Goal: Task Accomplishment & Management: Complete application form

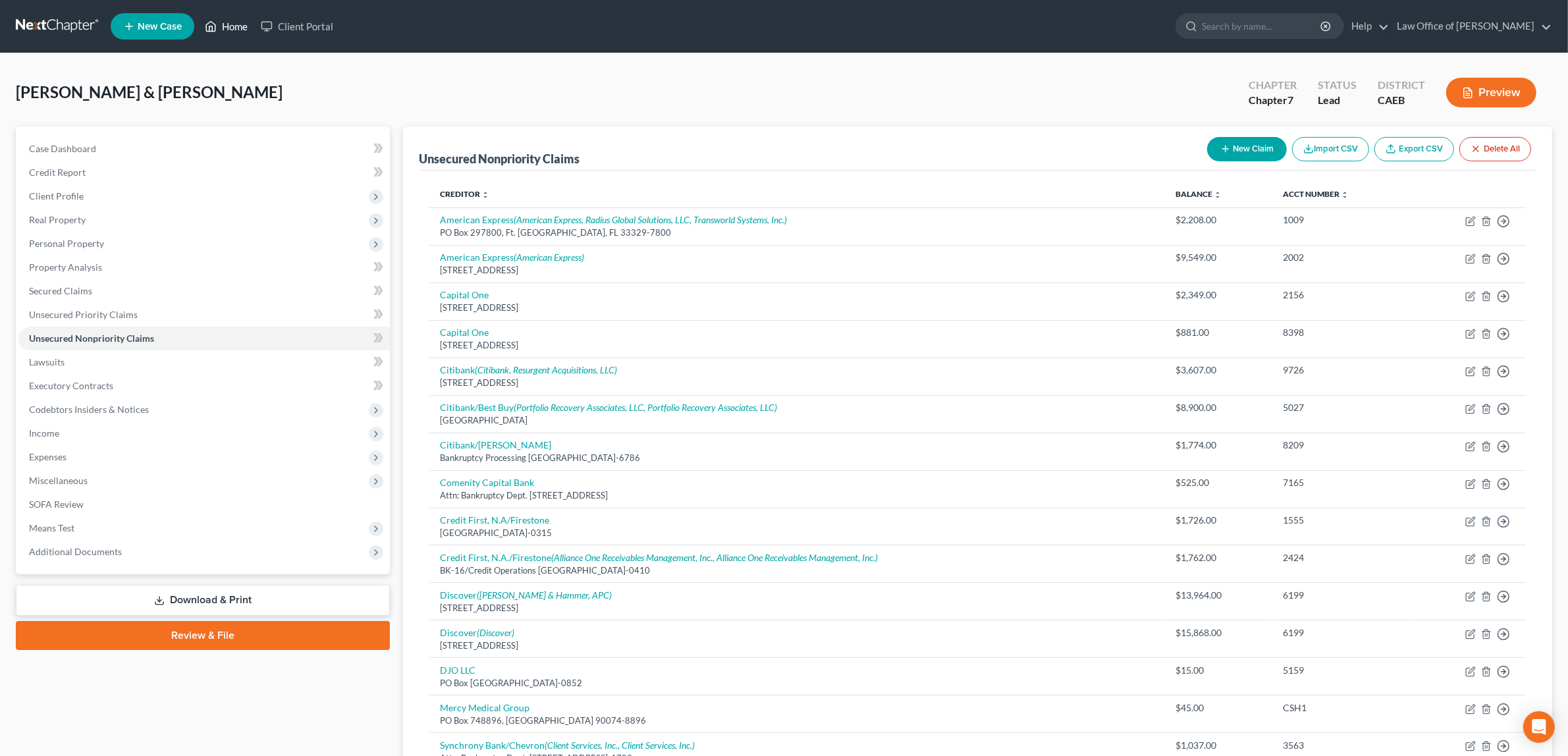
click at [235, 22] on link "Home" at bounding box center [226, 26] width 56 height 23
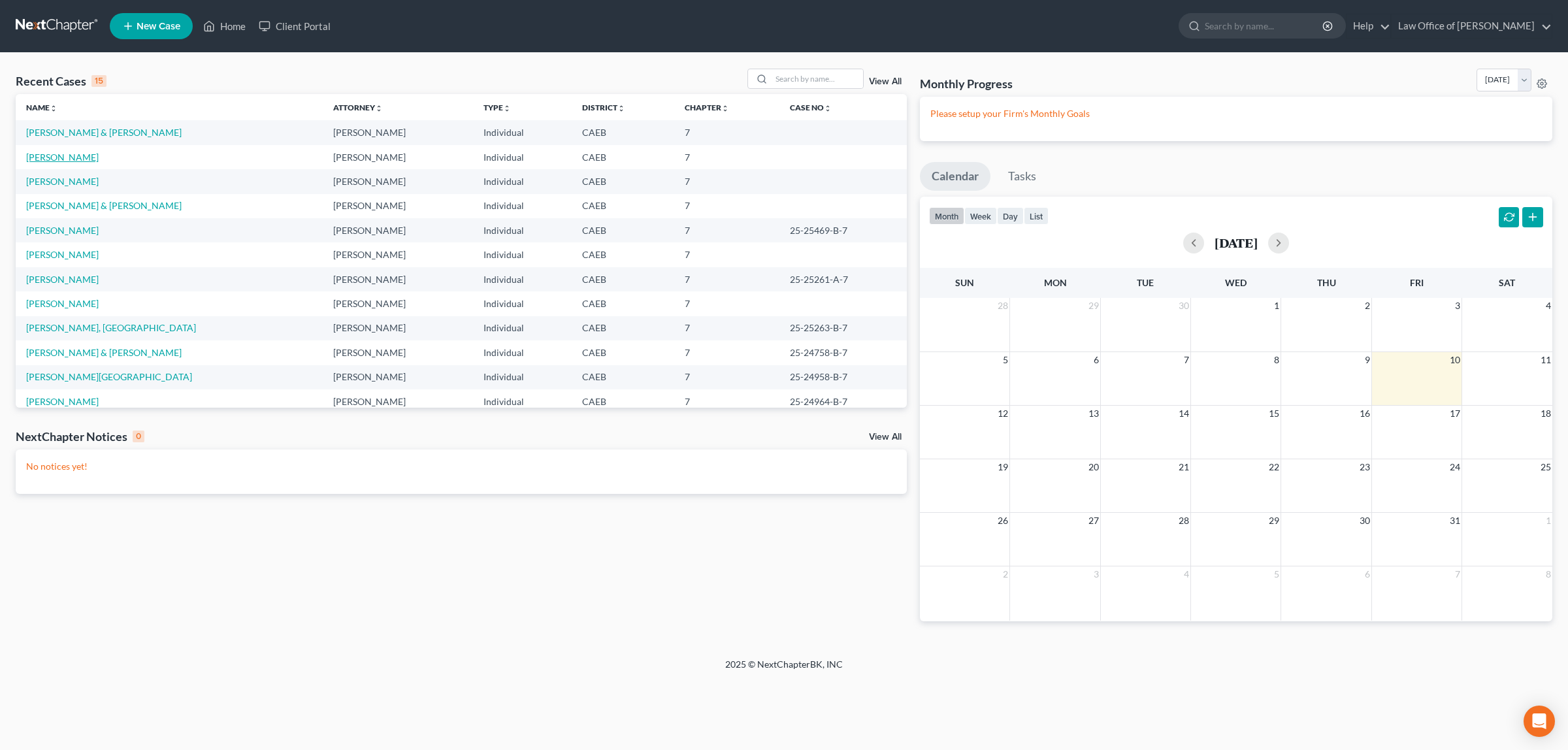
click at [89, 157] on link "[PERSON_NAME]" at bounding box center [62, 157] width 73 height 11
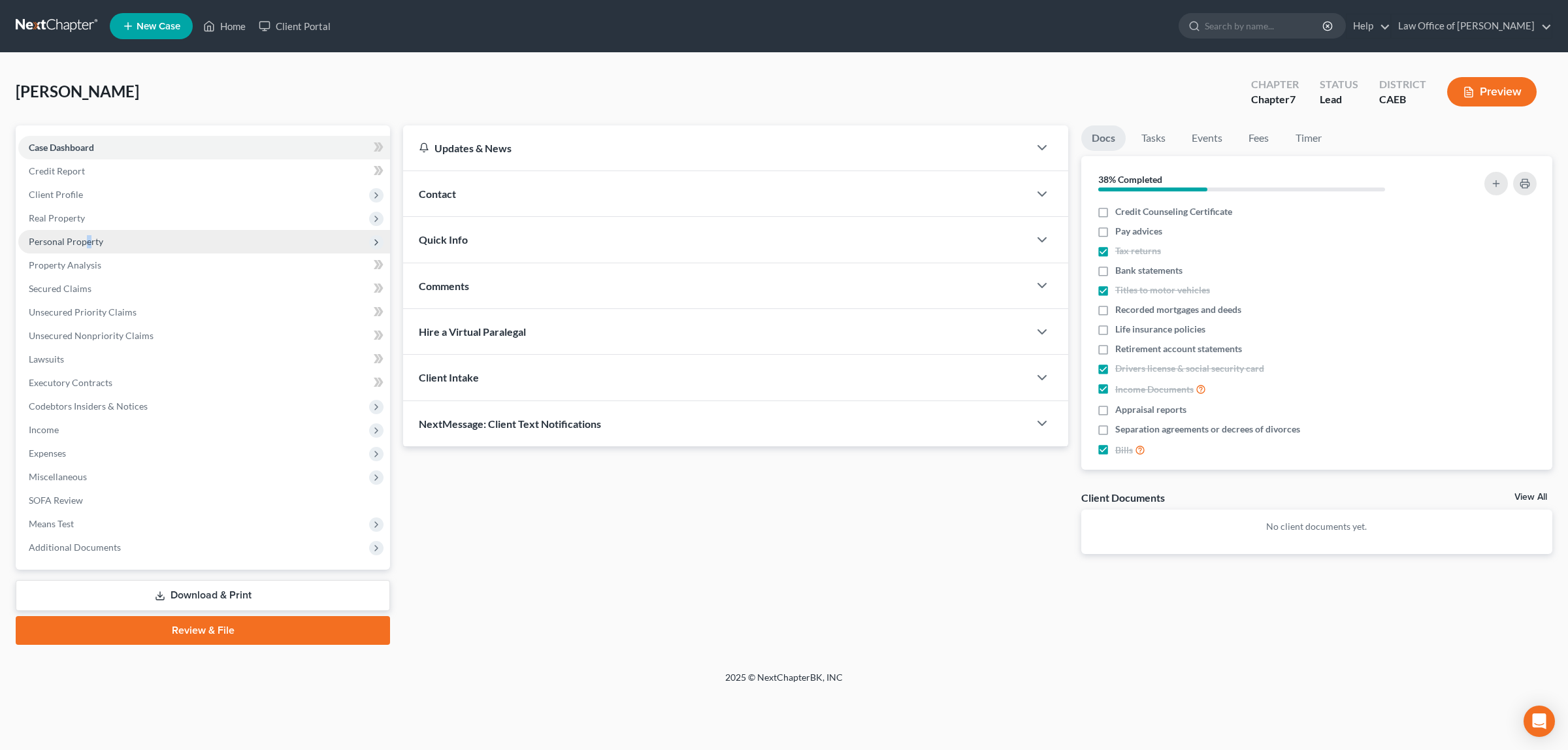
click at [88, 234] on span "Personal Property" at bounding box center [204, 241] width 372 height 23
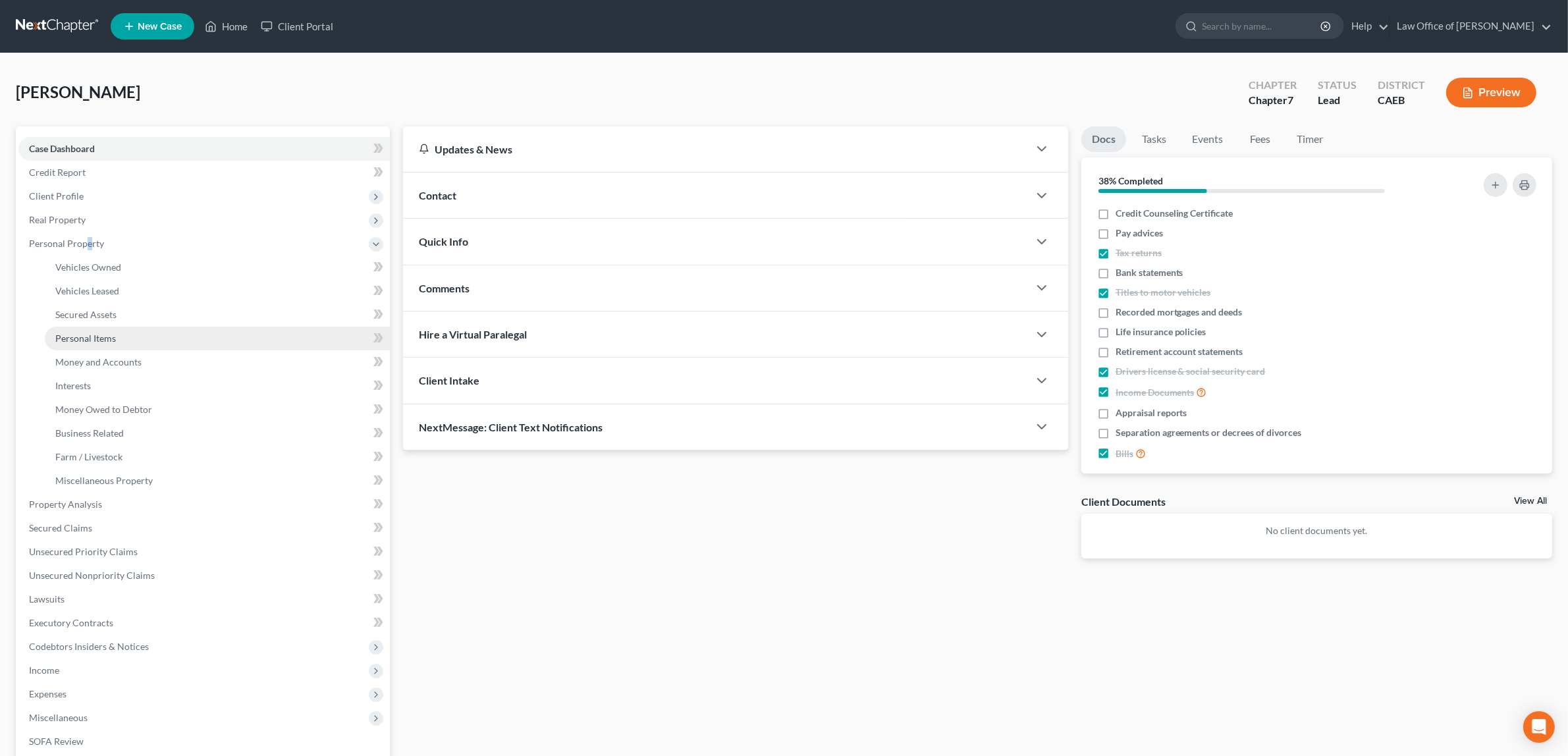
click at [103, 331] on link "Personal Items" at bounding box center [218, 338] width 345 height 23
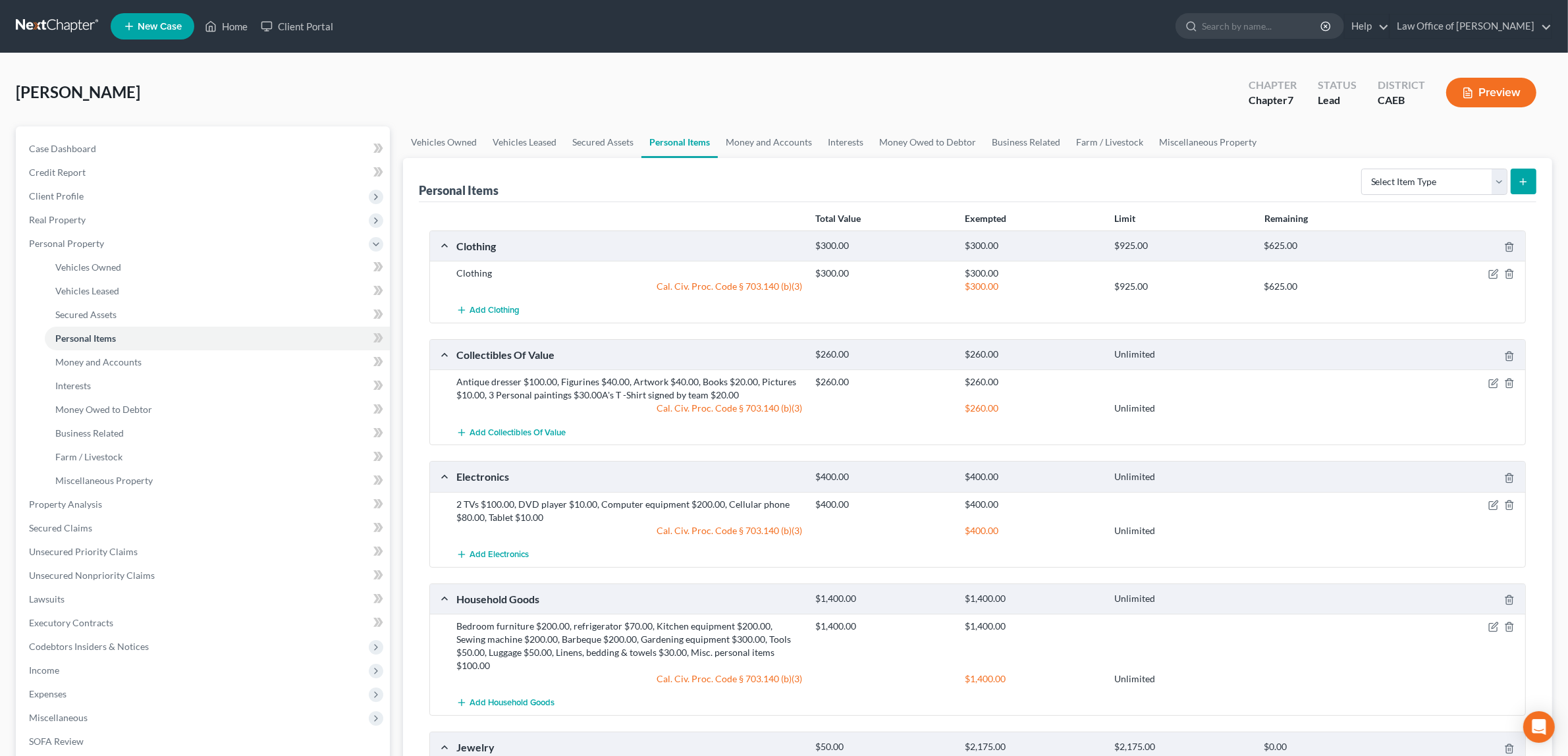
click at [603, 386] on div "Antique dresser $100.00, Figurines $40.00, Artwork $40.00, Books $20.00, Pictur…" at bounding box center [629, 388] width 359 height 27
click at [1493, 382] on icon "button" at bounding box center [1493, 383] width 10 height 10
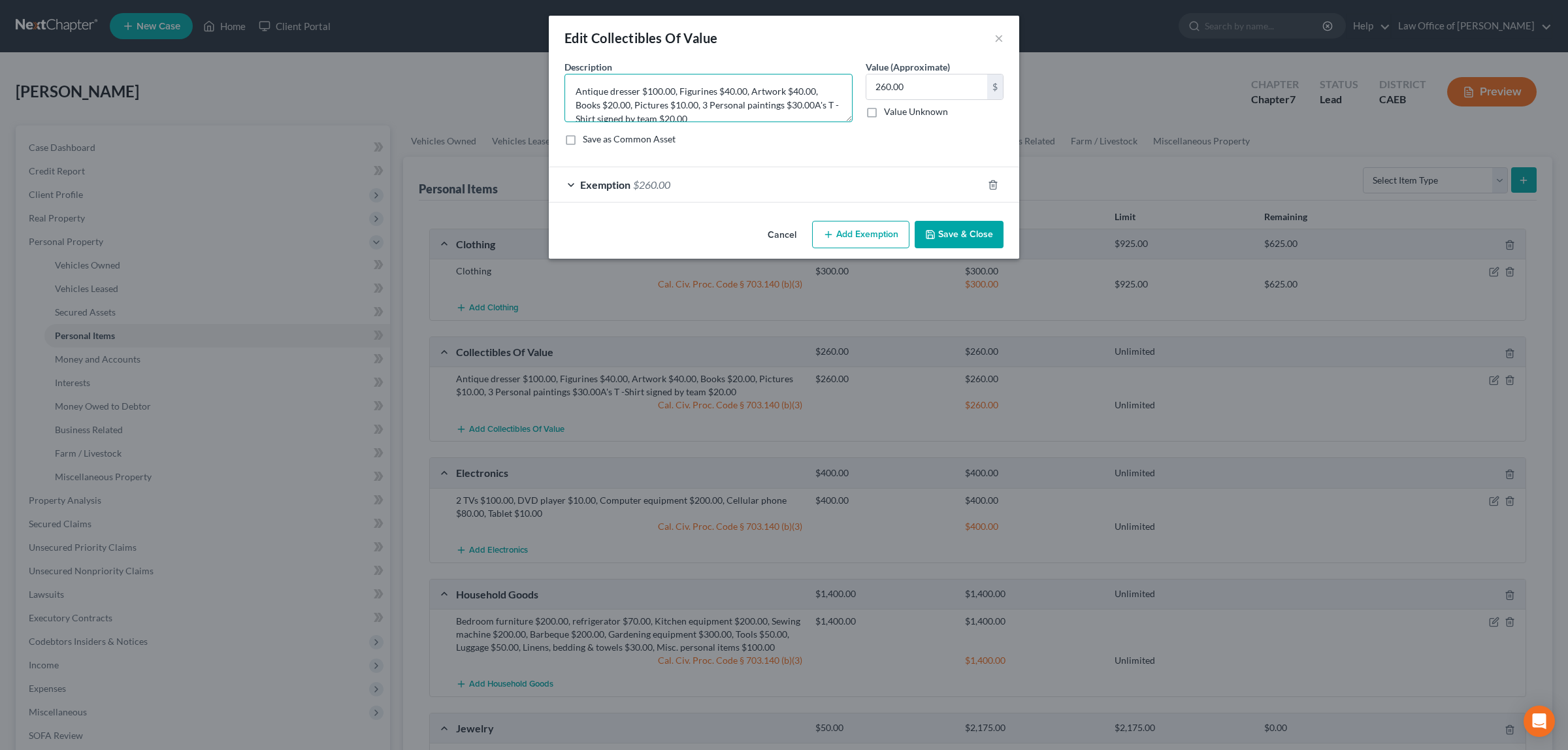
click at [813, 105] on textarea "Antique dresser $100.00, Figurines $40.00, Artwork $40.00, Books $20.00, Pictur…" at bounding box center [708, 98] width 288 height 48
type textarea "Antique dresser $100.00, Figurines $40.00, Artwork $40.00, Books $20.00, Pictur…"
click at [959, 230] on button "Save & Close" at bounding box center [959, 235] width 89 height 27
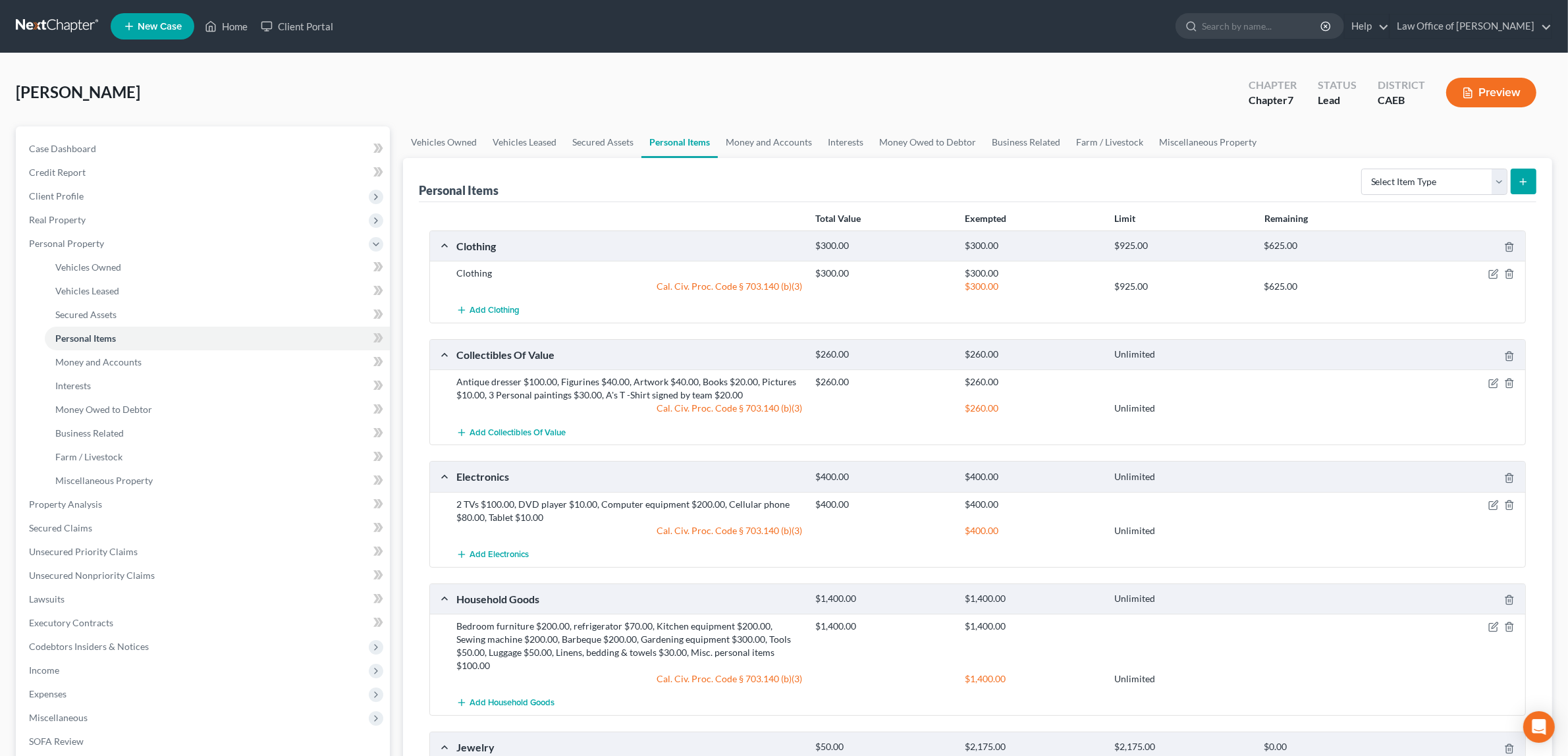
click at [1470, 90] on icon "button" at bounding box center [1467, 93] width 12 height 12
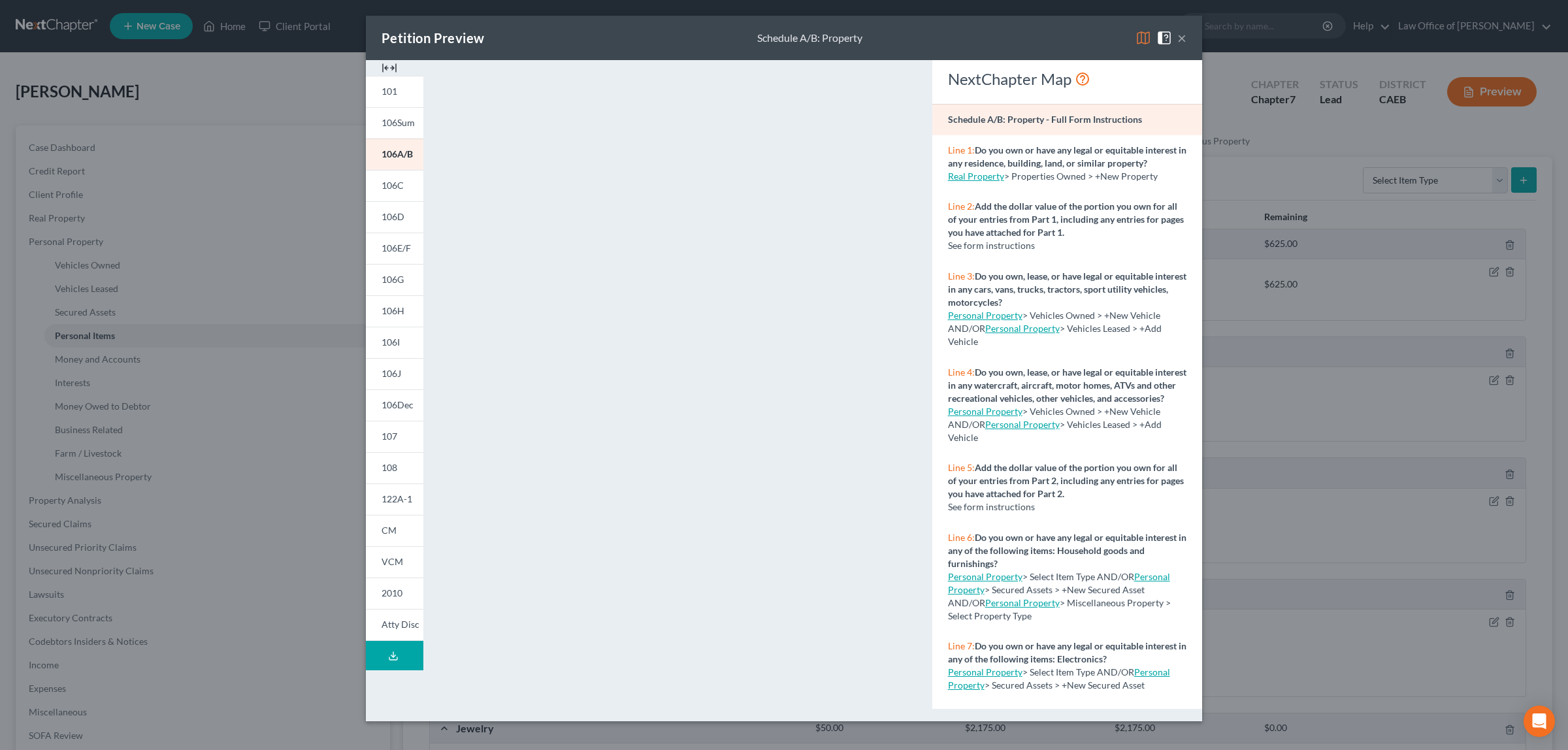
click at [1177, 38] on button "×" at bounding box center [1181, 38] width 9 height 16
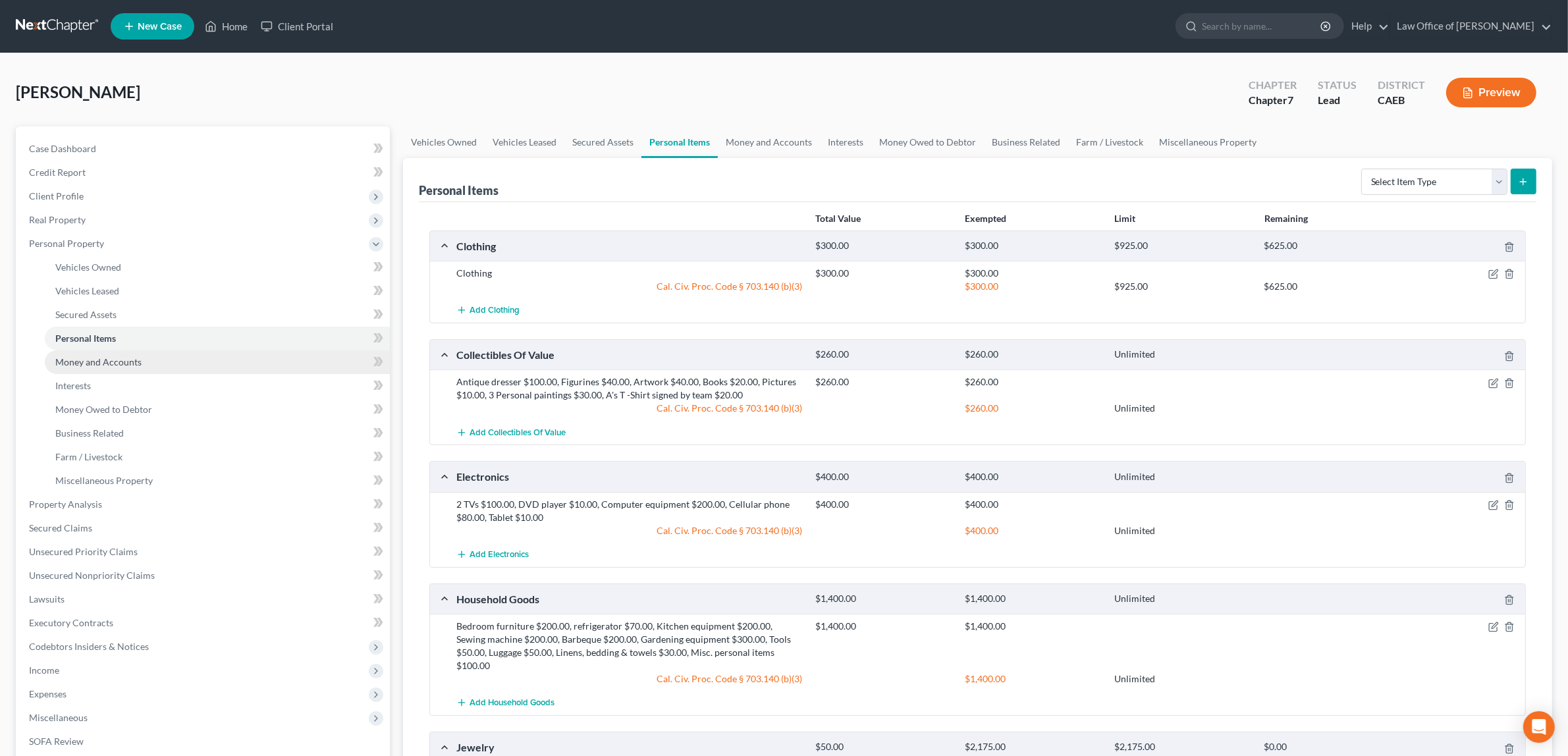
click at [117, 357] on span "Money and Accounts" at bounding box center [98, 362] width 86 height 11
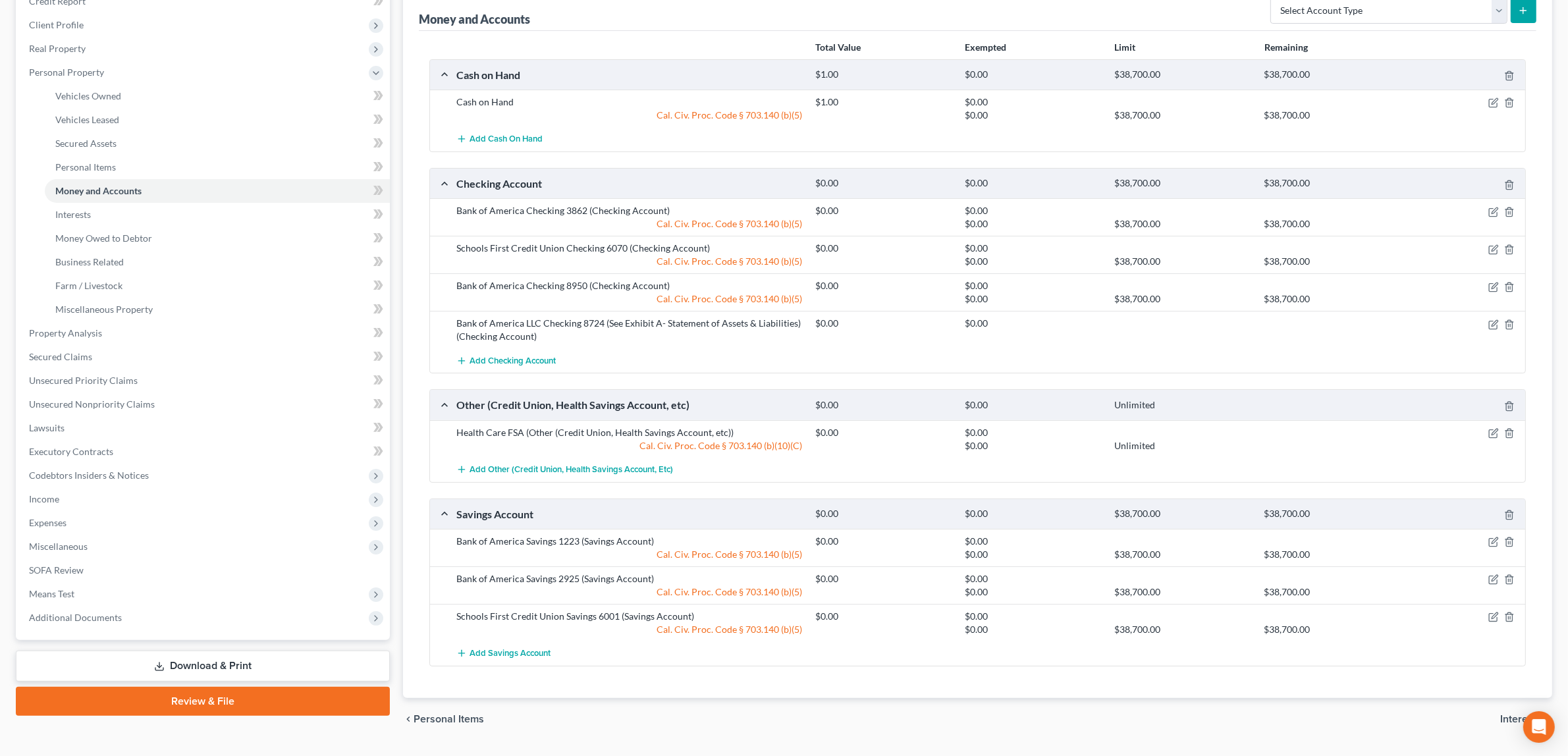
scroll to position [207, 0]
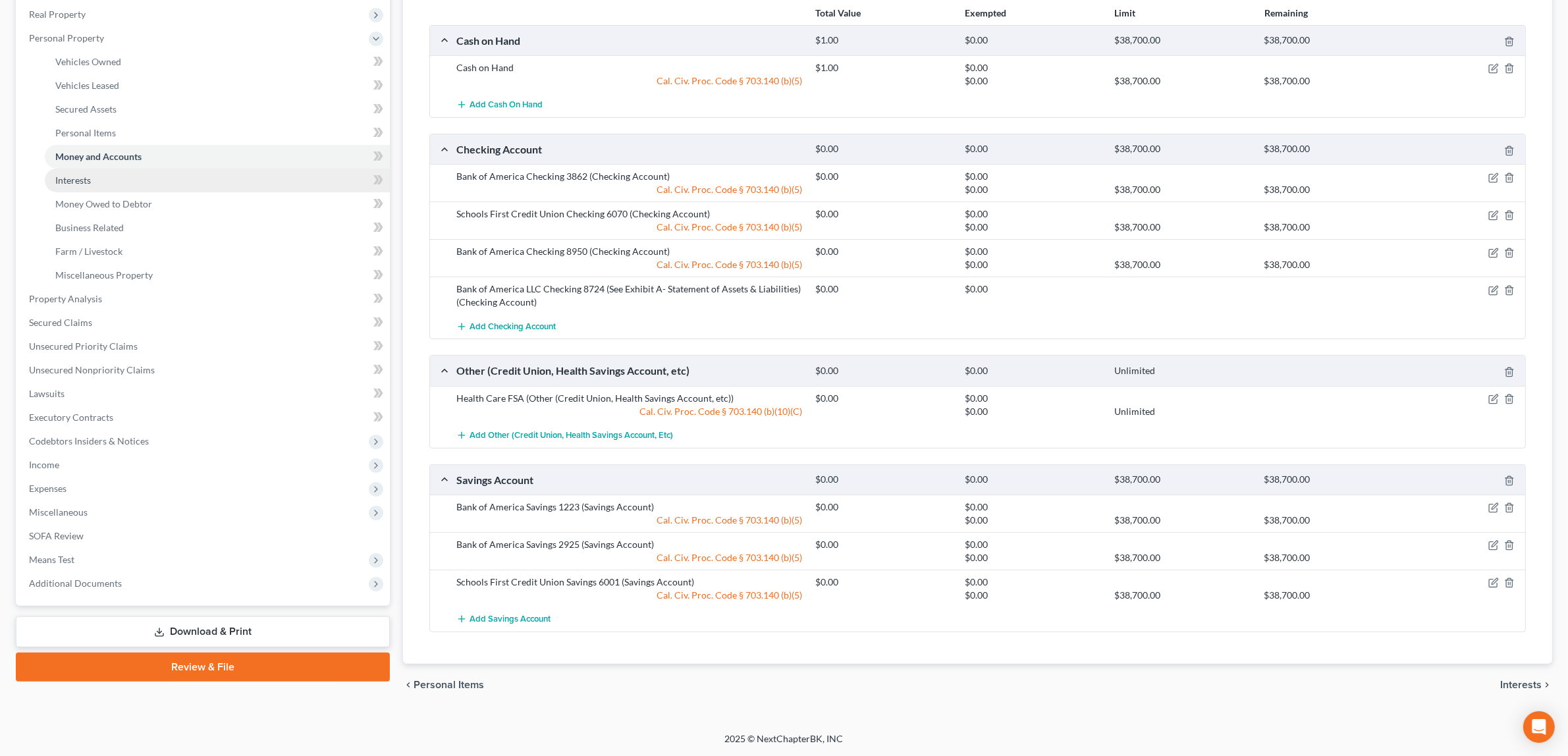
click at [128, 173] on link "Interests" at bounding box center [218, 180] width 345 height 23
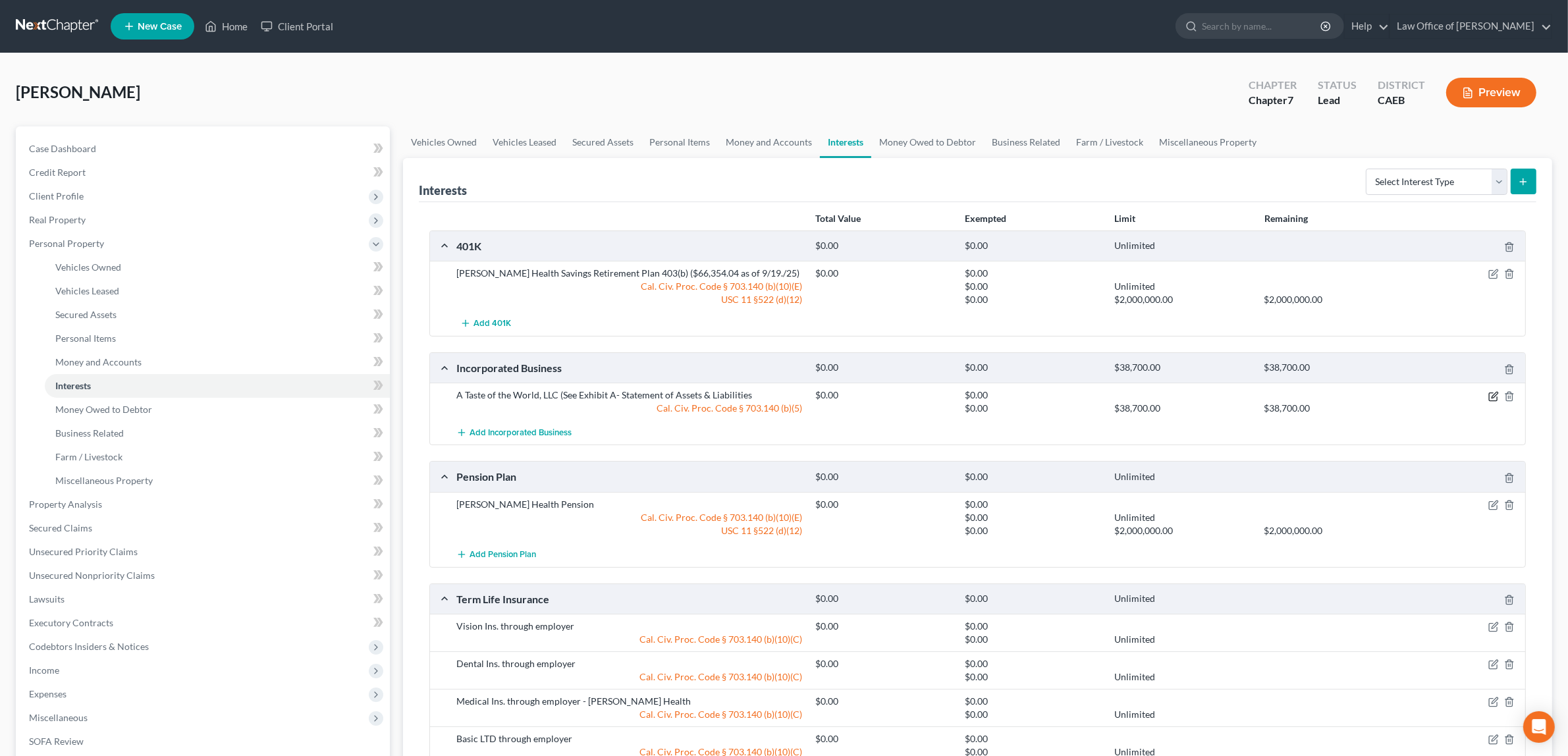
click at [1495, 394] on icon "button" at bounding box center [1494, 395] width 6 height 6
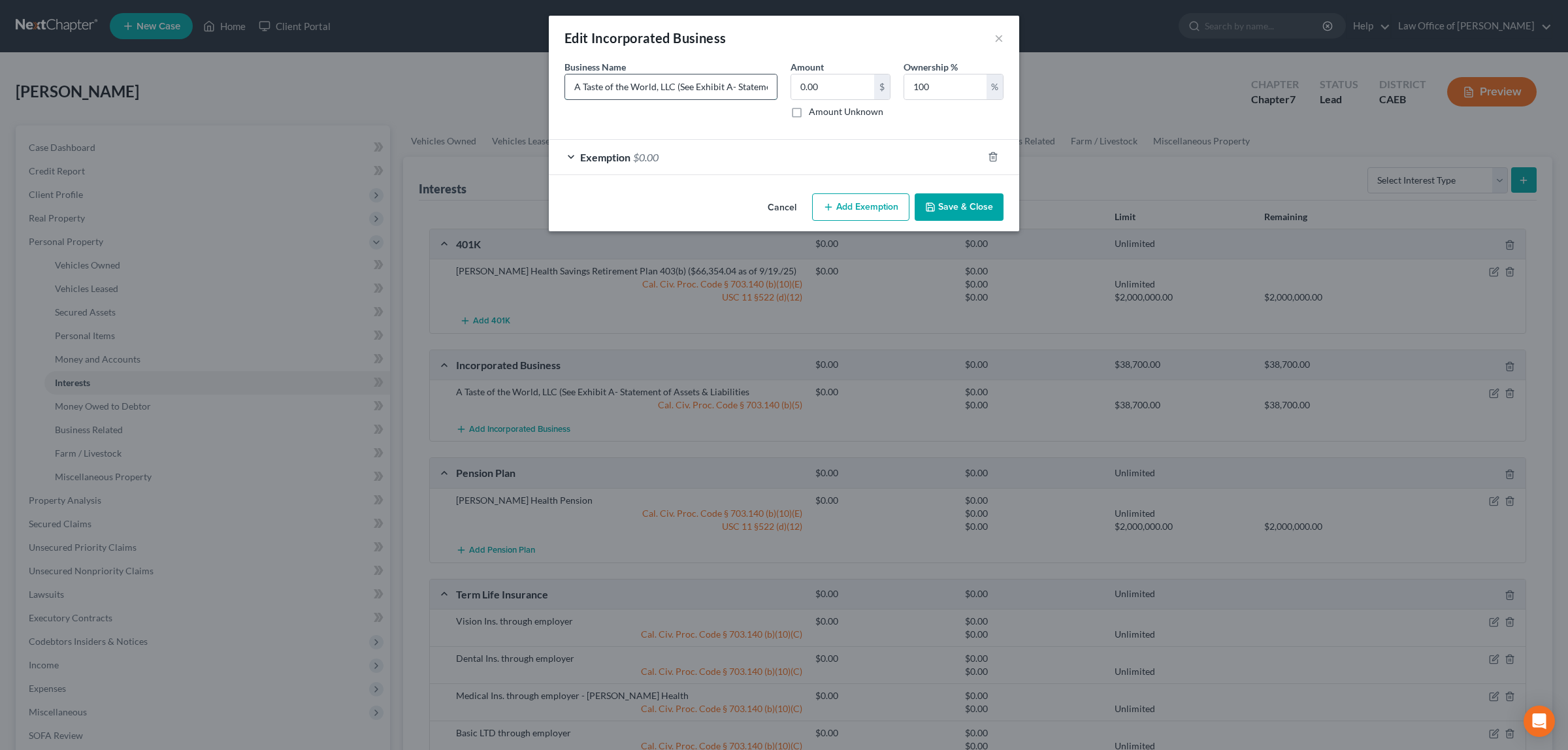
click at [760, 91] on input "A Taste of the World, LLC (See Exhibit A- Statement of Assets & Liabilities" at bounding box center [671, 86] width 212 height 25
type input "A Taste of the World, LLC (See Exhibit A- Statement of Assets & Liabilities)"
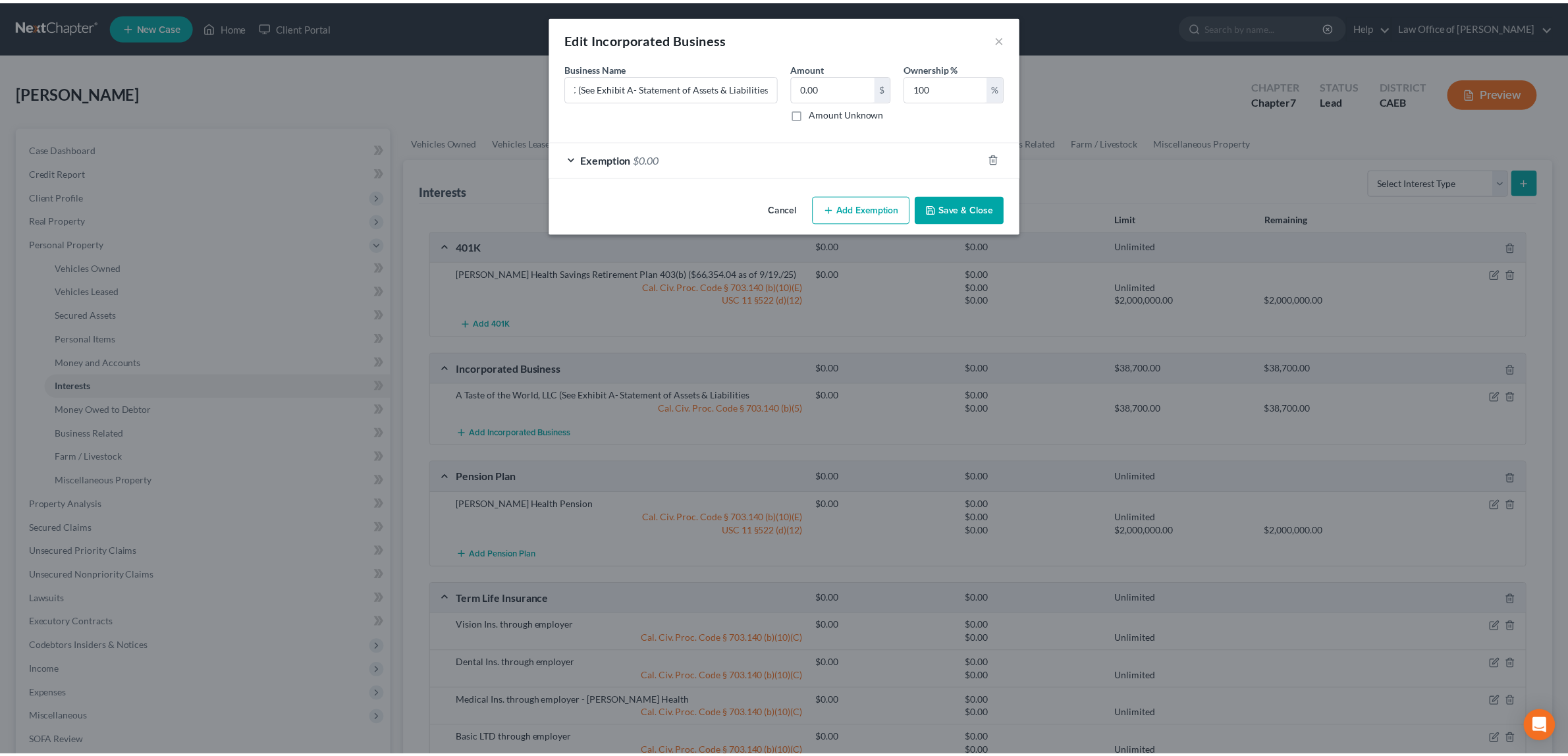
scroll to position [0, 0]
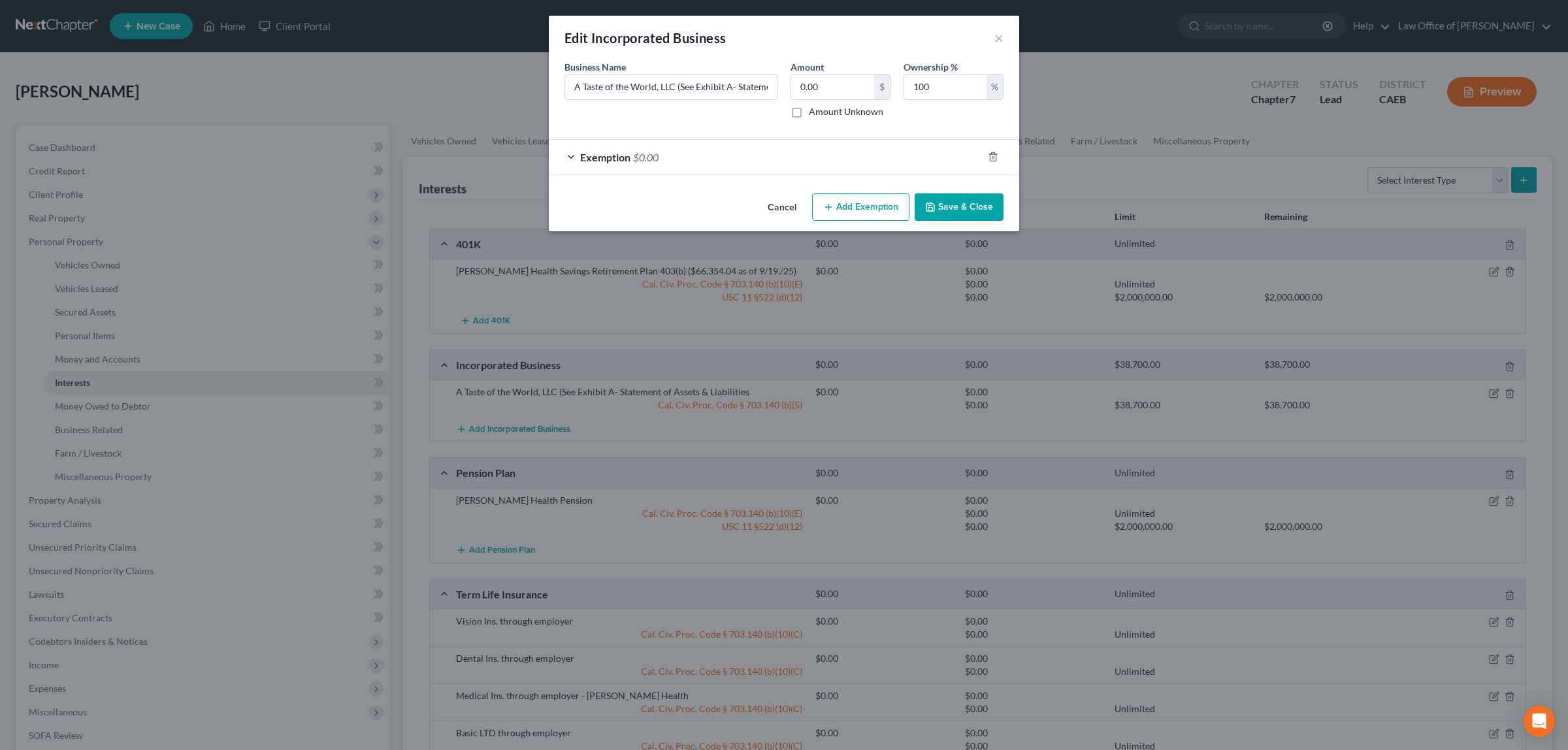
click at [964, 206] on button "Save & Close" at bounding box center [959, 207] width 89 height 27
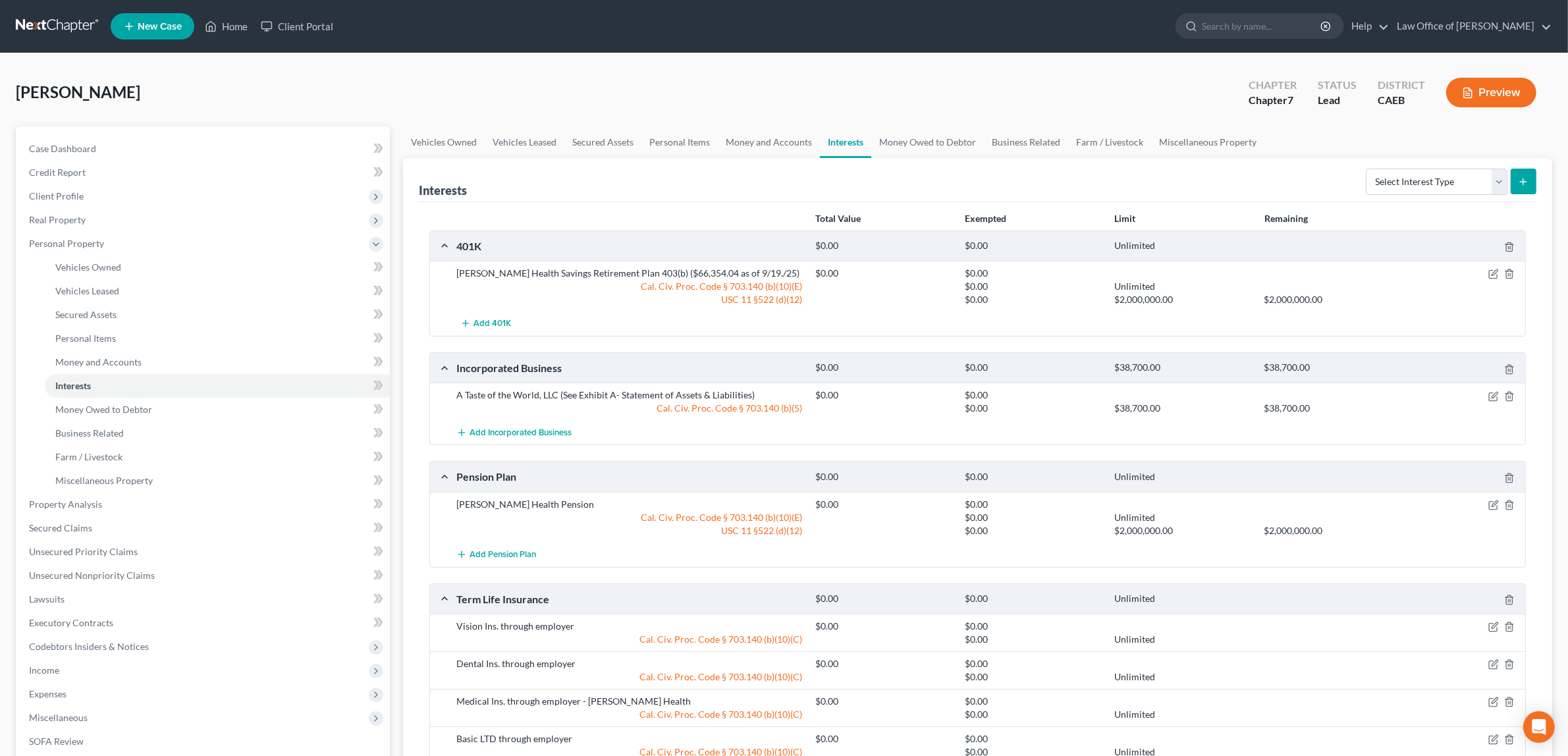
click at [1468, 89] on polyline "button" at bounding box center [1470, 90] width 3 height 3
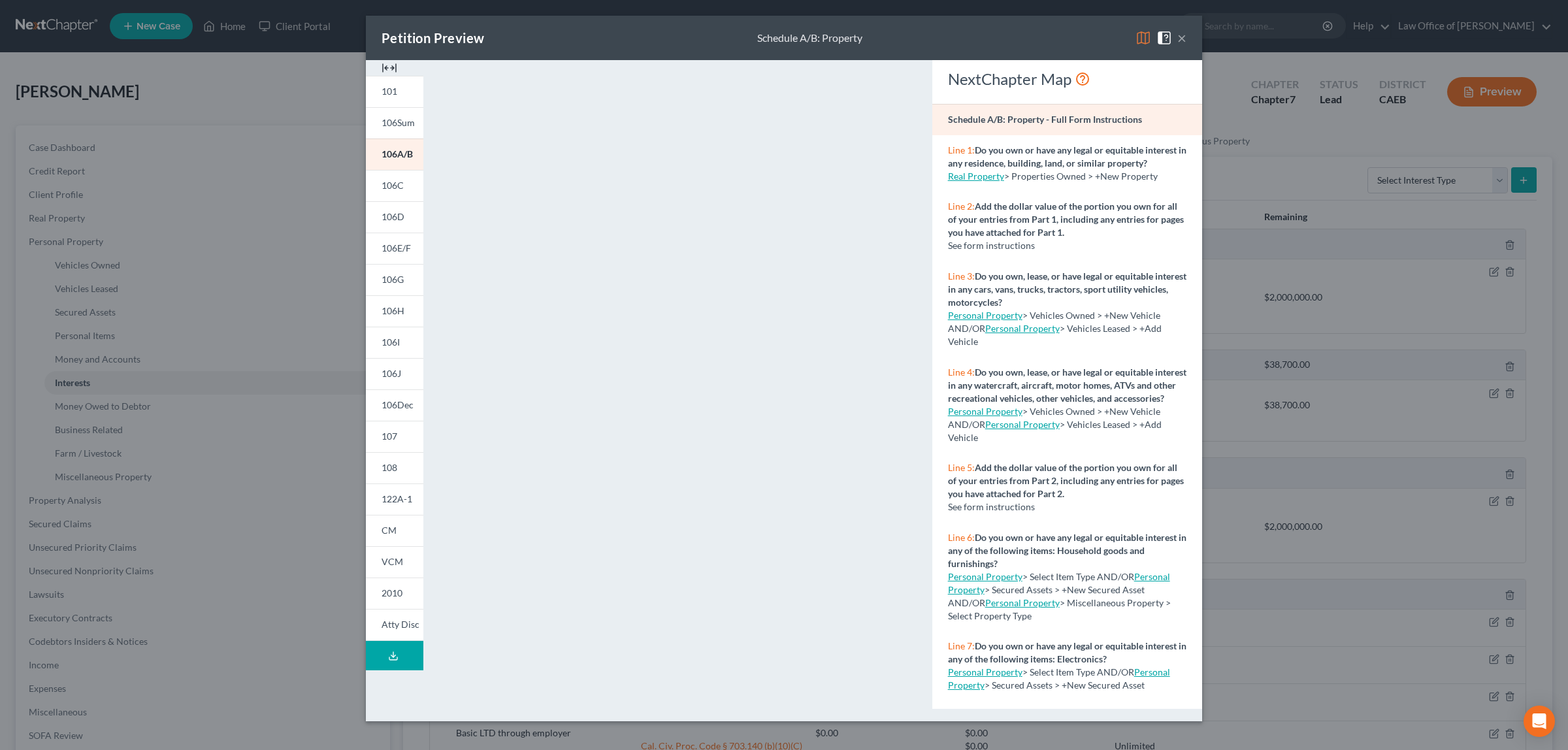
click at [1183, 34] on button "×" at bounding box center [1181, 38] width 9 height 16
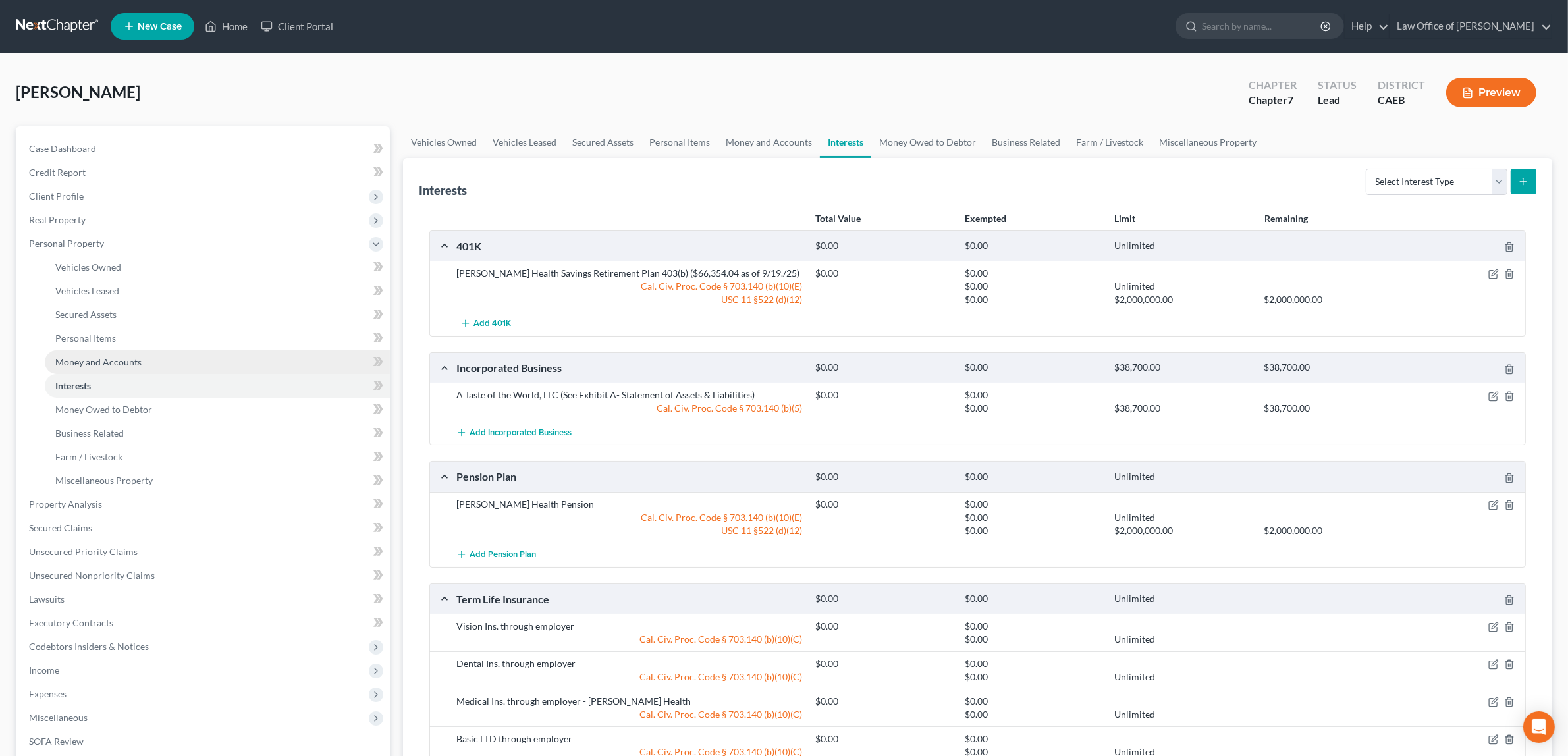
click at [156, 361] on link "Money and Accounts" at bounding box center [218, 361] width 345 height 23
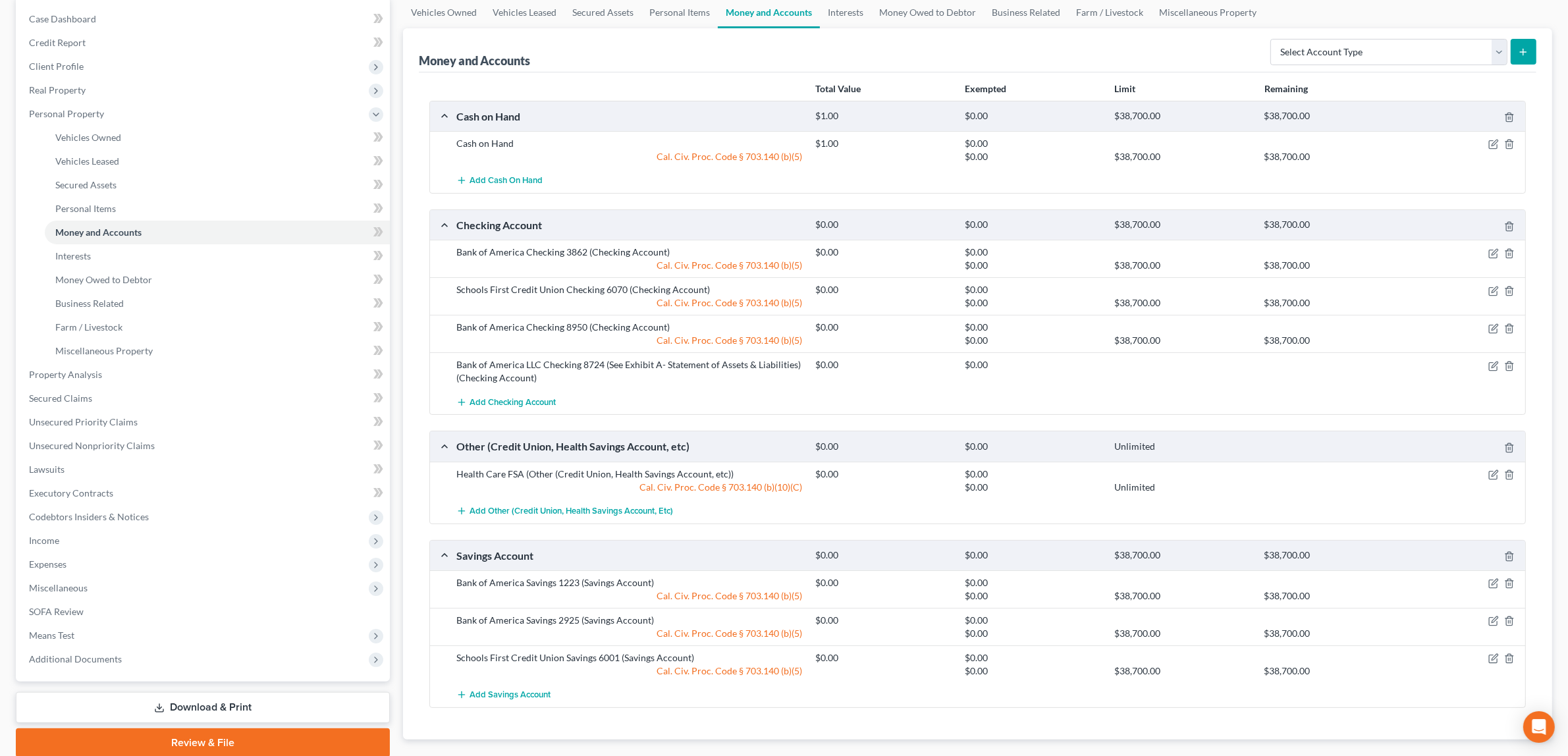
scroll to position [207, 0]
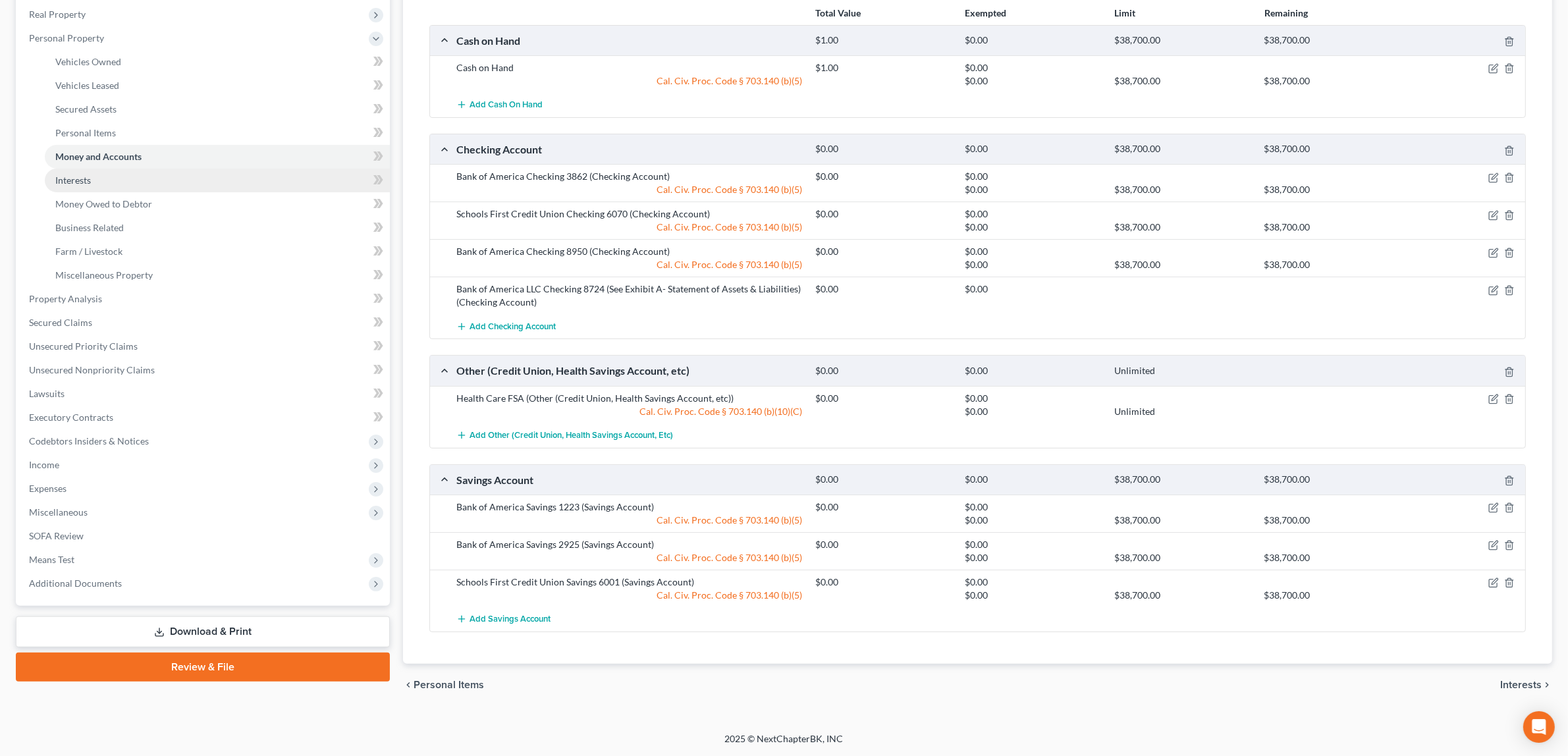
click at [137, 173] on link "Interests" at bounding box center [218, 180] width 345 height 23
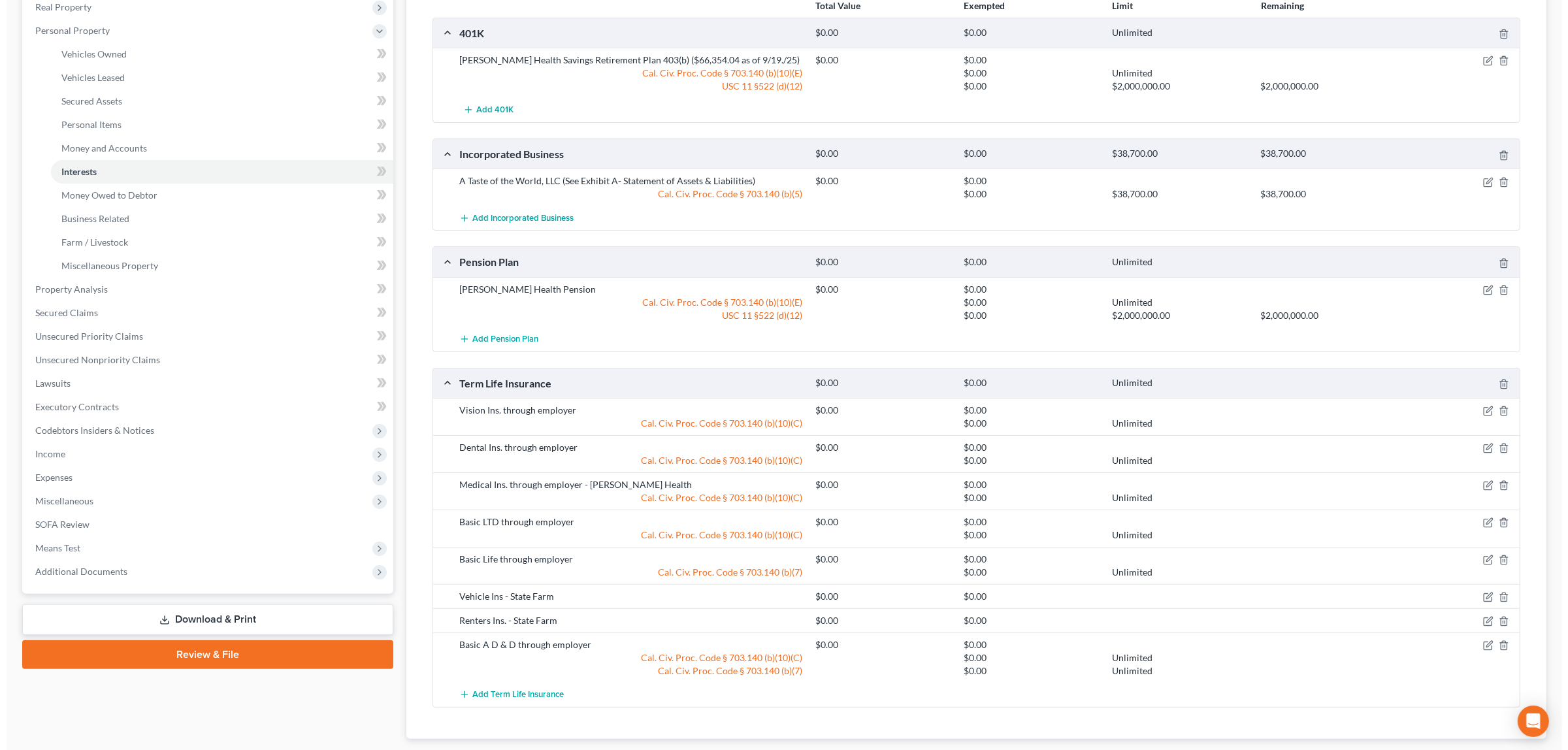
scroll to position [211, 0]
click at [1480, 61] on icon "button" at bounding box center [1482, 61] width 10 height 10
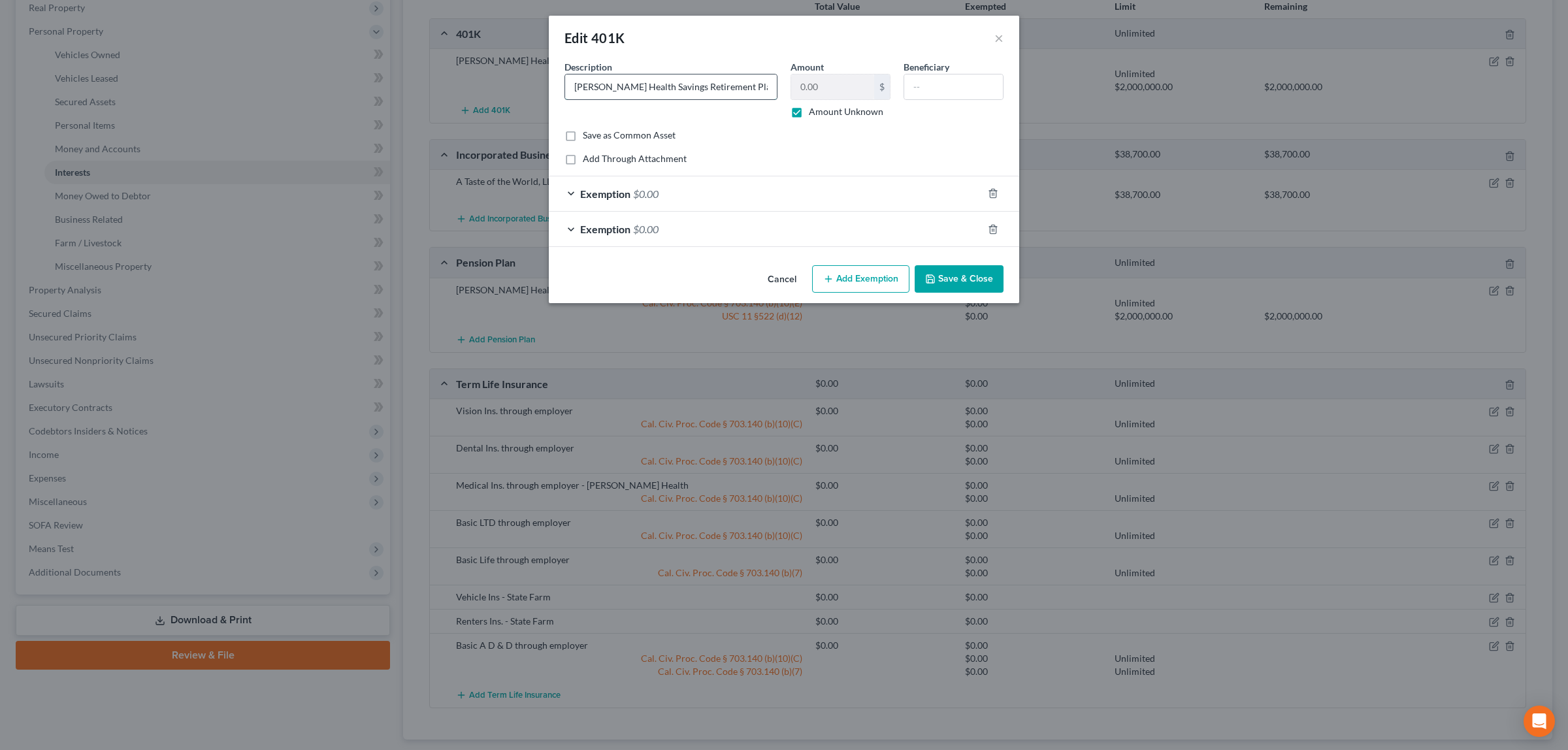
click at [760, 89] on input "[PERSON_NAME] Health Savings Retirement Plan 403(b) ($66,354.04 as of 9/19./25)" at bounding box center [671, 86] width 212 height 25
click at [755, 83] on input "[PERSON_NAME] Health Savings Retirement Plan 403(b) ($66,354.04 as of 9/19./25)" at bounding box center [671, 86] width 212 height 25
type input "[PERSON_NAME] Health Savings Retirement Plan 403(b) ($66,354.04 as of [DATE])"
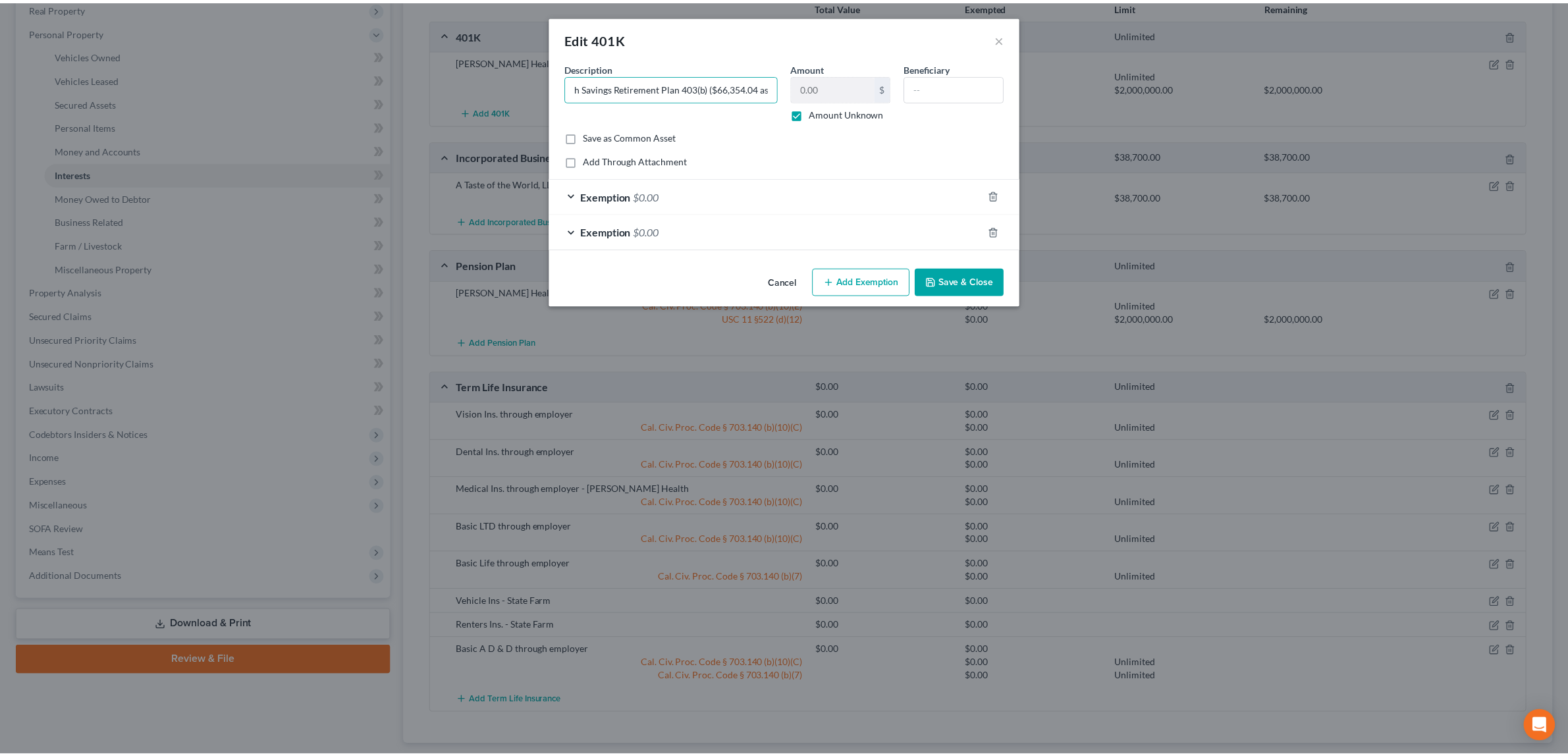
scroll to position [0, 0]
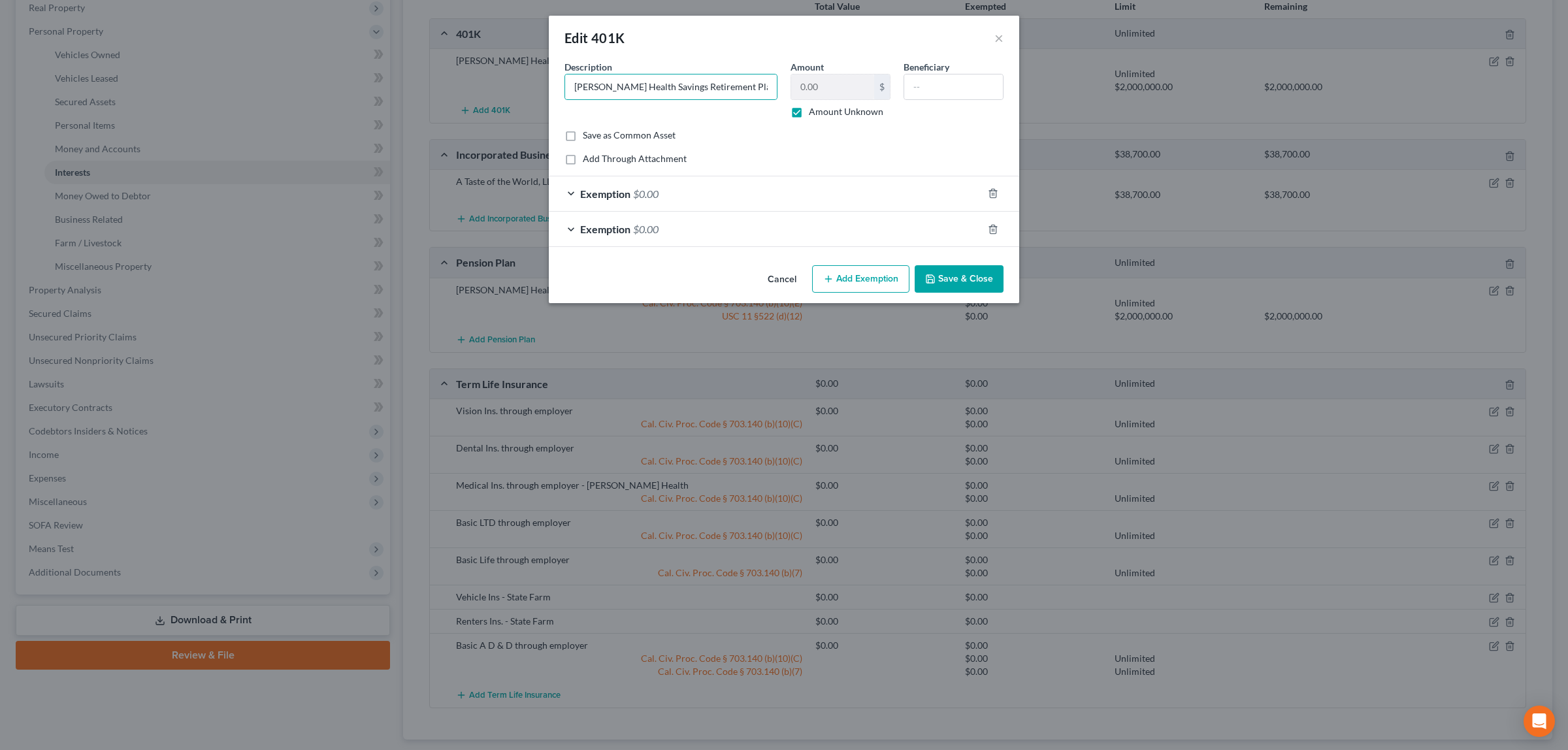
click at [961, 275] on button "Save & Close" at bounding box center [959, 279] width 89 height 27
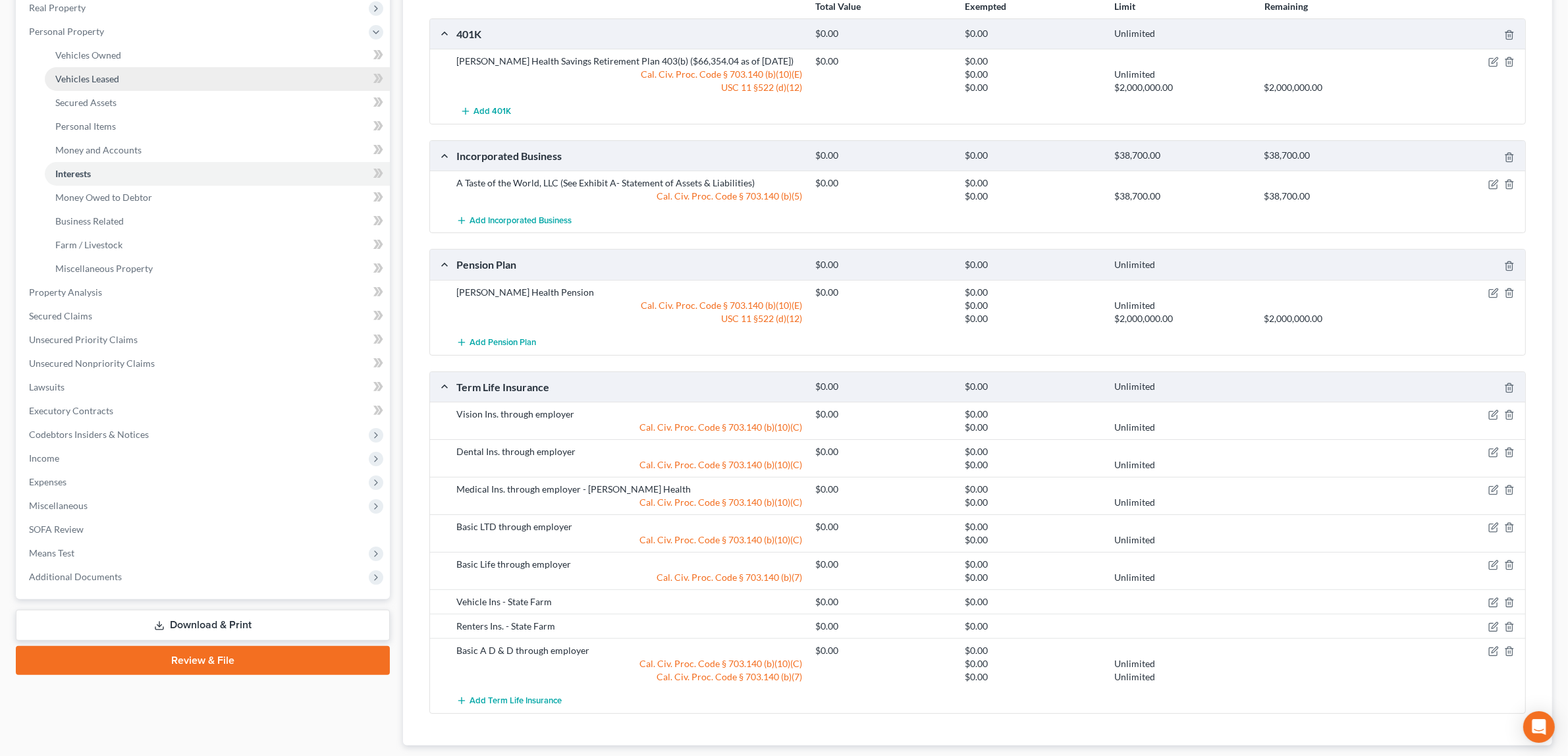
click at [126, 73] on link "Vehicles Leased" at bounding box center [218, 78] width 345 height 23
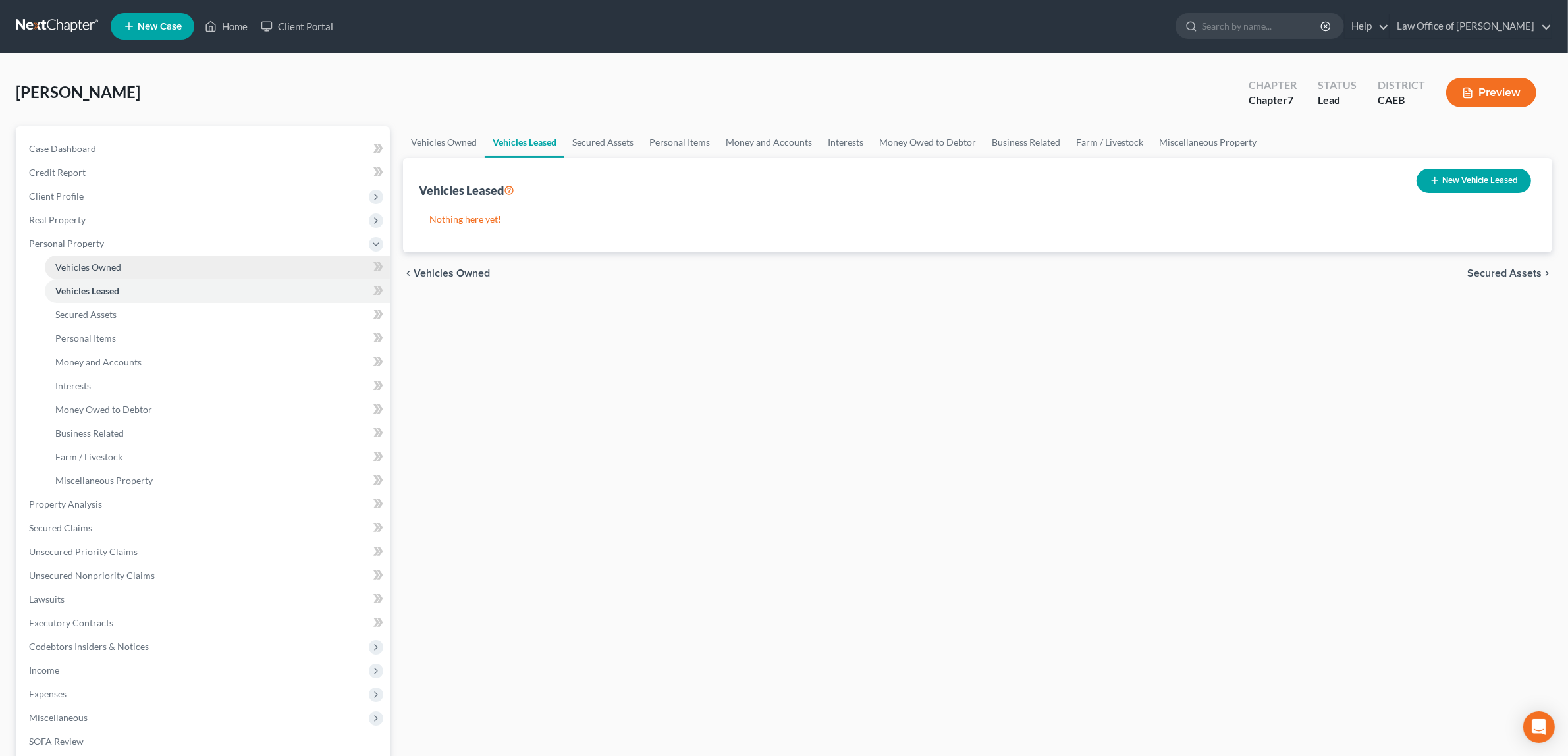
click at [119, 259] on link "Vehicles Owned" at bounding box center [218, 267] width 345 height 23
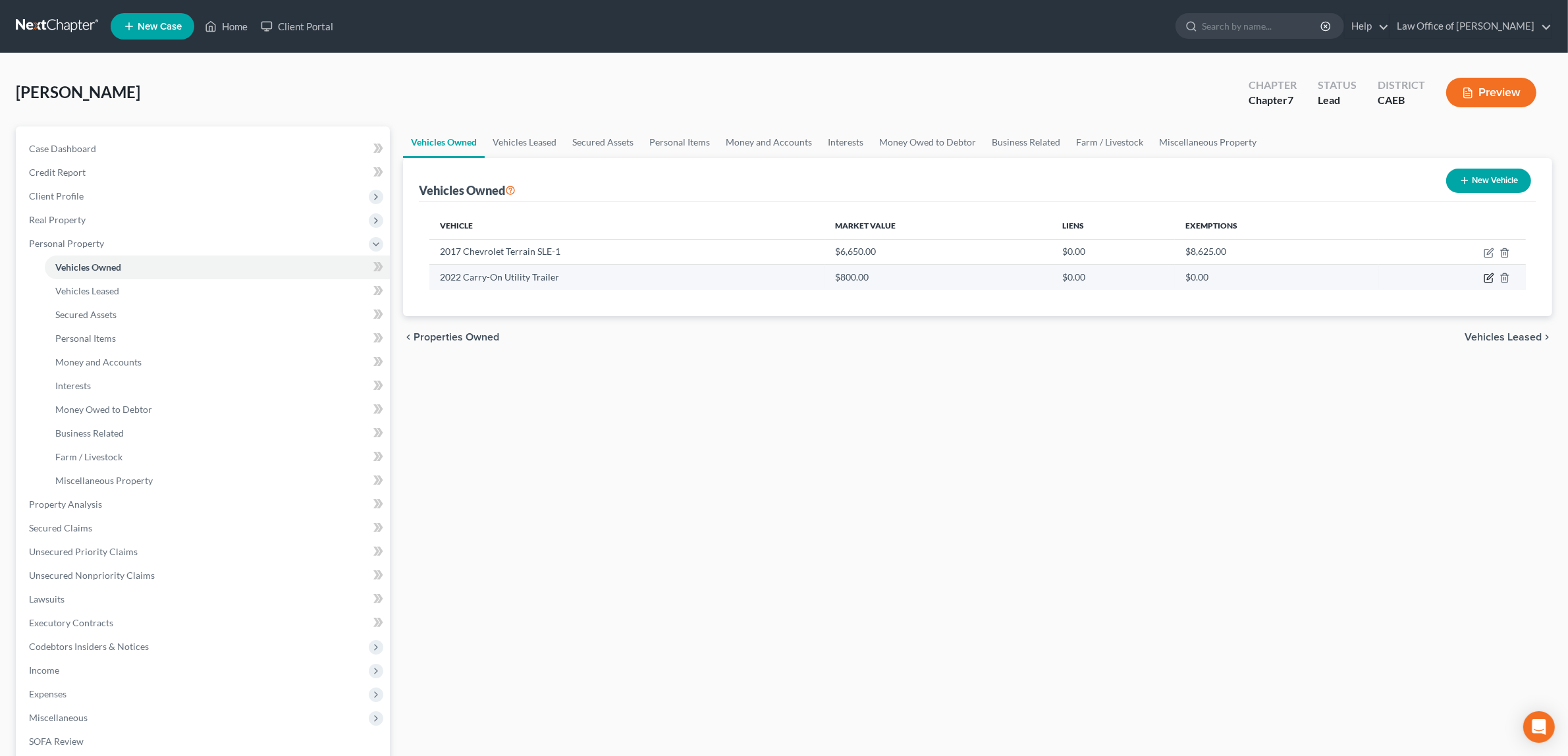
click at [1488, 274] on icon "button" at bounding box center [1488, 278] width 8 height 8
select select "2"
select select "4"
select select "0"
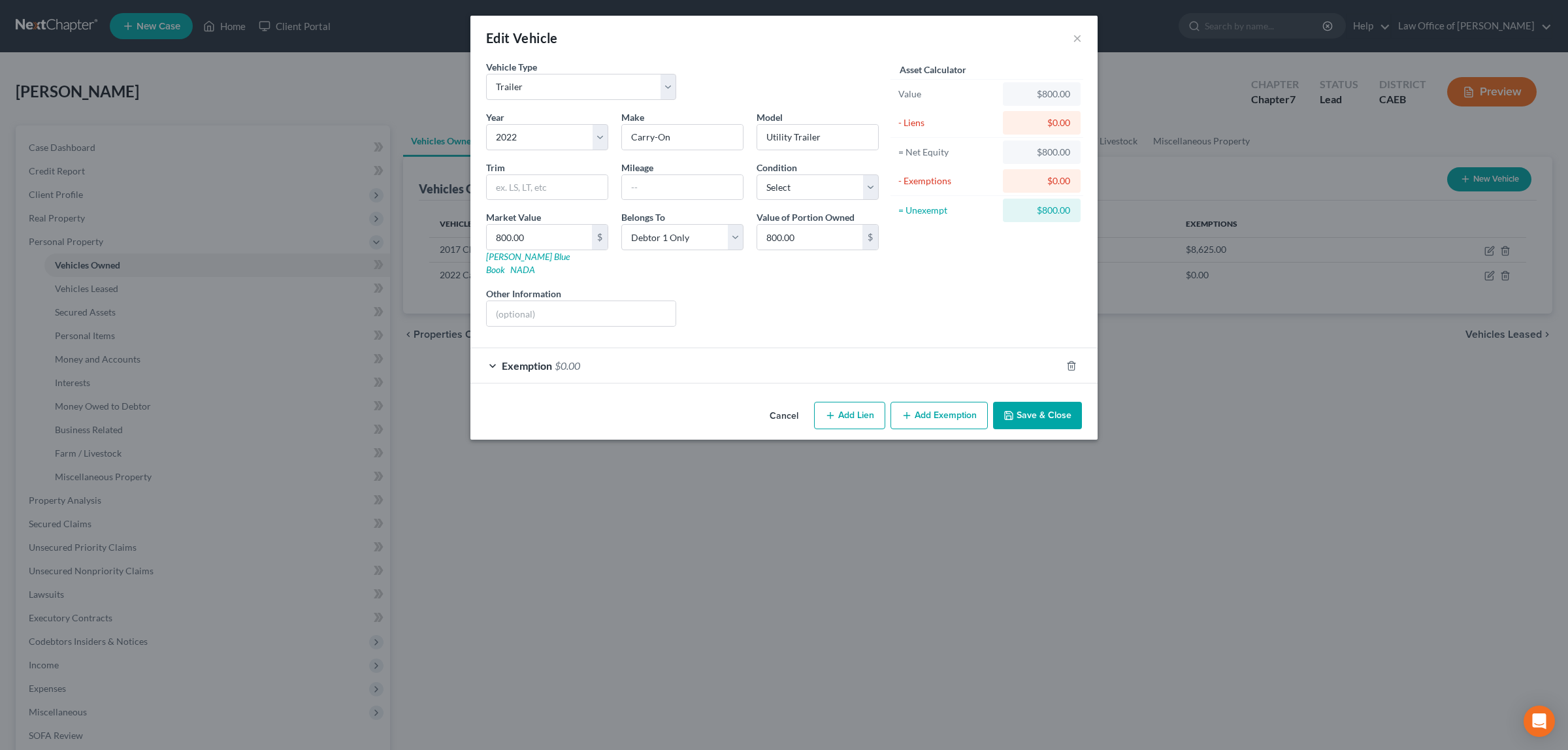
click at [565, 359] on span "$0.00" at bounding box center [567, 366] width 26 height 13
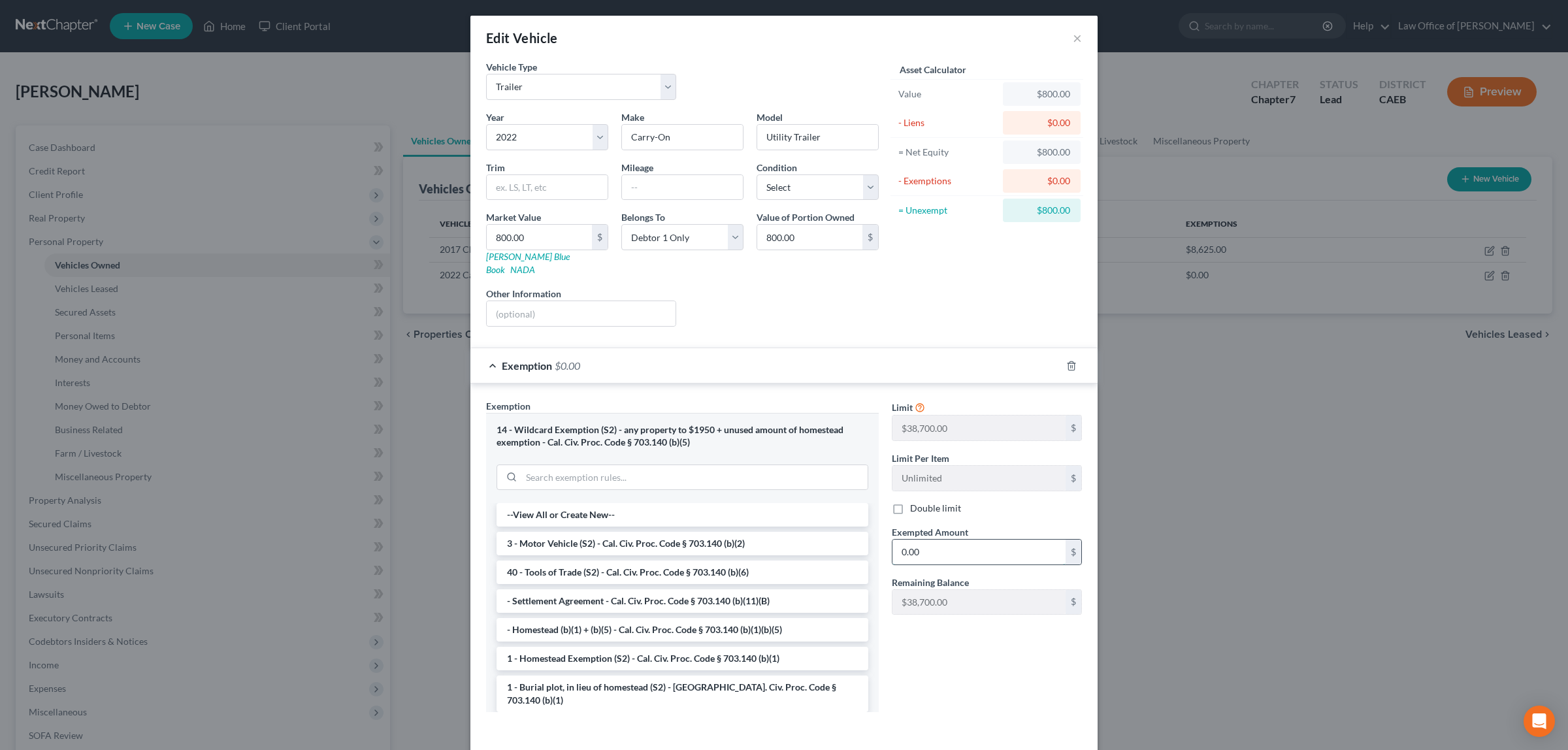
click at [923, 540] on input "0.00" at bounding box center [979, 551] width 173 height 25
type input "800.00"
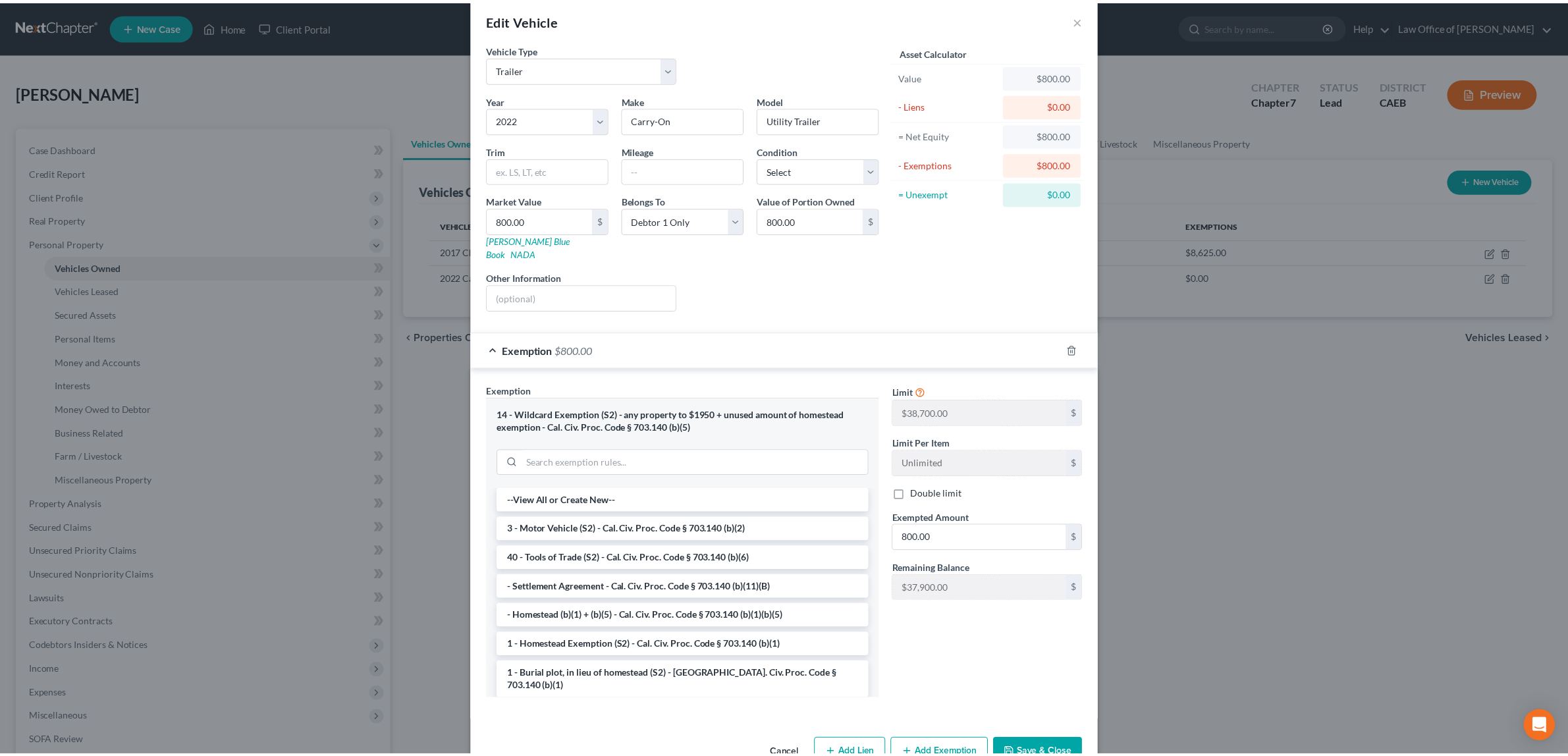
scroll to position [45, 0]
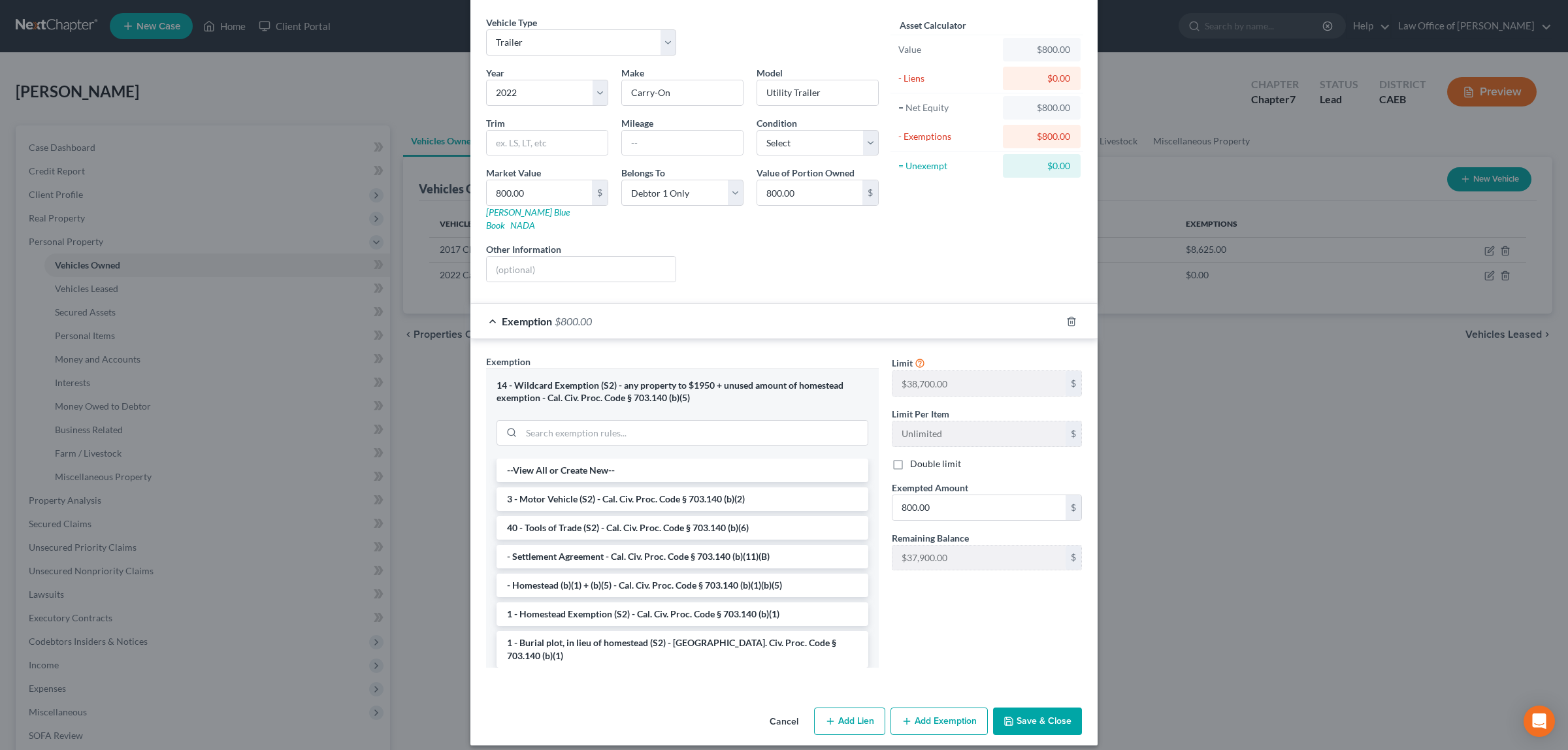
click at [1015, 708] on button "Save & Close" at bounding box center [1037, 721] width 89 height 27
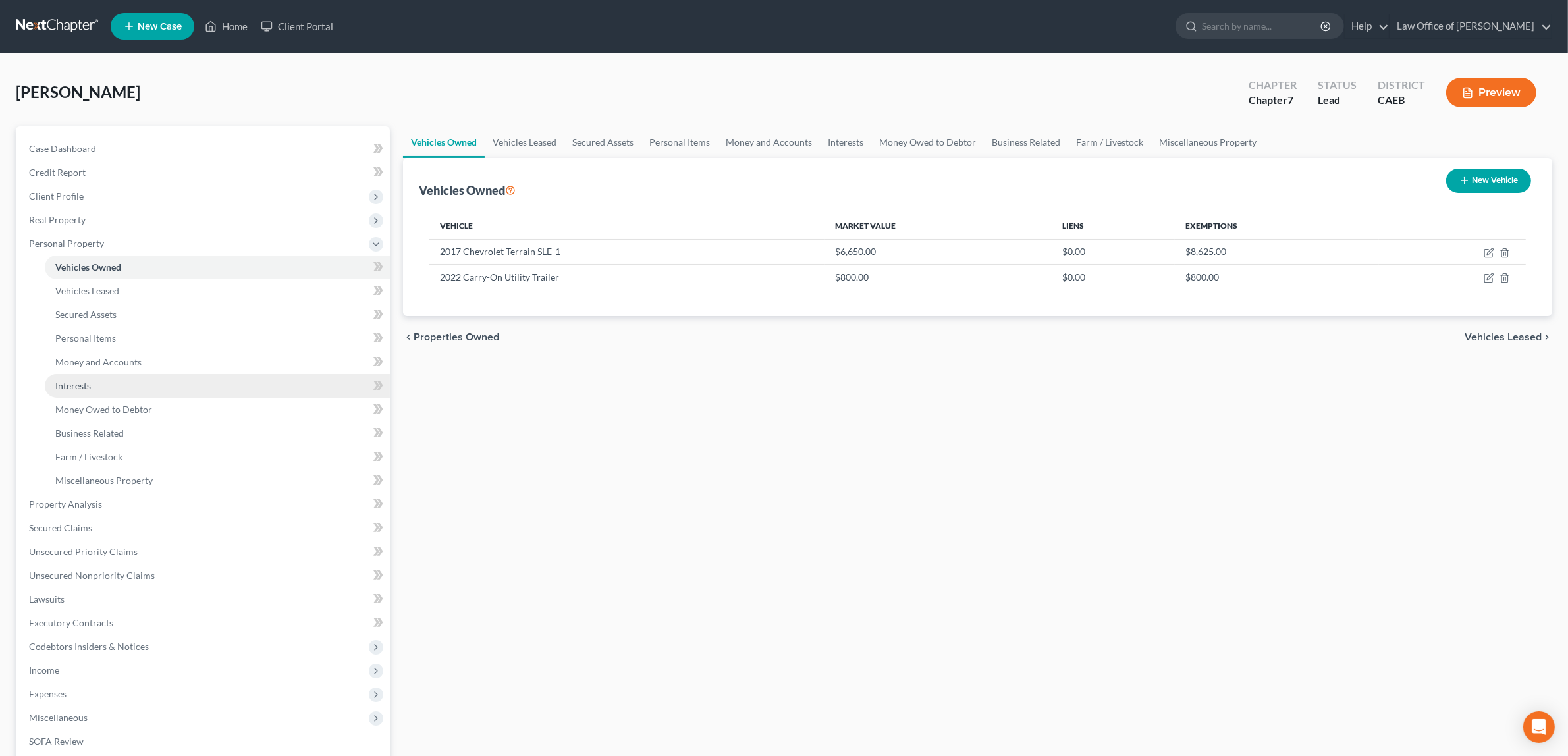
click at [145, 377] on link "Interests" at bounding box center [218, 386] width 345 height 23
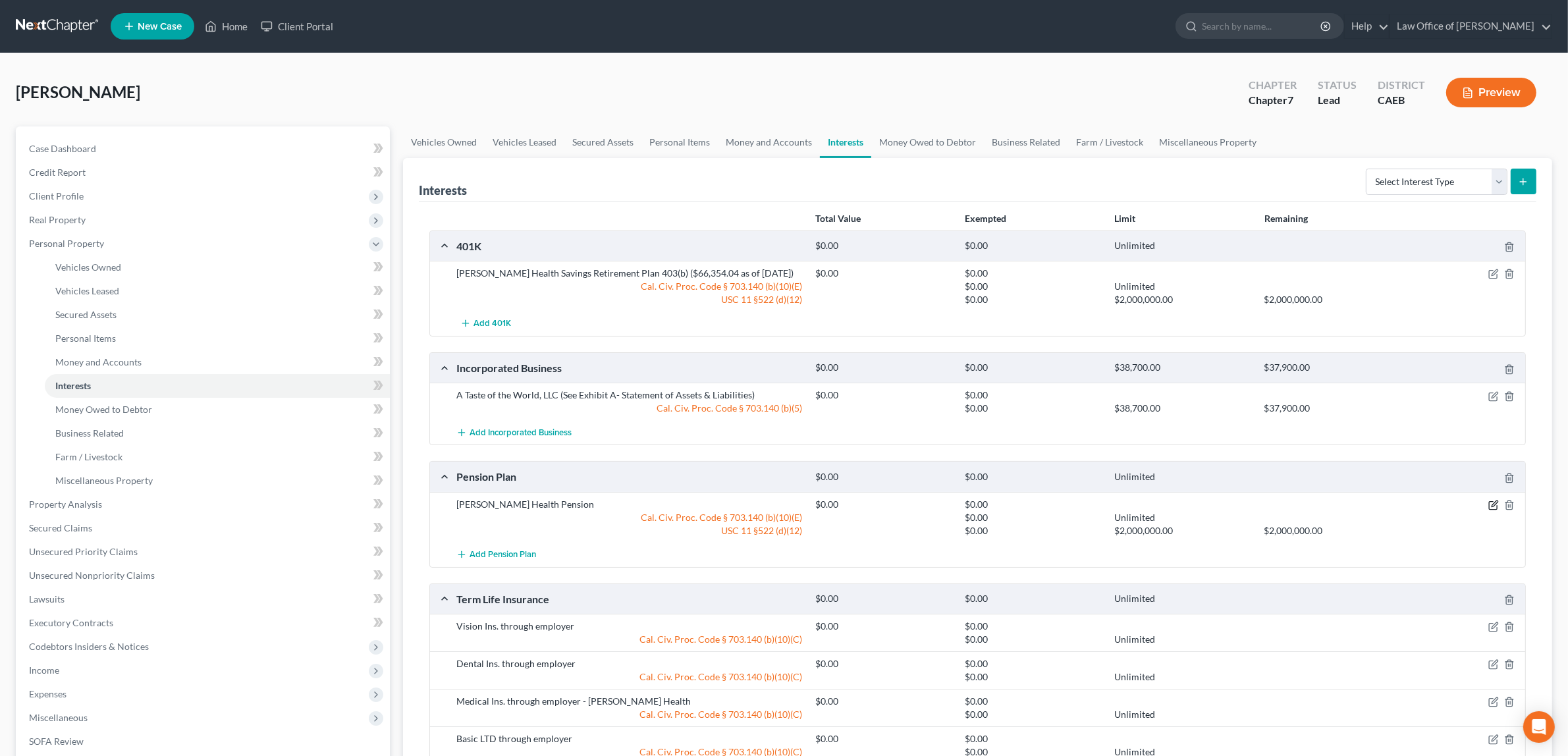
click at [1494, 504] on icon "button" at bounding box center [1494, 503] width 6 height 6
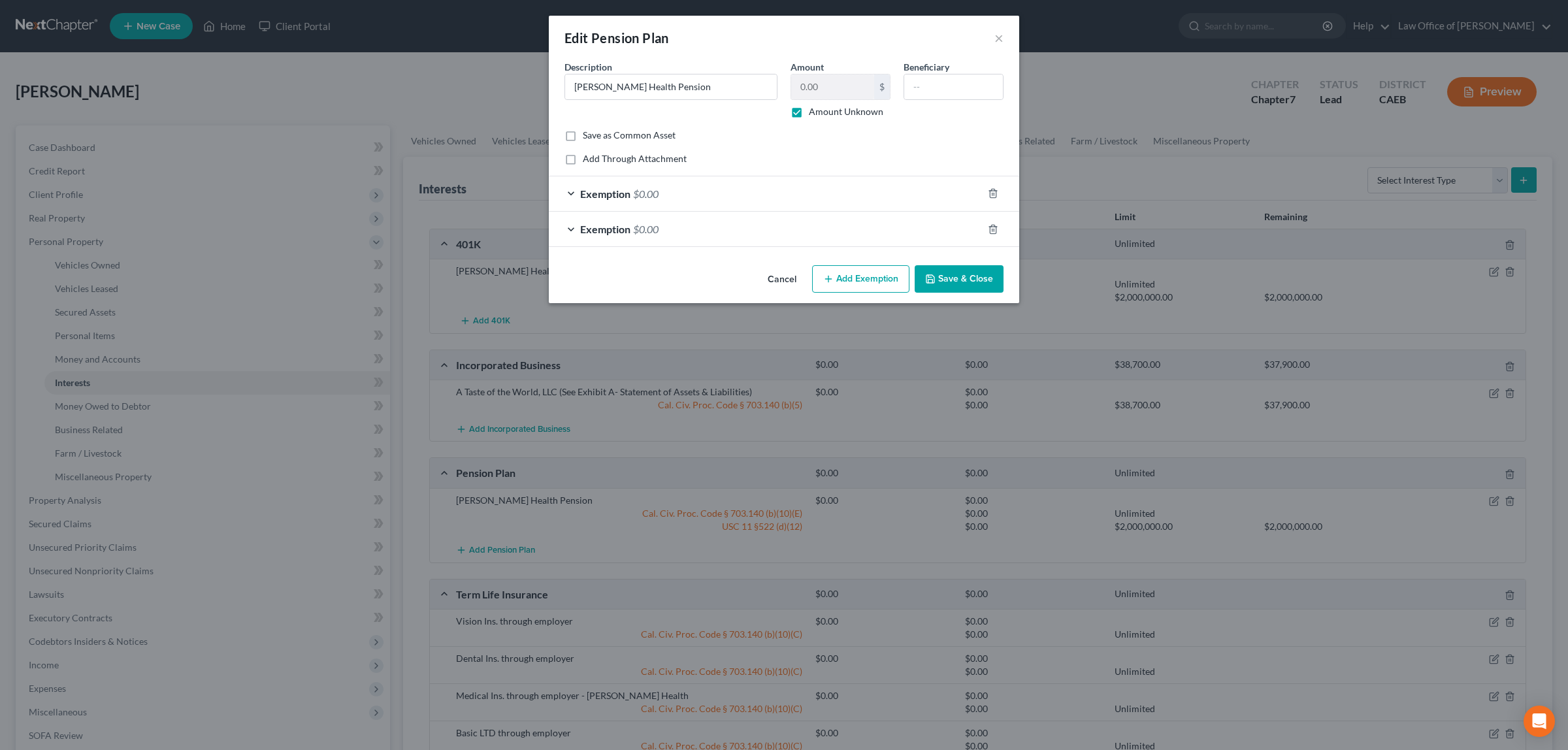
click at [670, 226] on div "Exemption $0.00" at bounding box center [766, 229] width 434 height 34
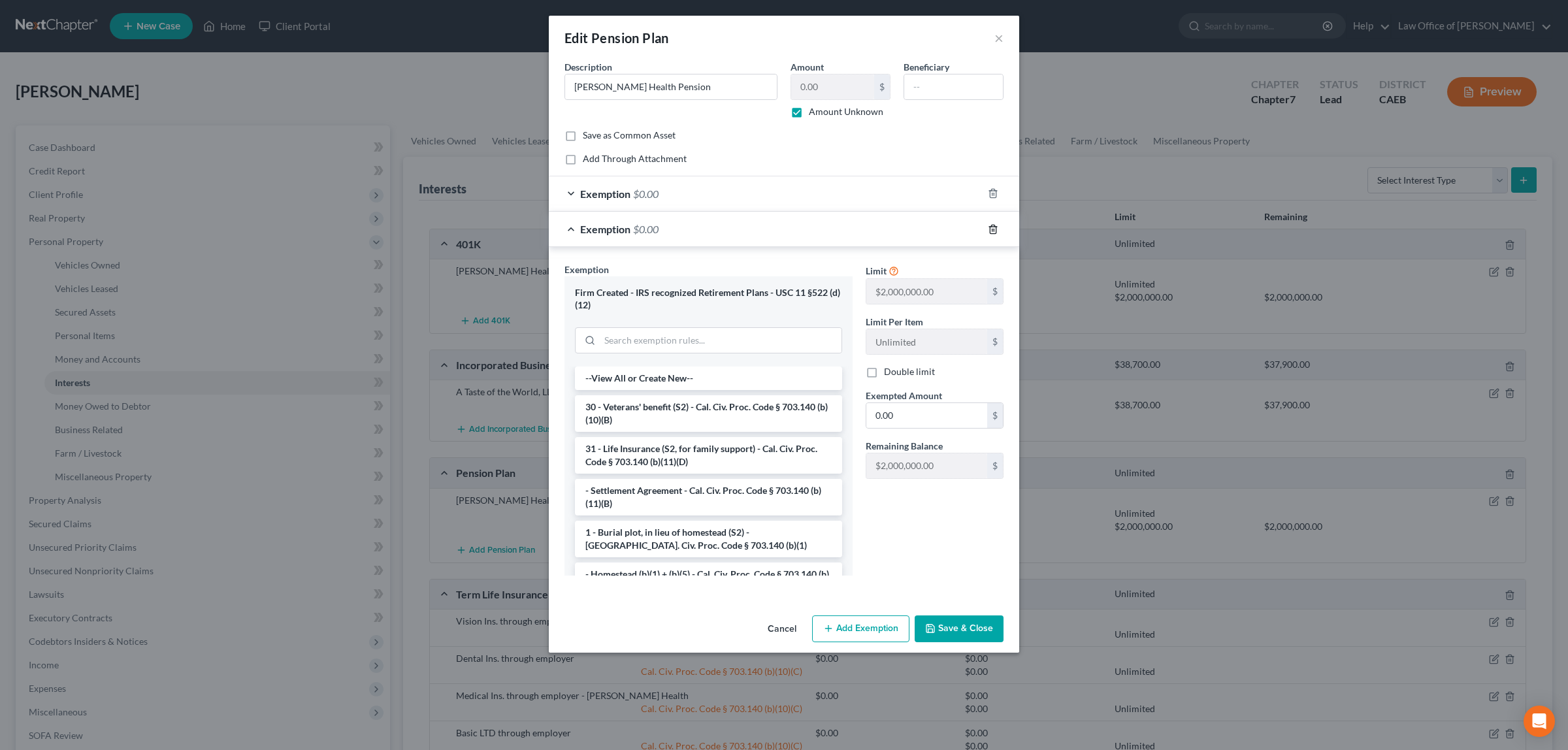
click at [991, 226] on icon "button" at bounding box center [993, 229] width 10 height 10
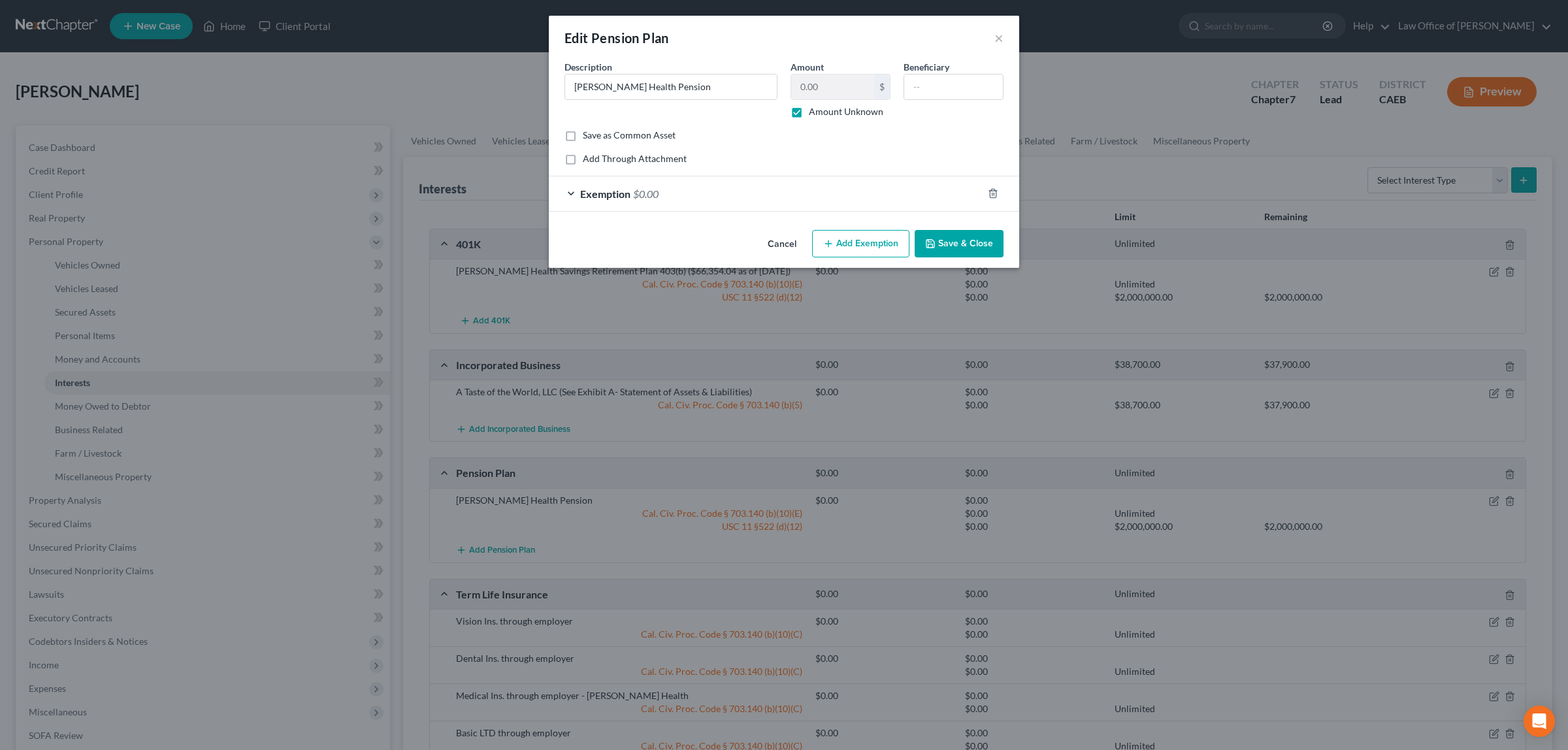
click at [972, 244] on button "Save & Close" at bounding box center [959, 243] width 89 height 27
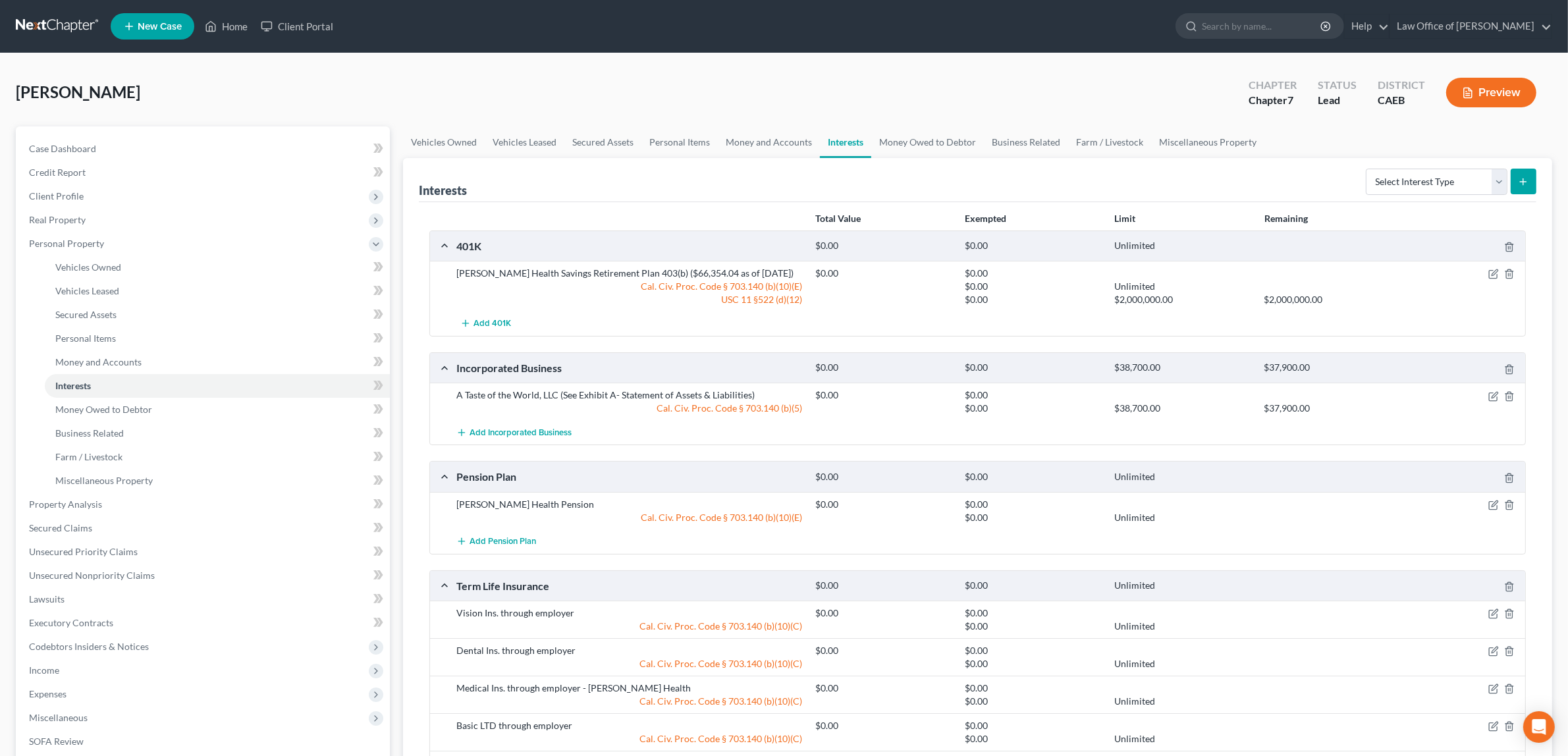
click at [1479, 90] on button "Preview" at bounding box center [1491, 92] width 90 height 30
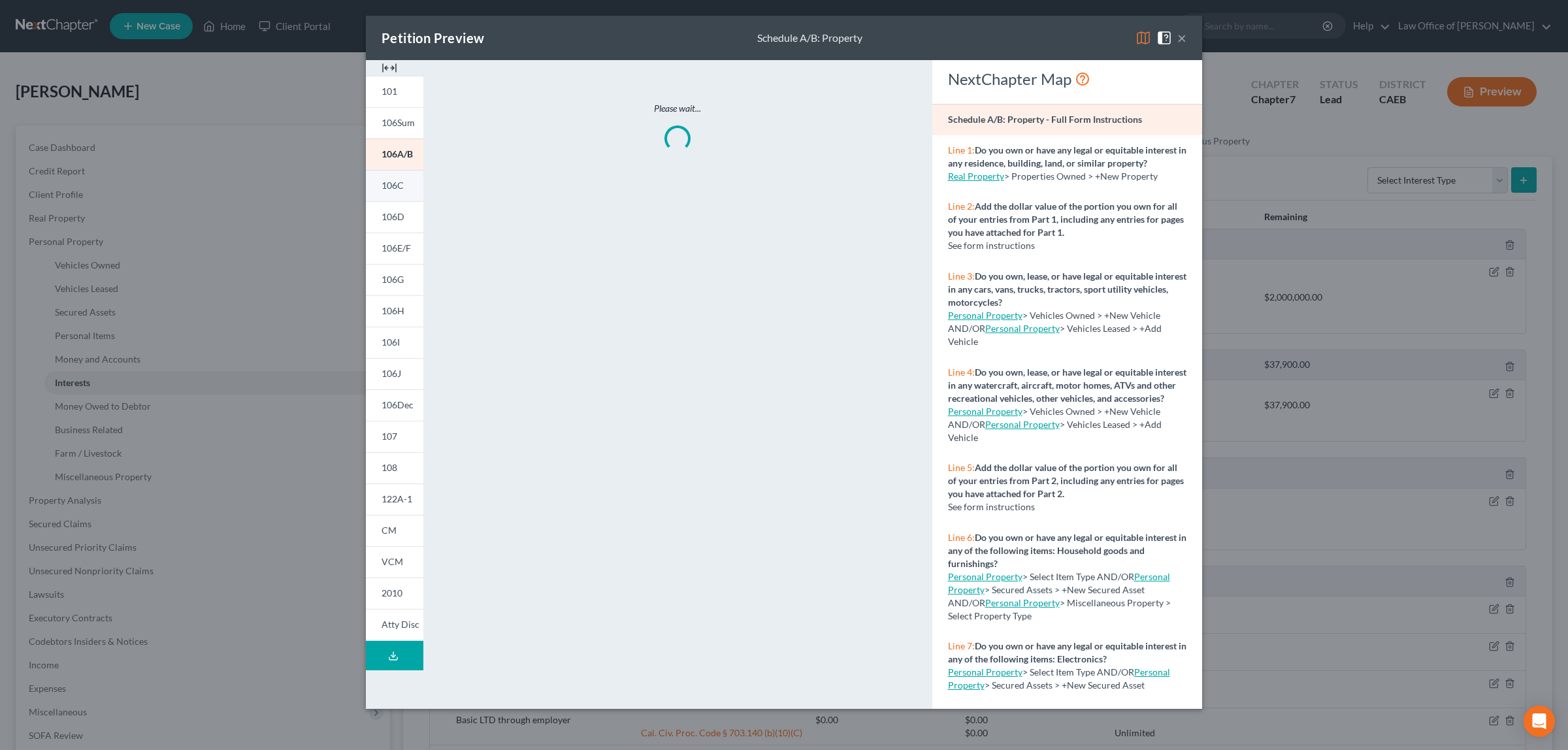
click at [390, 181] on span "106C" at bounding box center [393, 185] width 22 height 11
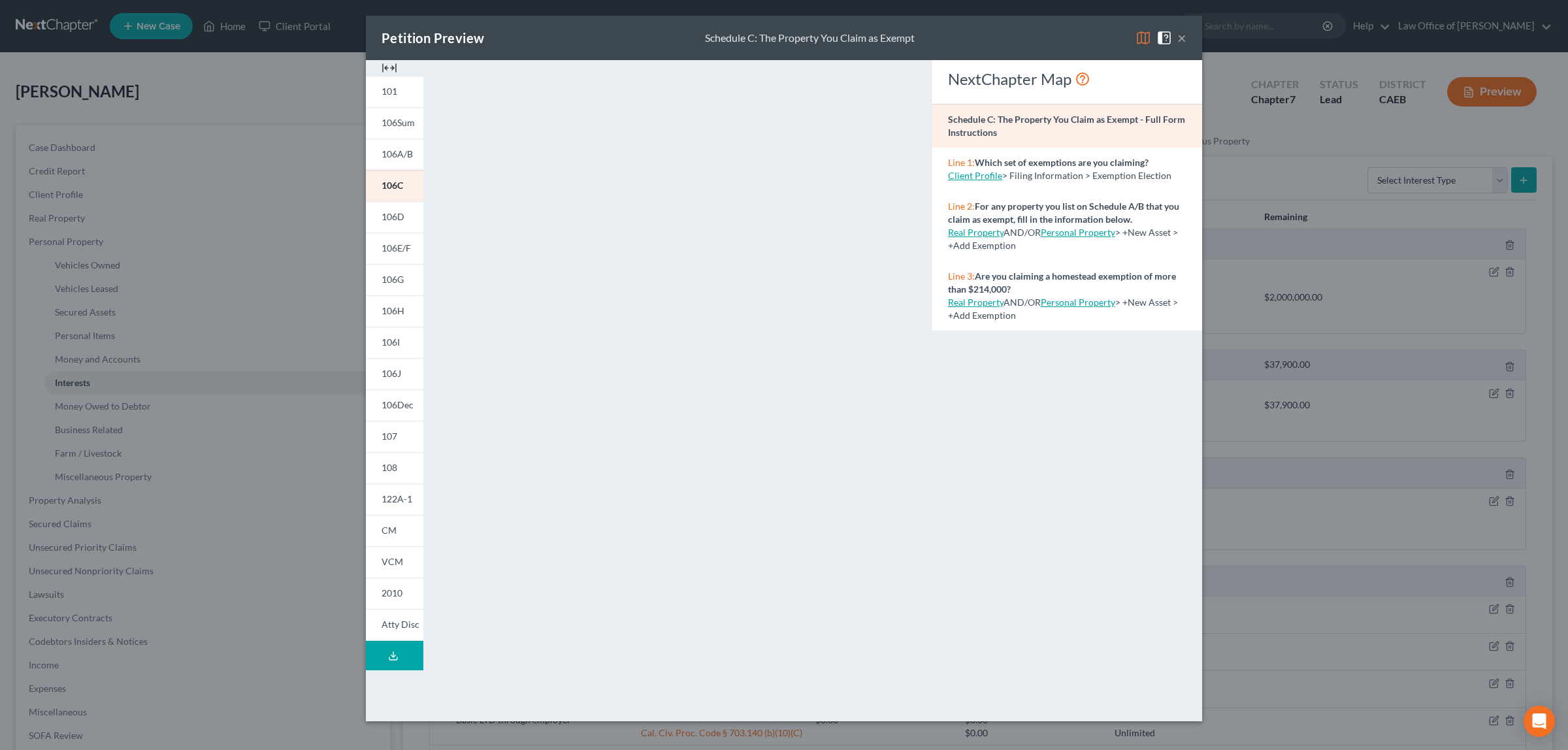
click at [1183, 39] on button "×" at bounding box center [1181, 38] width 9 height 16
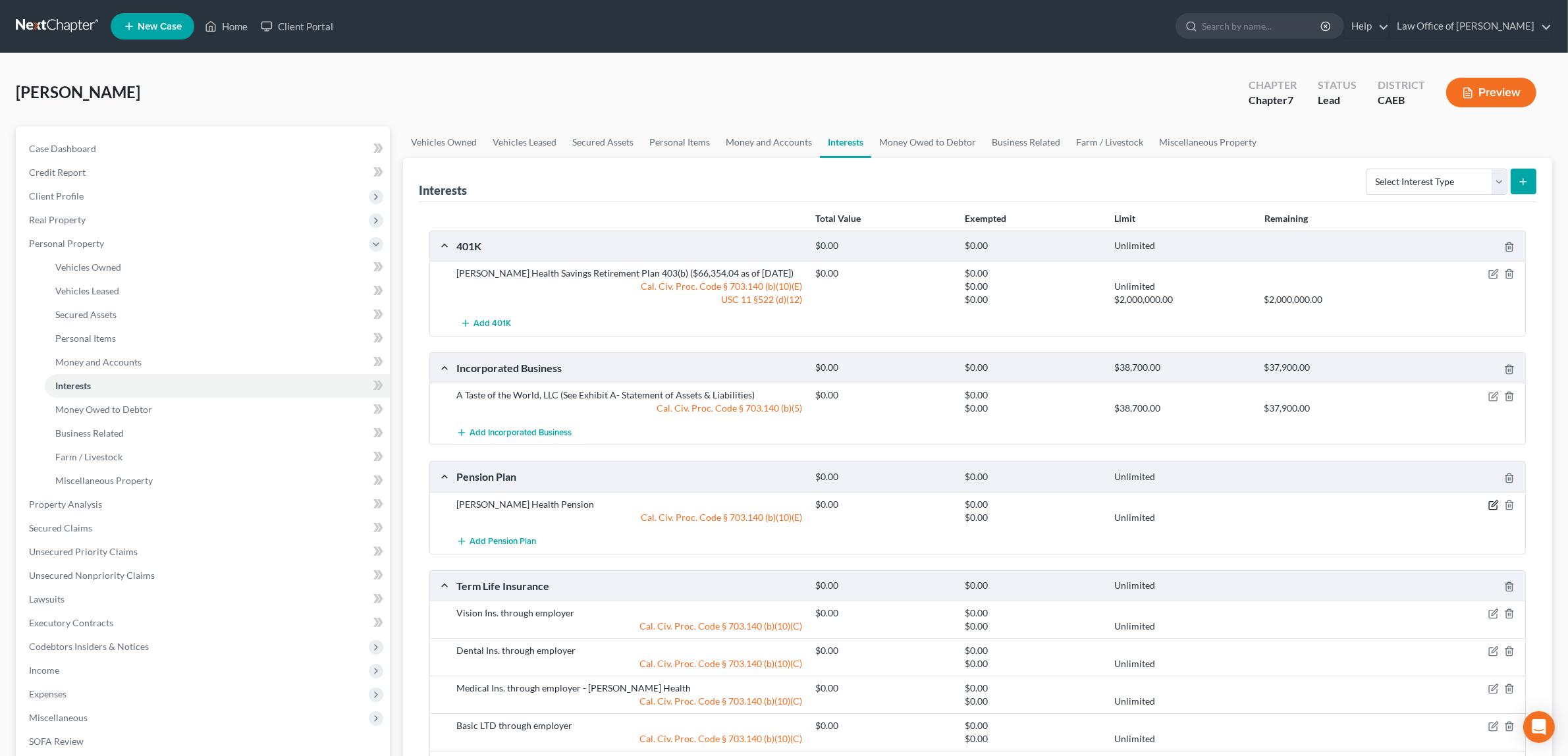
click at [1488, 503] on icon "button" at bounding box center [1493, 505] width 10 height 10
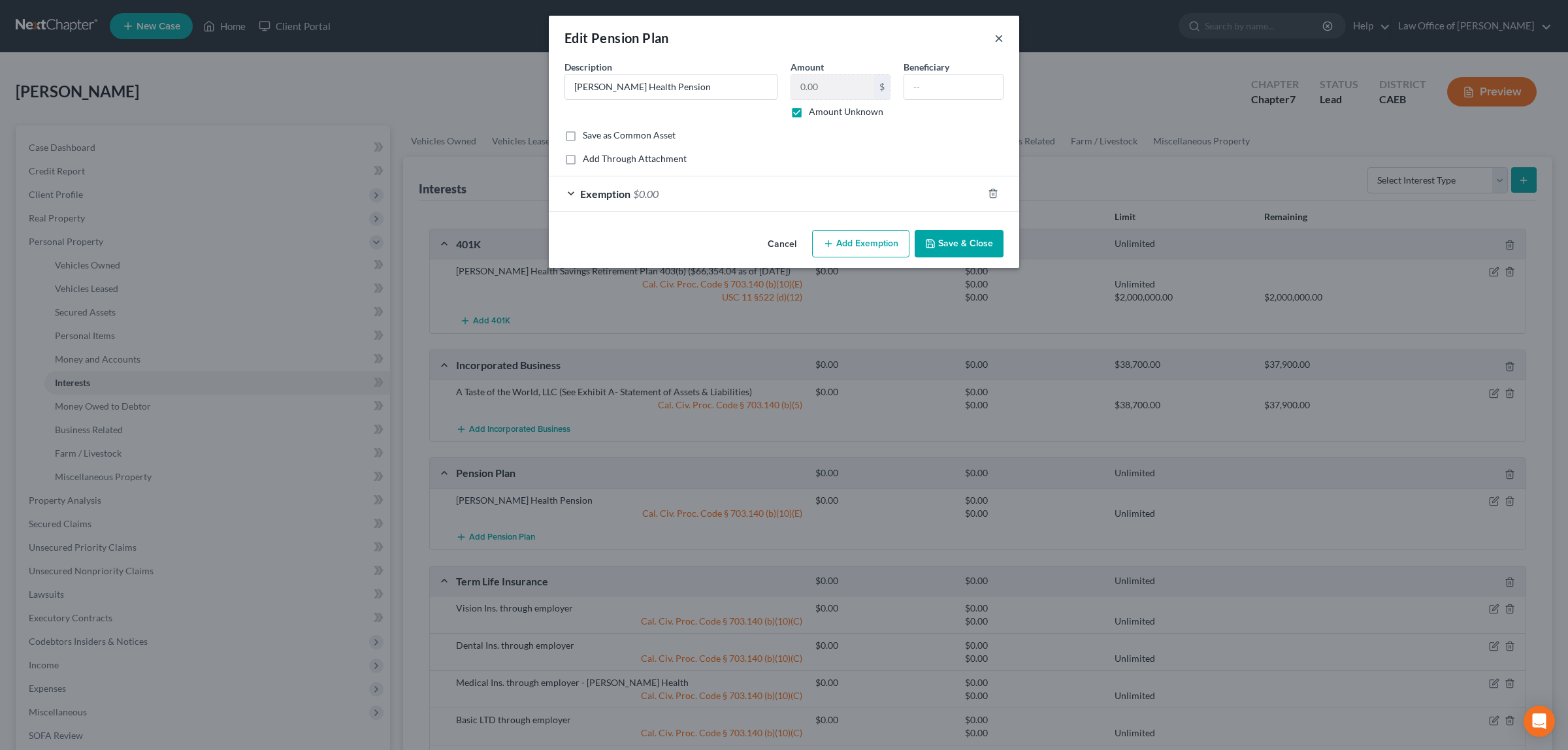
click at [1000, 33] on button "×" at bounding box center [999, 38] width 9 height 16
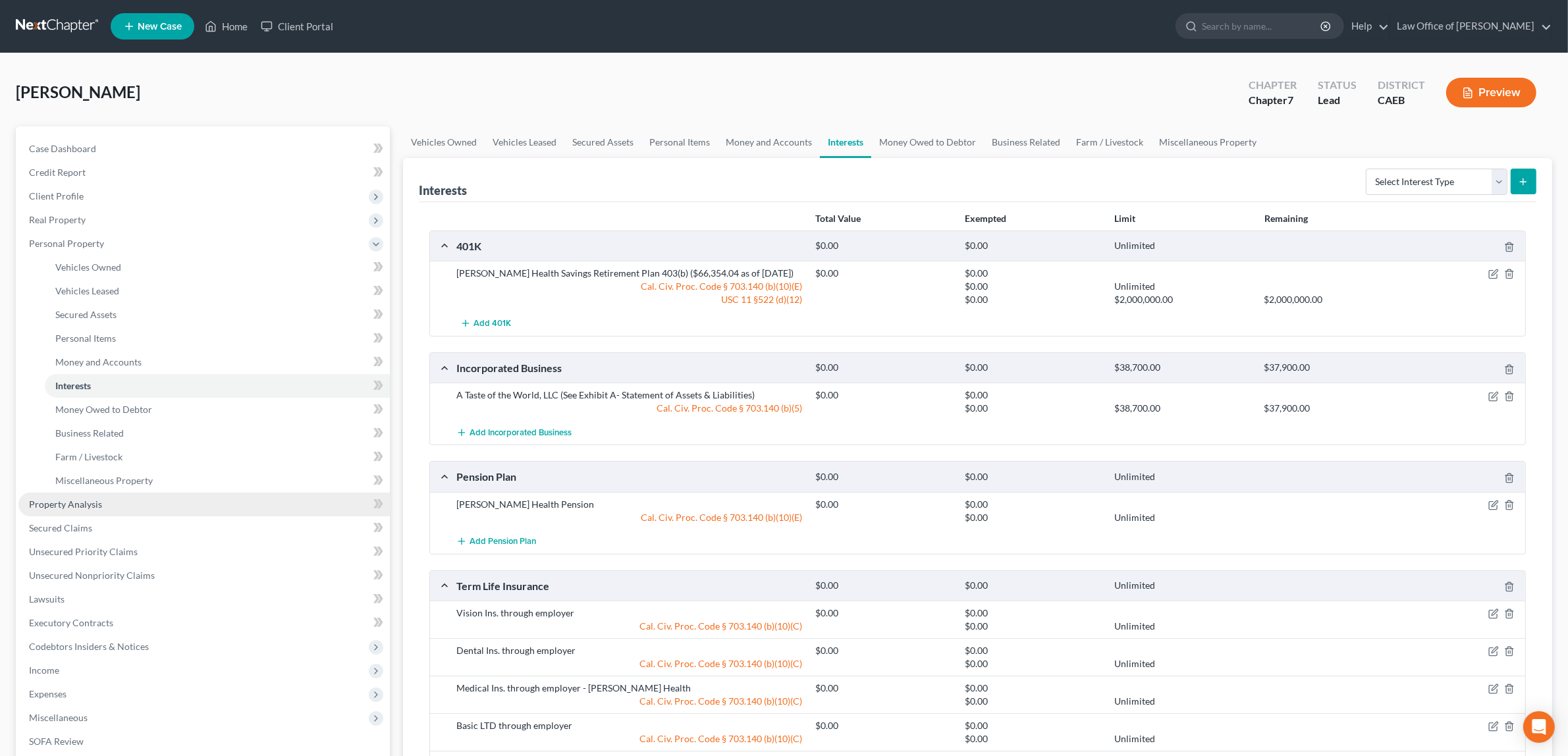
click at [110, 499] on link "Property Analysis" at bounding box center [204, 504] width 371 height 23
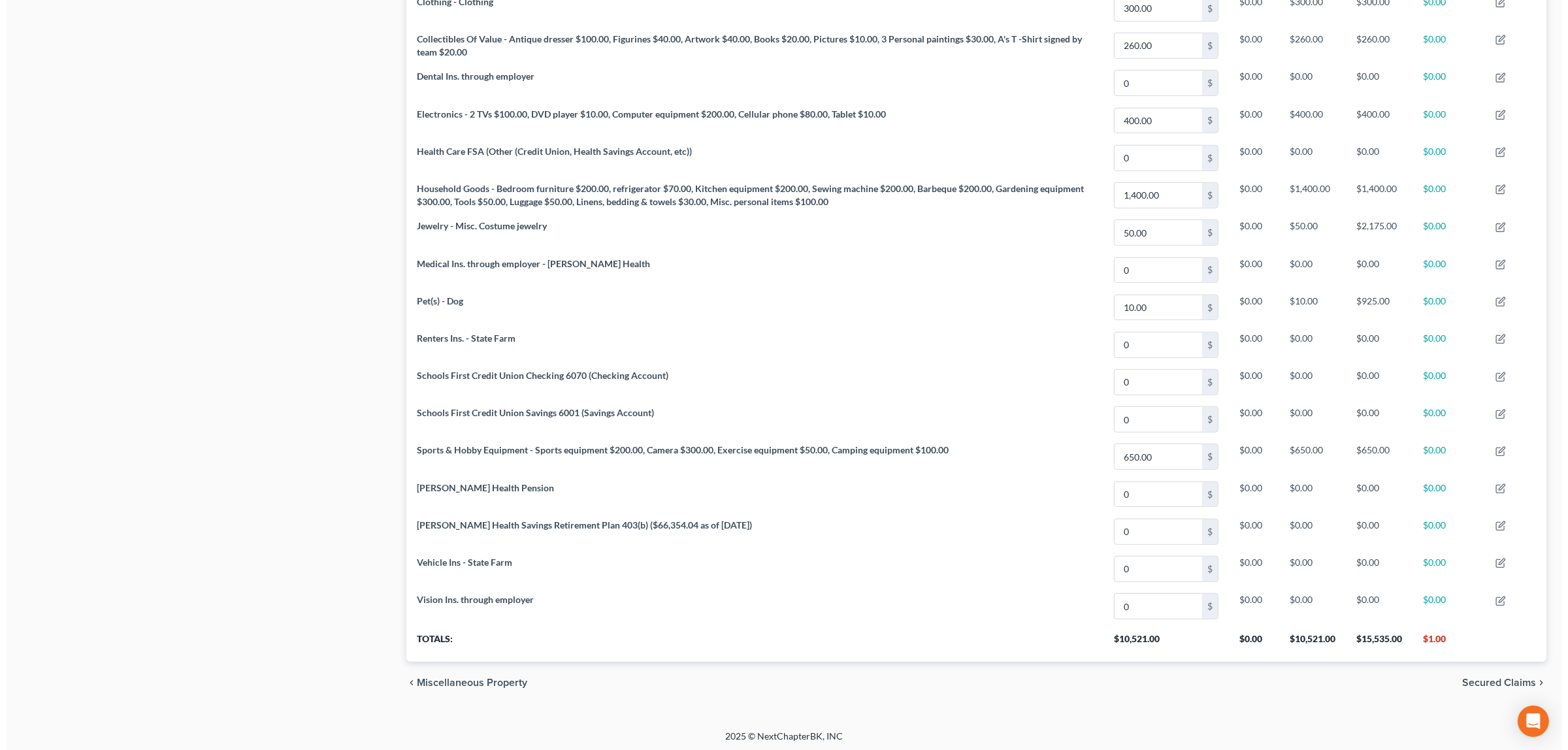
scroll to position [1040, 0]
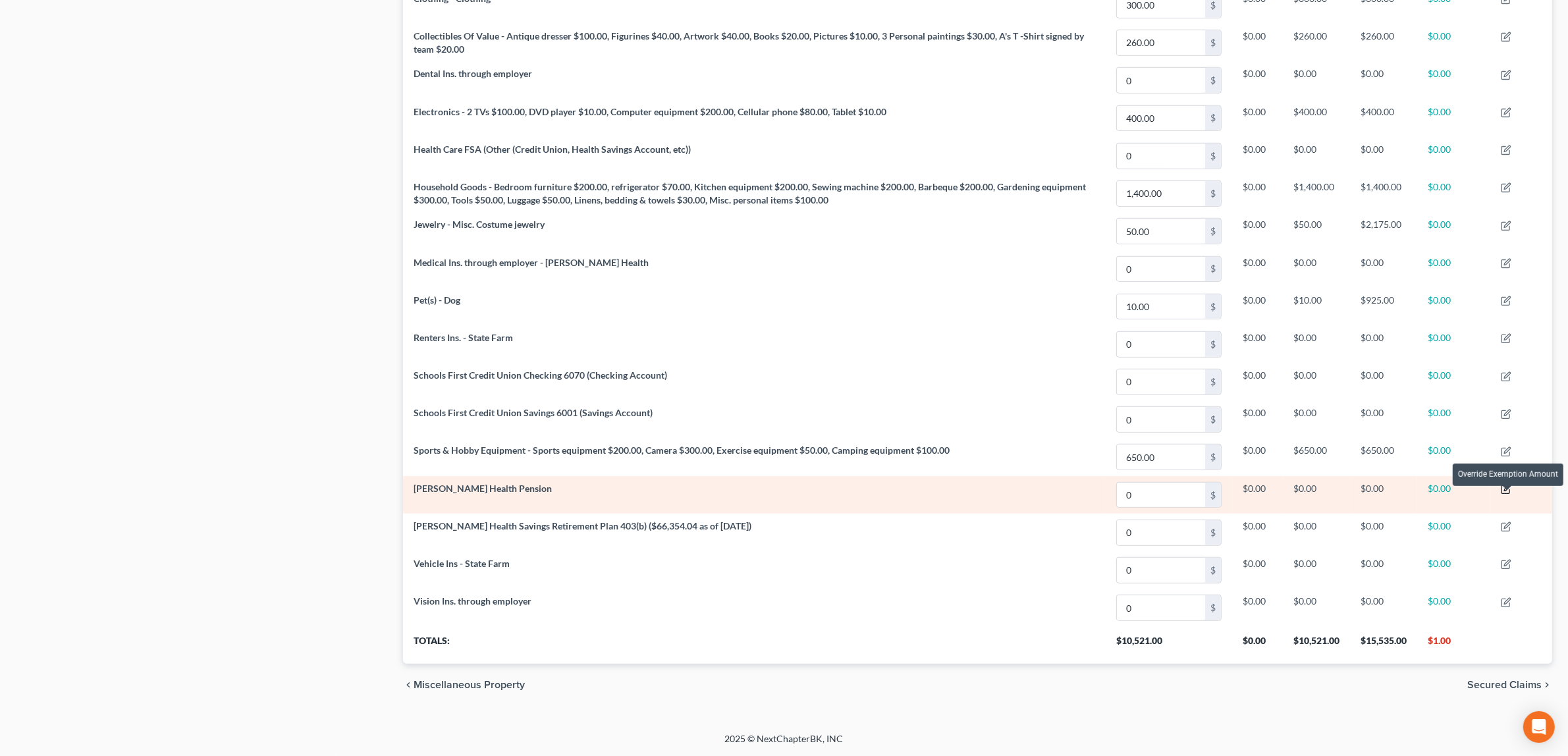
click at [1507, 487] on icon "button" at bounding box center [1507, 487] width 6 height 6
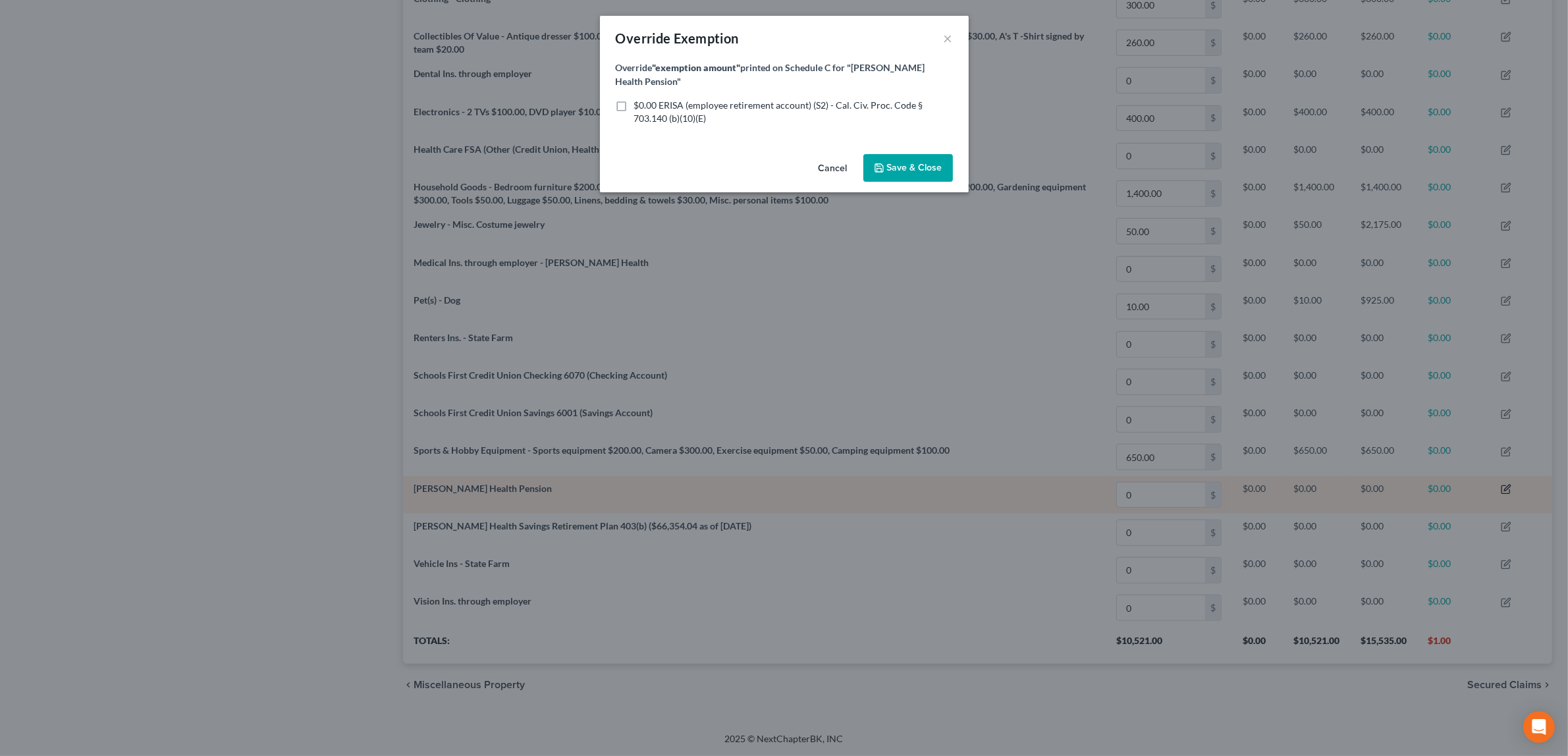
scroll to position [294, 1157]
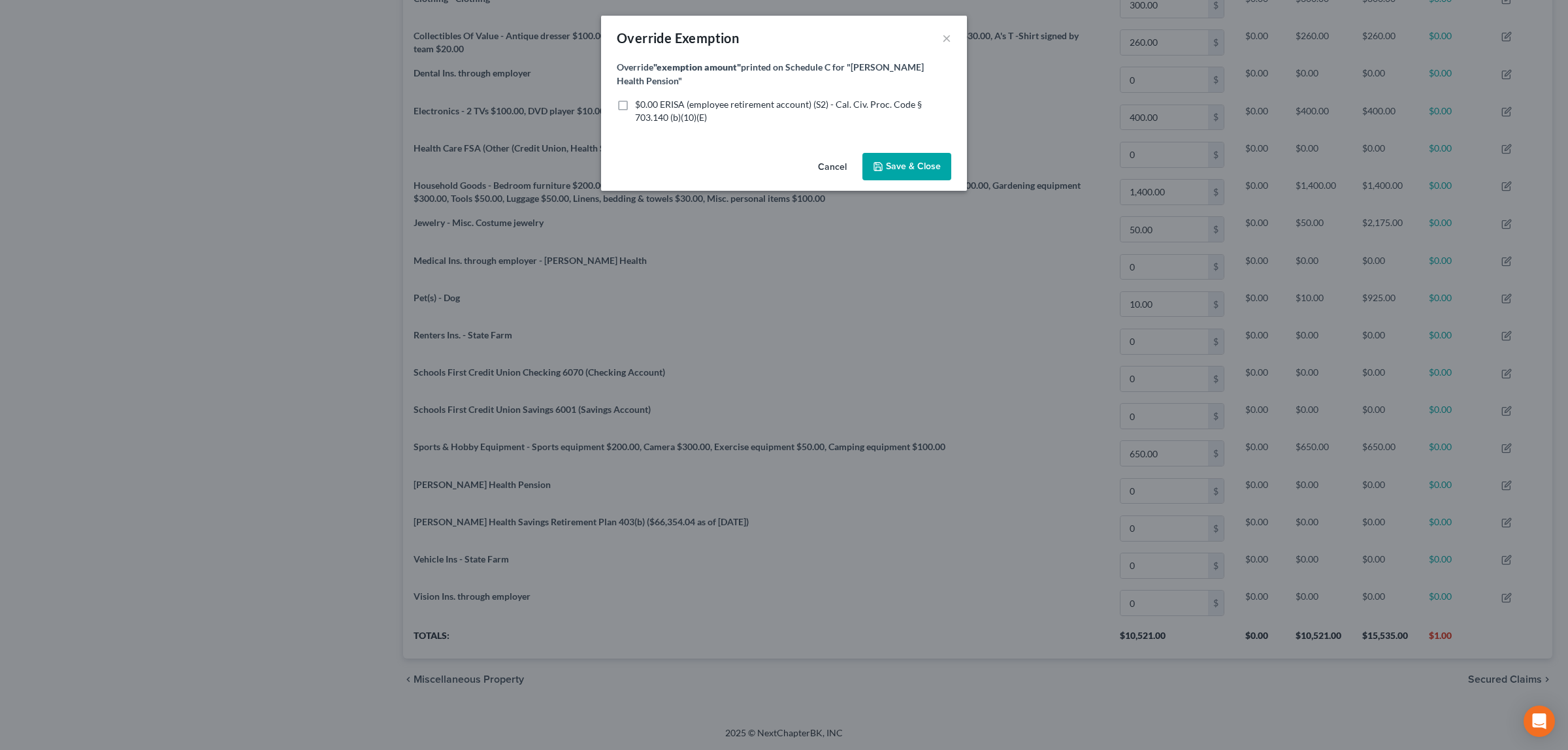
click at [636, 98] on label "$0.00 ERISA (employee retirement account) (S2) - Cal. Civ. Proc. Code § 703.140…" at bounding box center [793, 110] width 316 height 26
click at [640, 98] on input "$0.00 ERISA (employee retirement account) (S2) - Cal. Civ. Proc. Code § 703.140…" at bounding box center [644, 102] width 9 height 9
checkbox input "true"
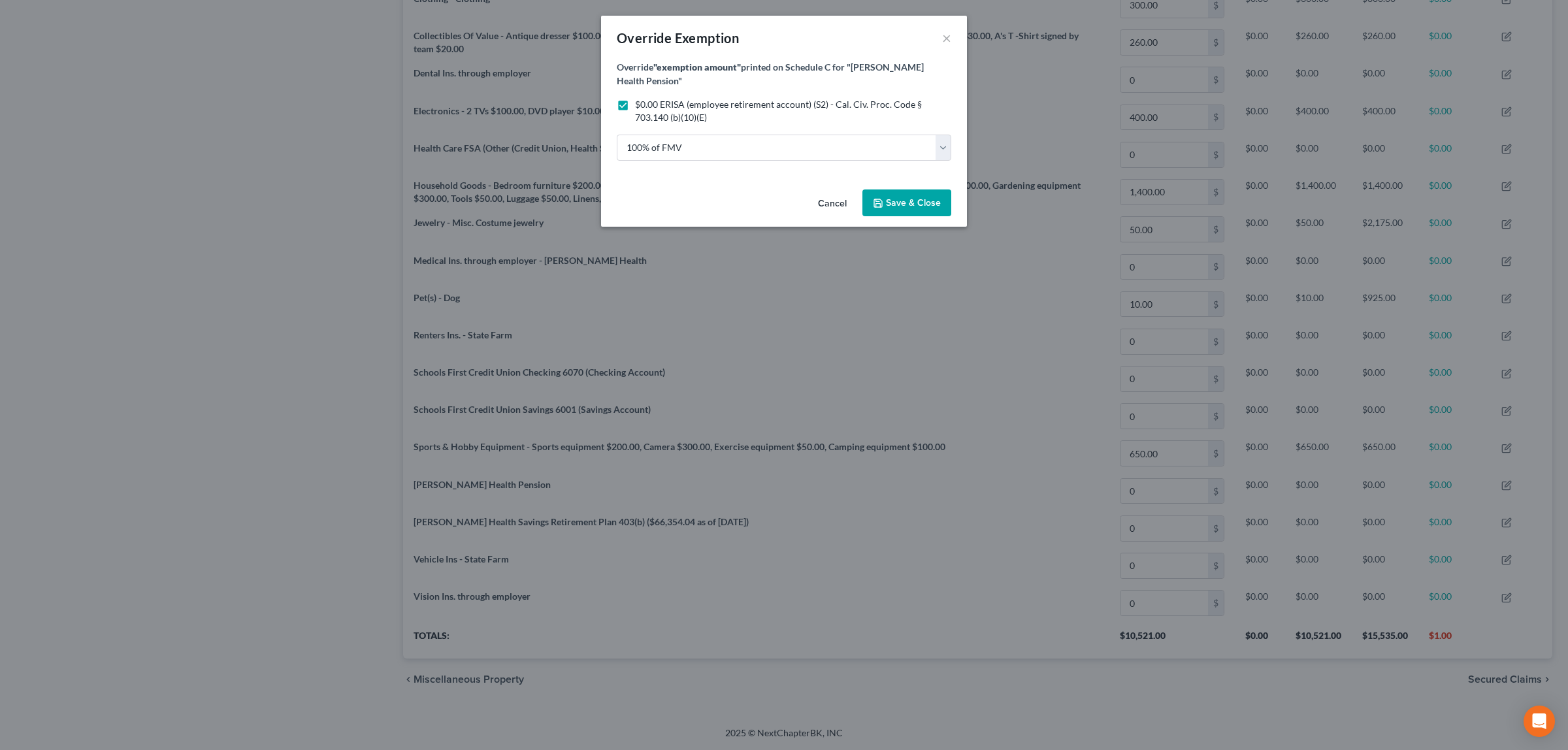
click at [900, 198] on span "Save & Close" at bounding box center [913, 203] width 55 height 11
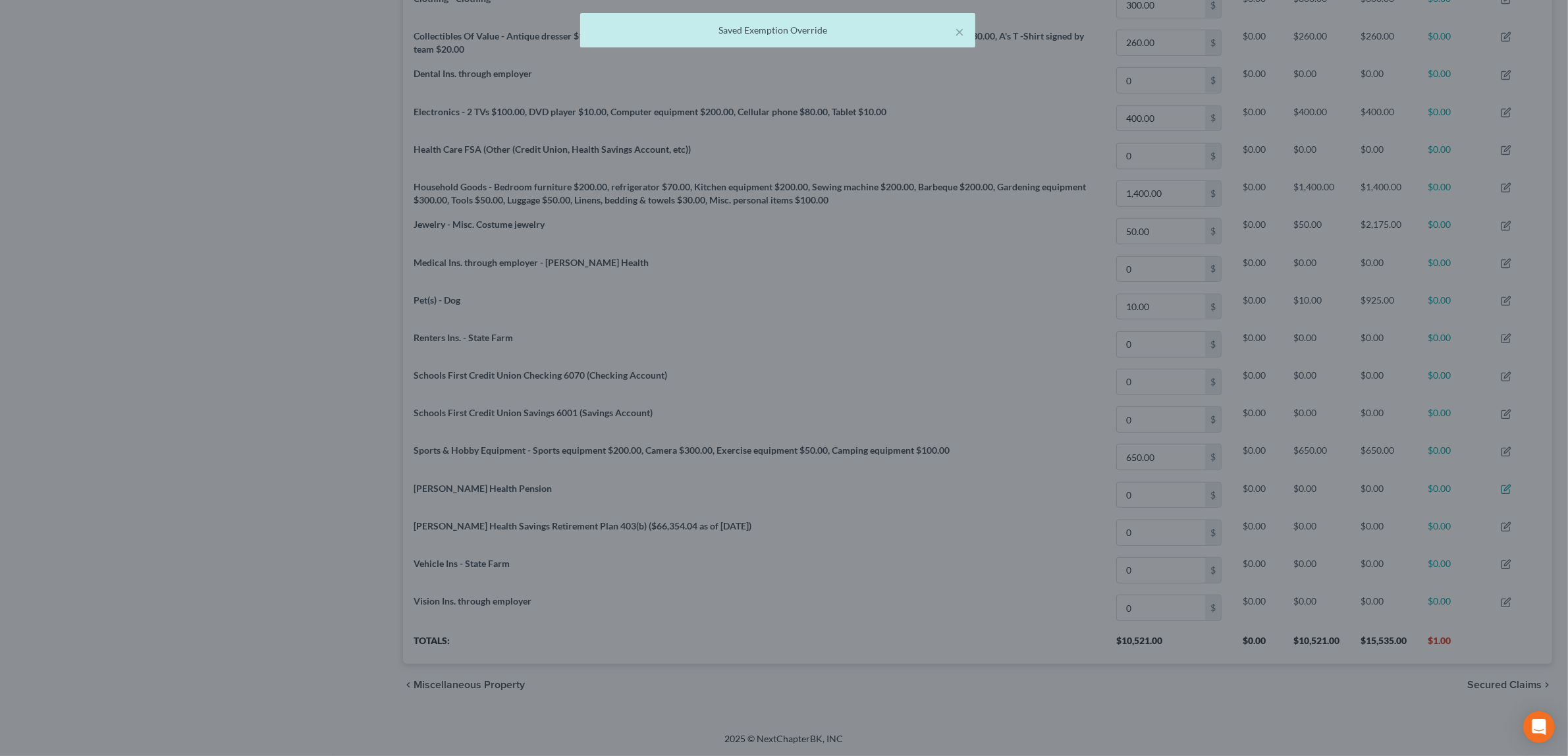
scroll to position [0, 0]
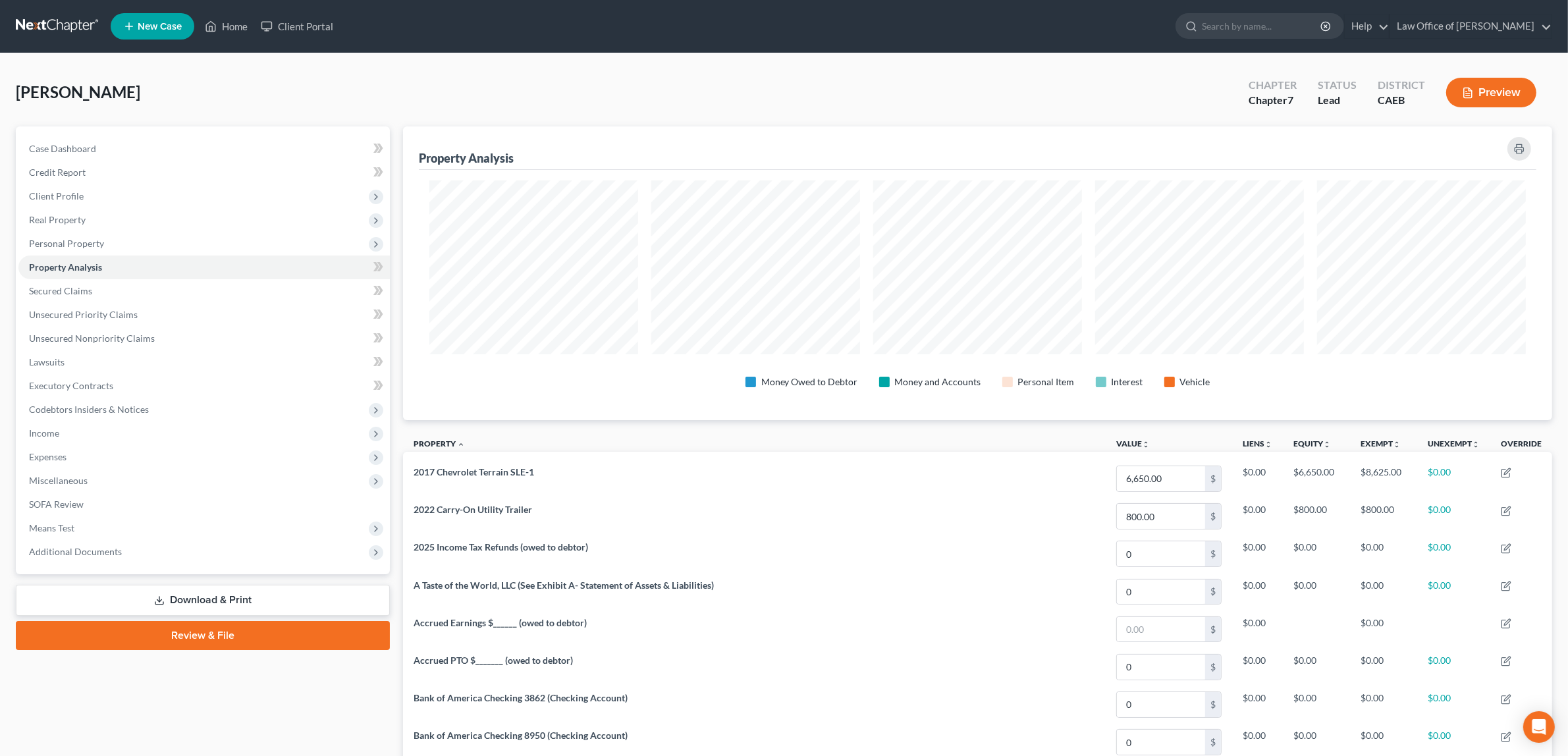
click at [1497, 90] on button "Preview" at bounding box center [1491, 92] width 90 height 30
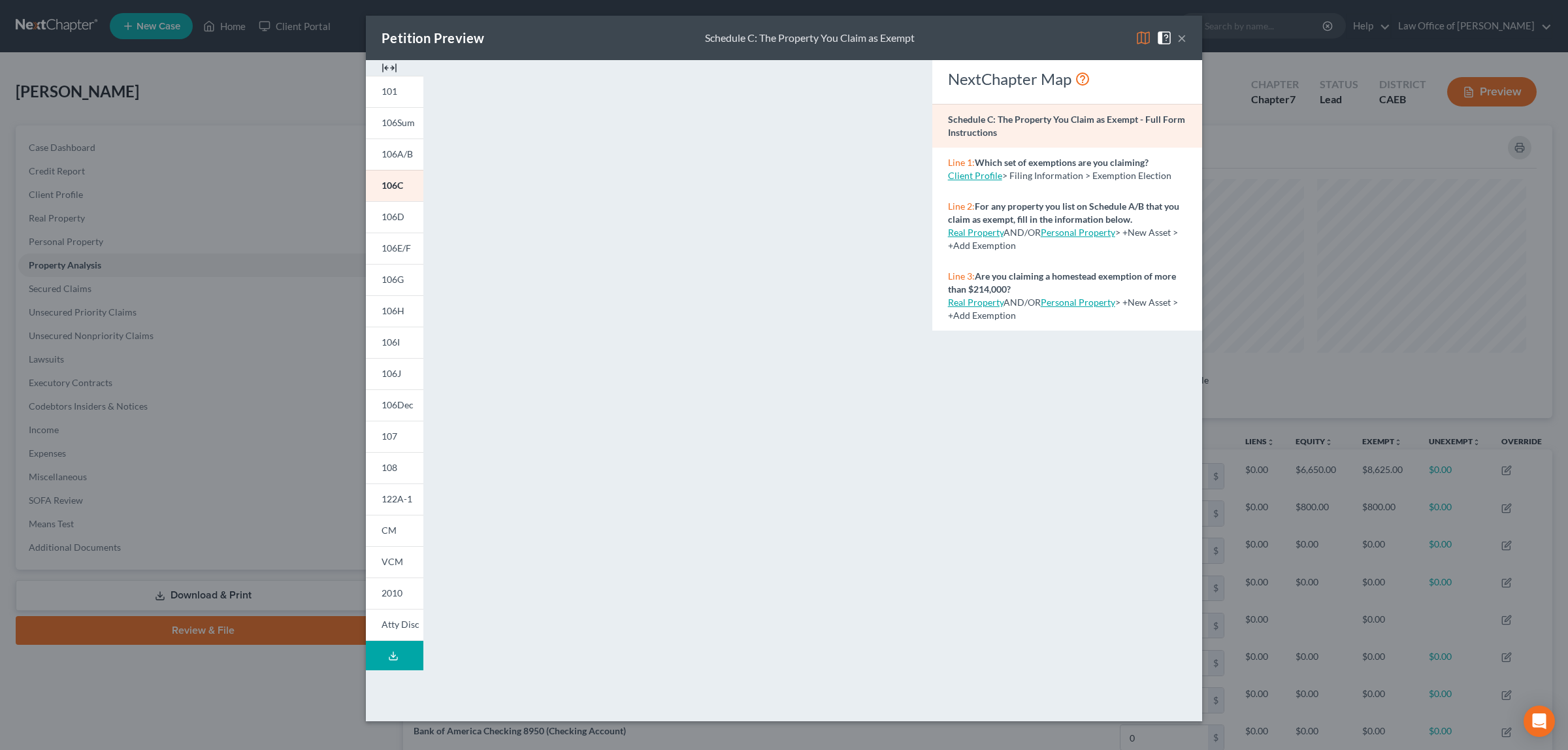
click at [1183, 36] on button "×" at bounding box center [1181, 38] width 9 height 16
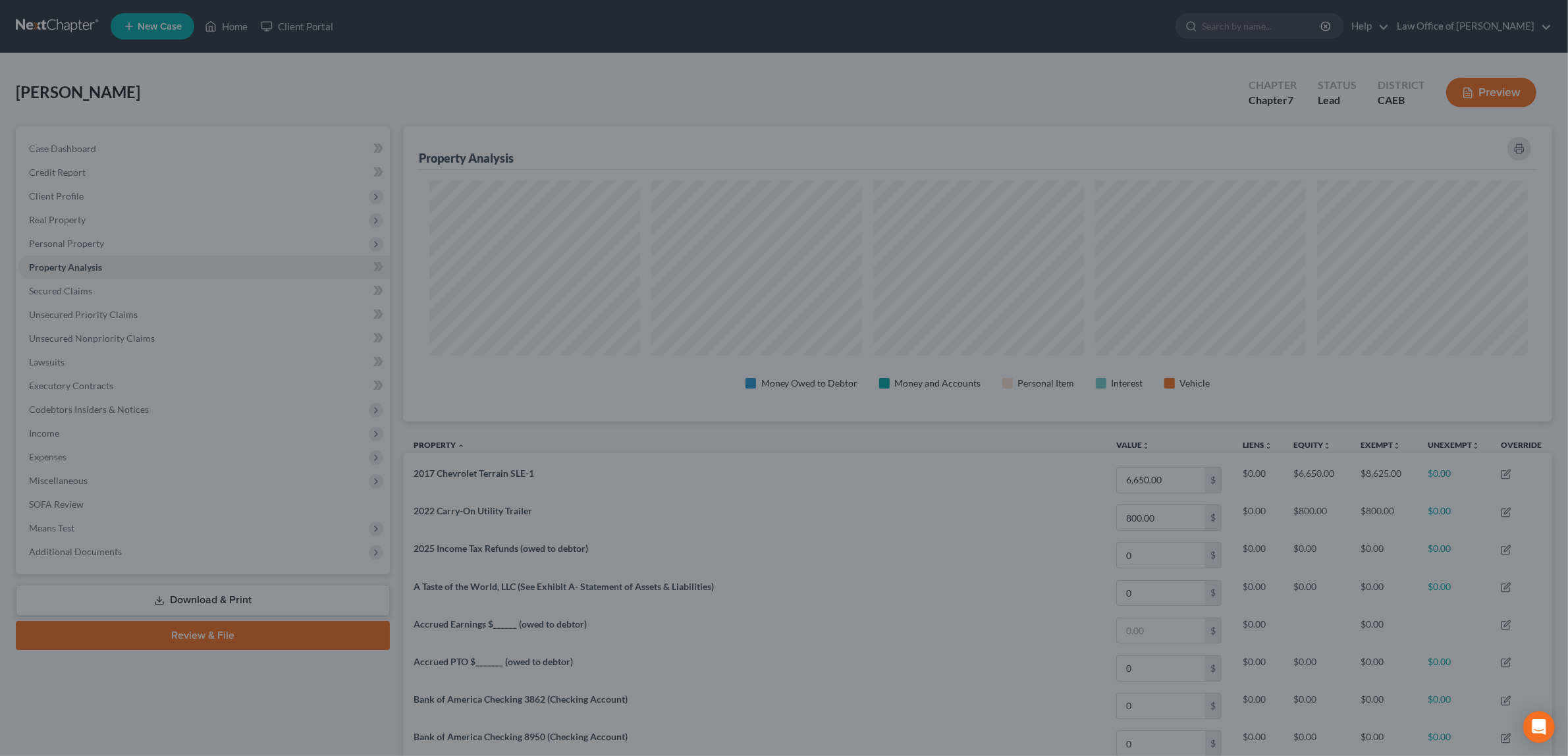
scroll to position [658370, 657315]
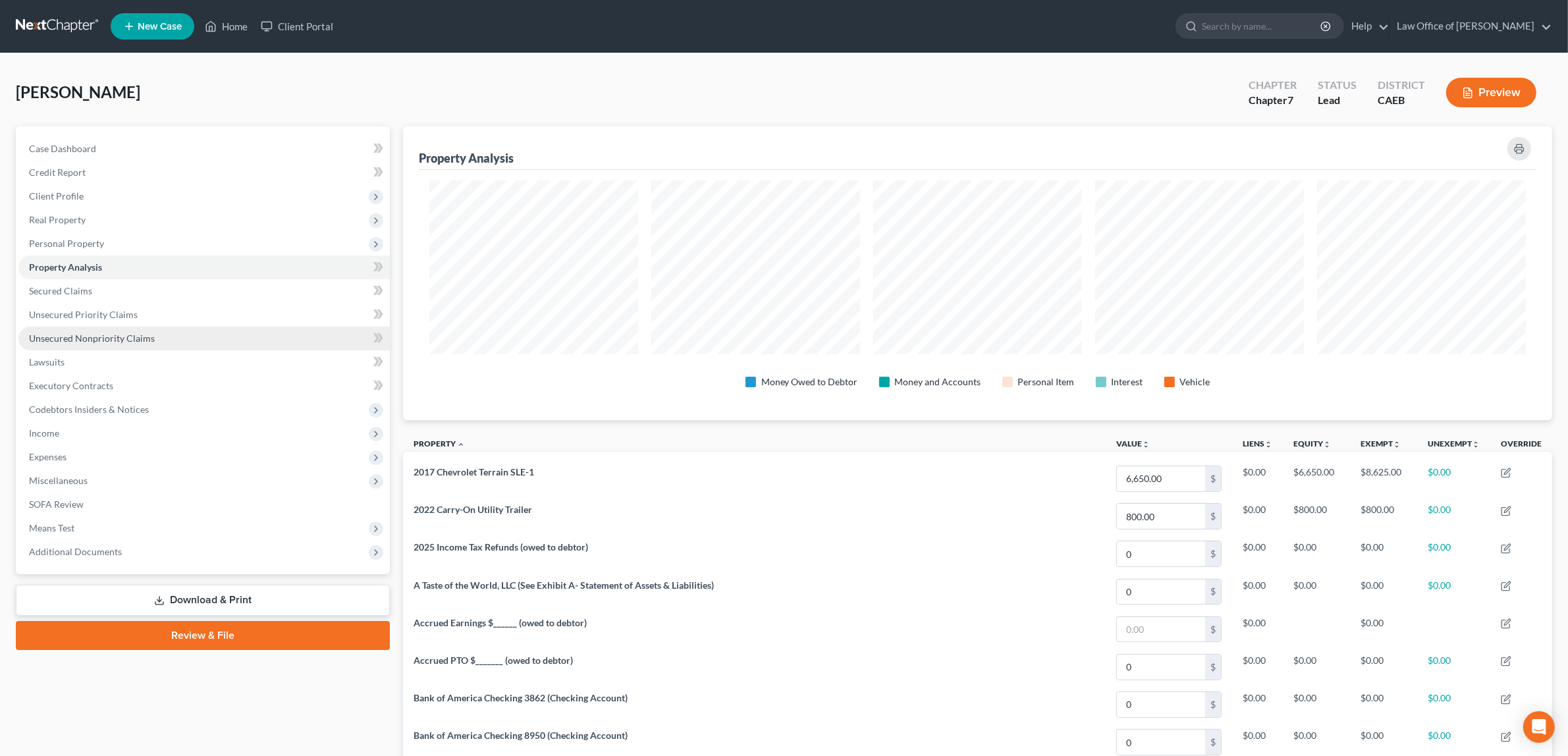
click at [106, 333] on span "Unsecured Nonpriority Claims" at bounding box center [92, 338] width 126 height 11
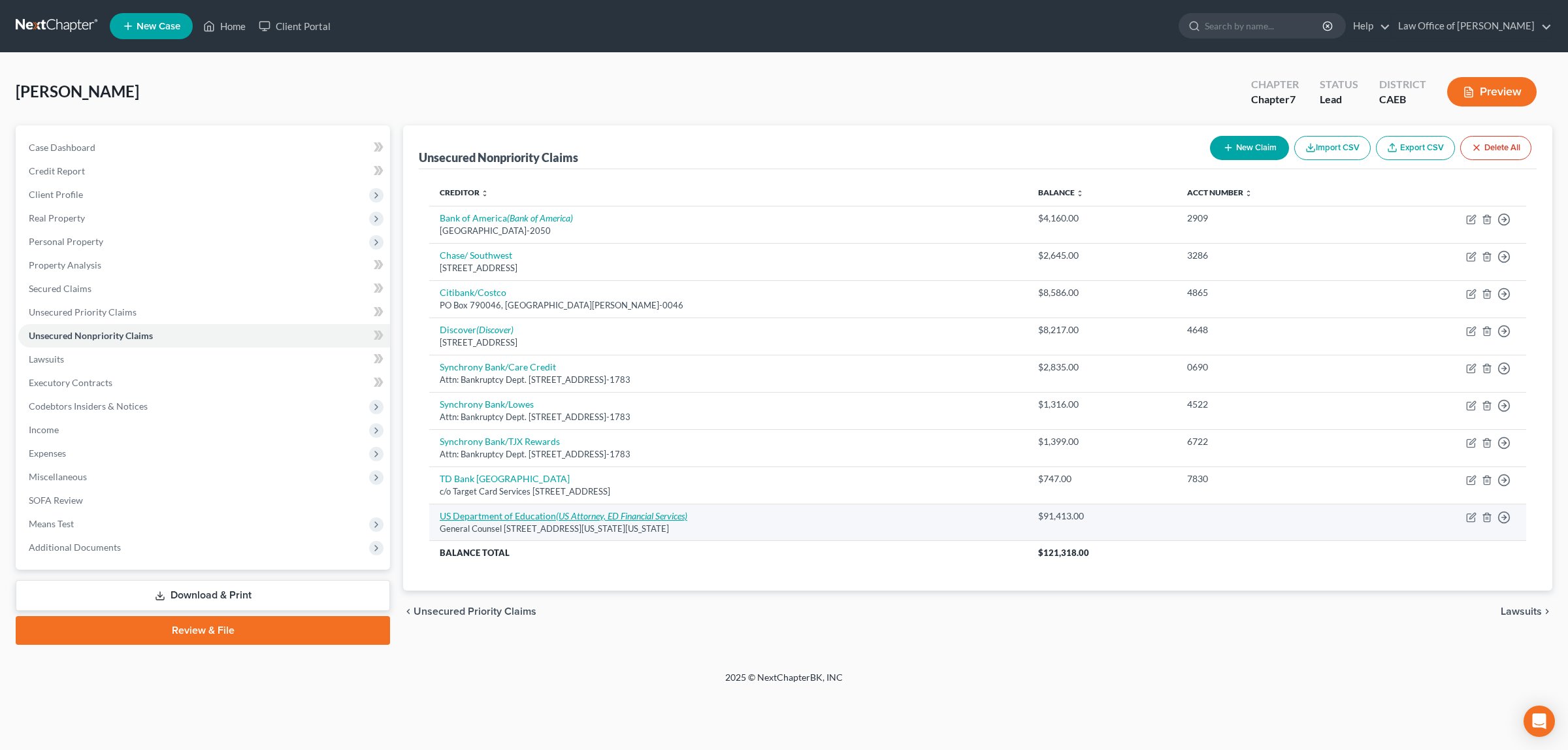
click at [507, 515] on link "US Department of Education (US Attorney, ED Financial Services)" at bounding box center [563, 516] width 247 height 11
select select "8"
select select "17"
select select "0"
select select "44"
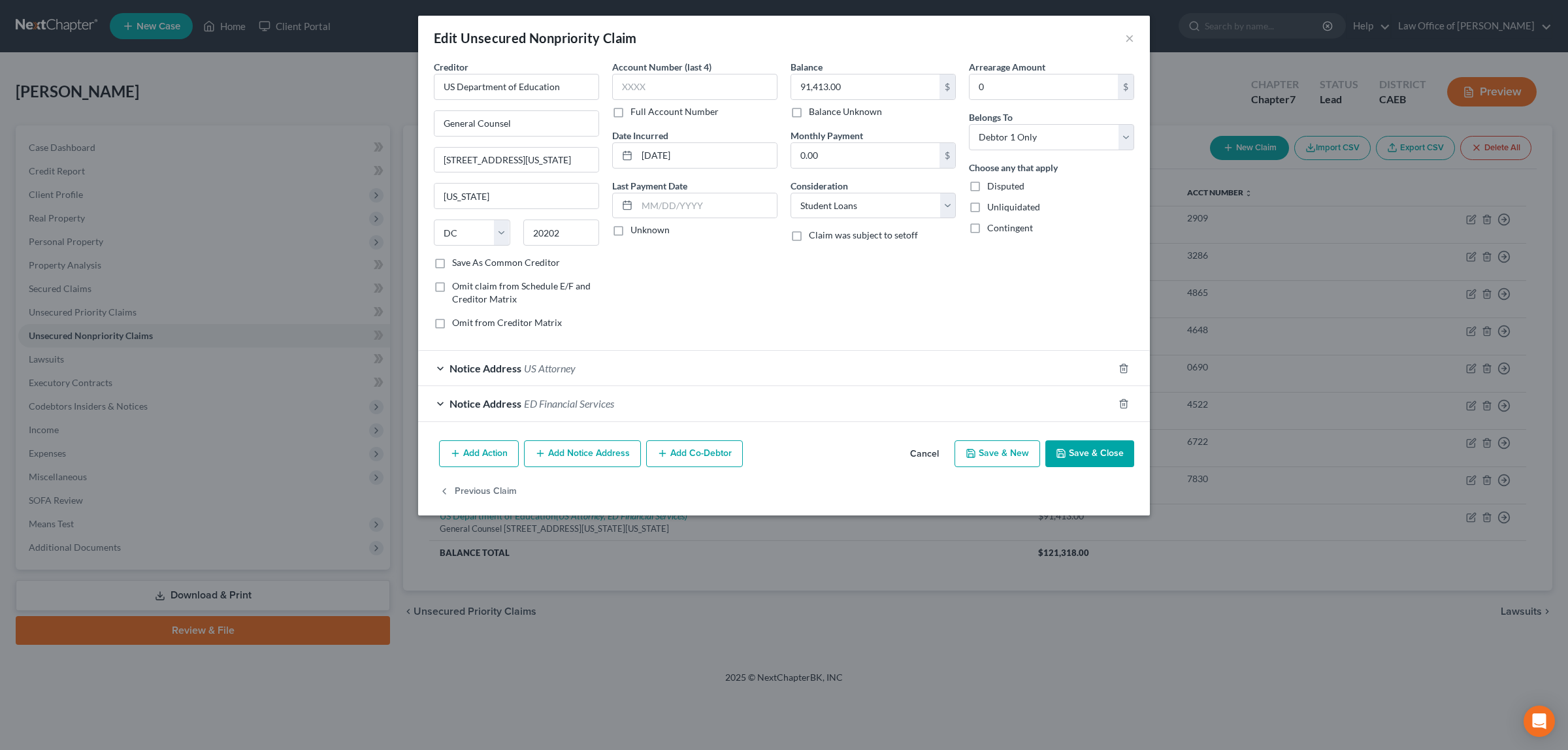
click at [587, 399] on span "ED Financial Services" at bounding box center [569, 403] width 90 height 13
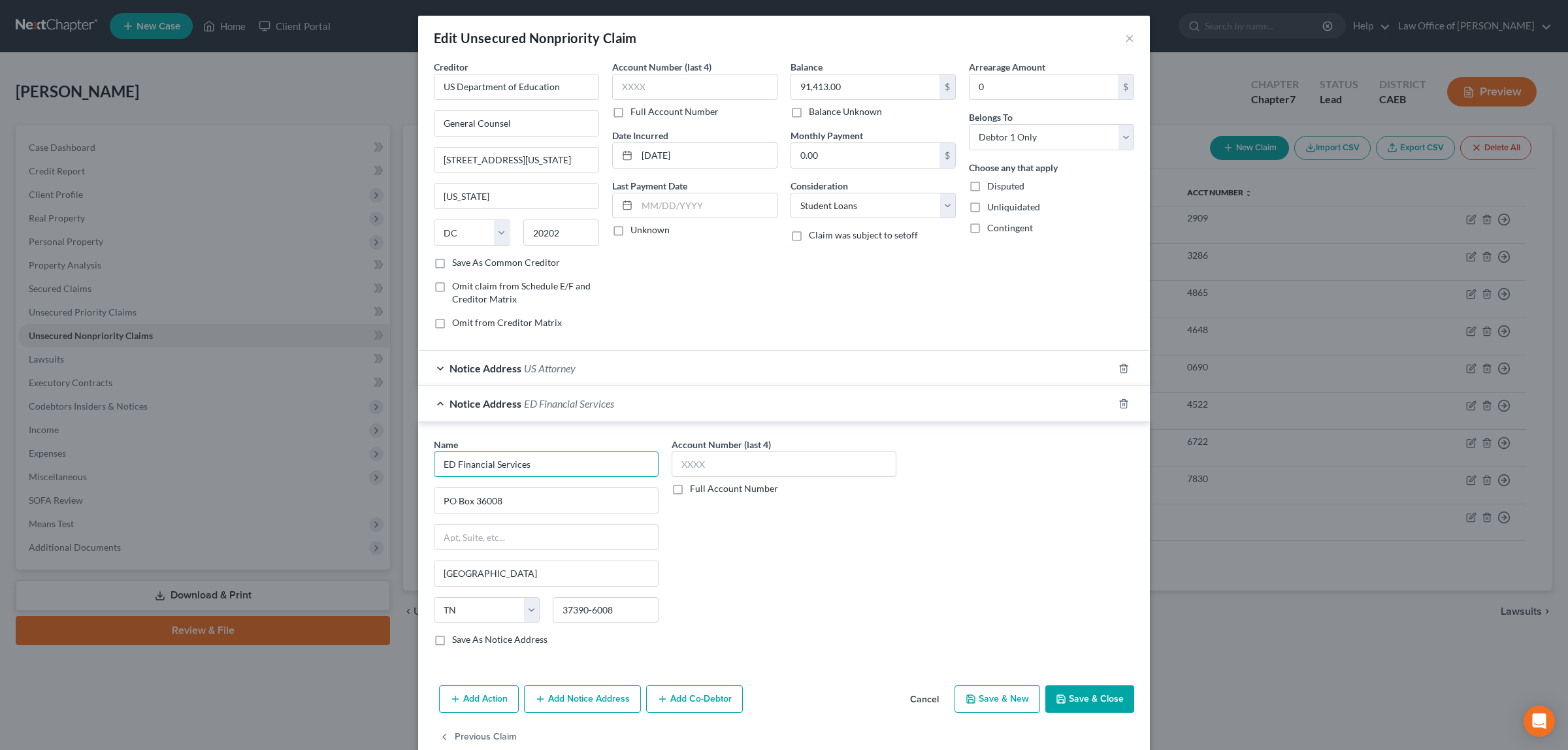
click at [456, 463] on input "ED Financial Services" at bounding box center [546, 464] width 225 height 26
type input "Edfinancial Services"
drag, startPoint x: 968, startPoint y: 201, endPoint x: 576, endPoint y: 616, distance: 570.9
click at [576, 616] on input "37390-6008" at bounding box center [606, 610] width 106 height 26
type input "37930-6008"
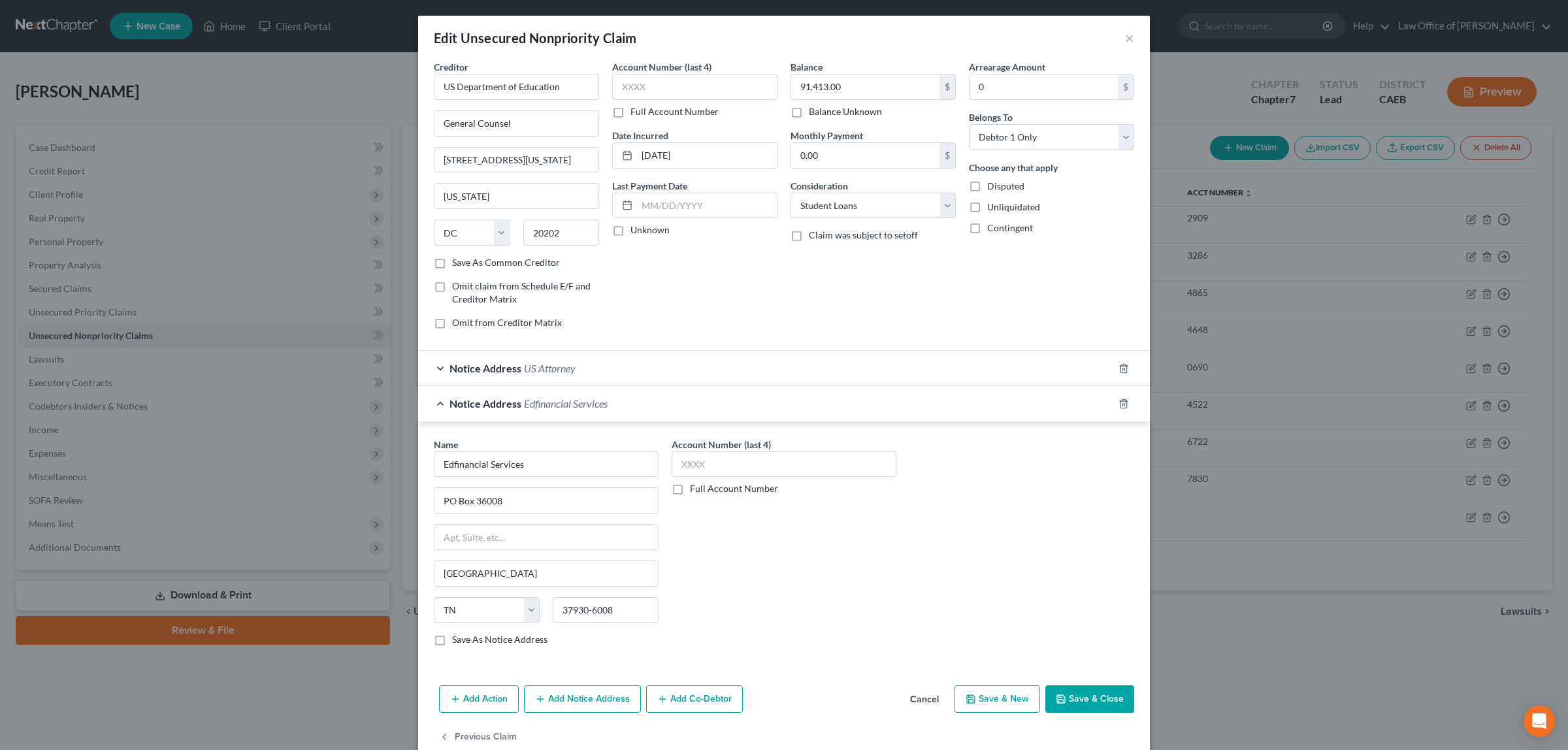
click at [1085, 696] on button "Save & Close" at bounding box center [1089, 699] width 89 height 27
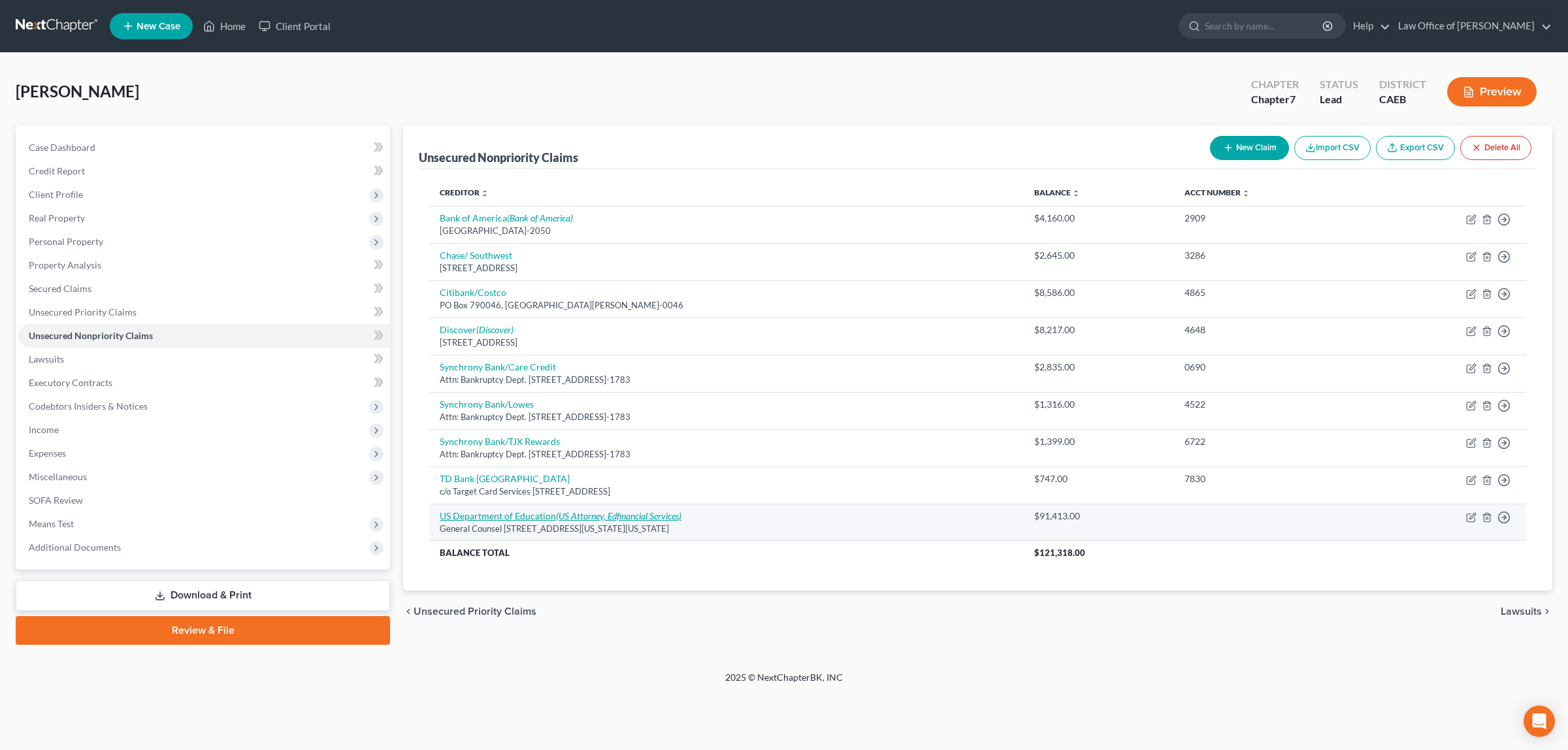
click at [495, 513] on link "US Department of Education (US Attorney, Edfinancial Services)" at bounding box center [560, 516] width 242 height 11
select select "8"
select select "17"
select select "0"
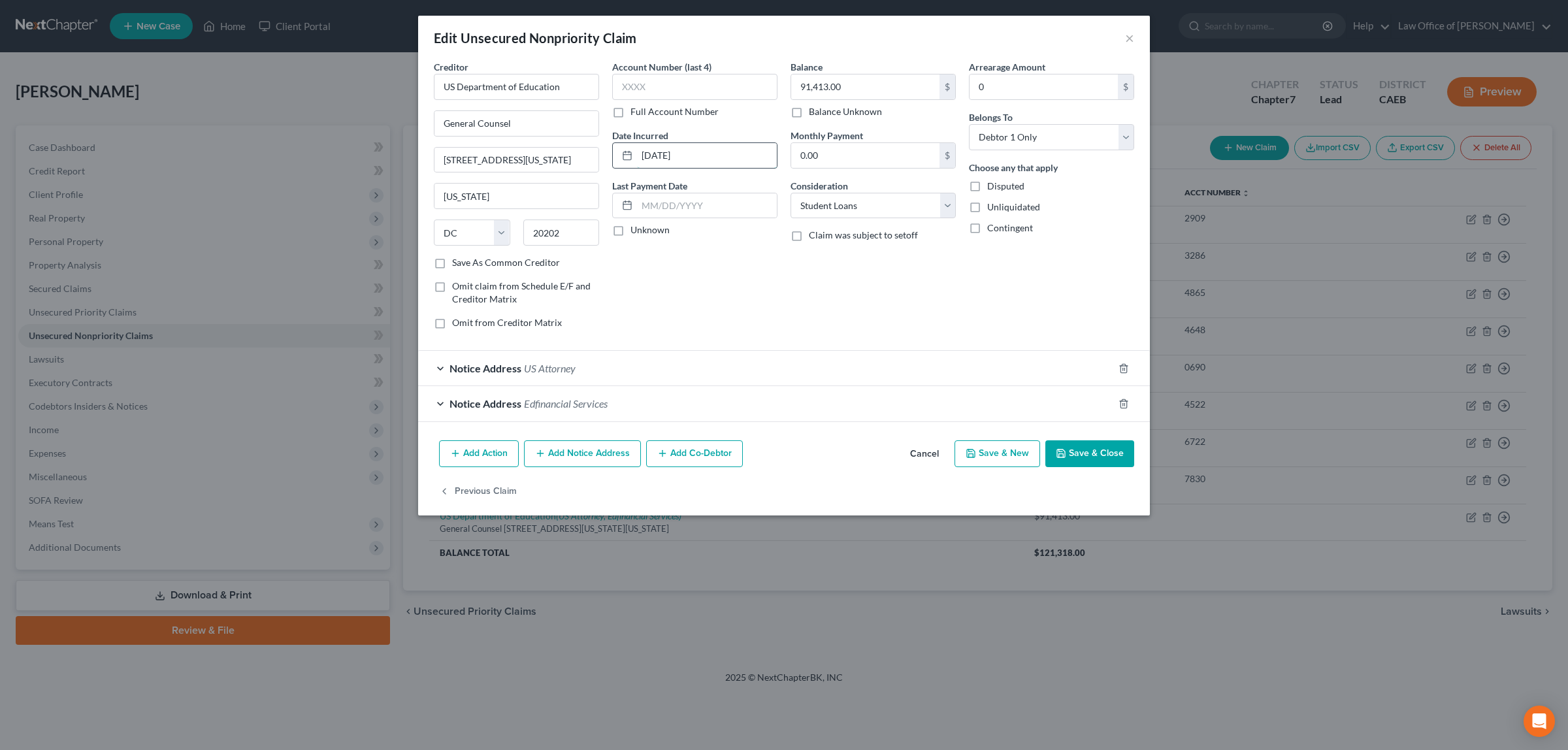
click at [648, 154] on input "[DATE]" at bounding box center [707, 155] width 140 height 25
click at [657, 154] on input "[DATE]" at bounding box center [707, 155] width 140 height 25
type input "[DATE]"
click at [1087, 450] on button "Save & Close" at bounding box center [1089, 454] width 89 height 27
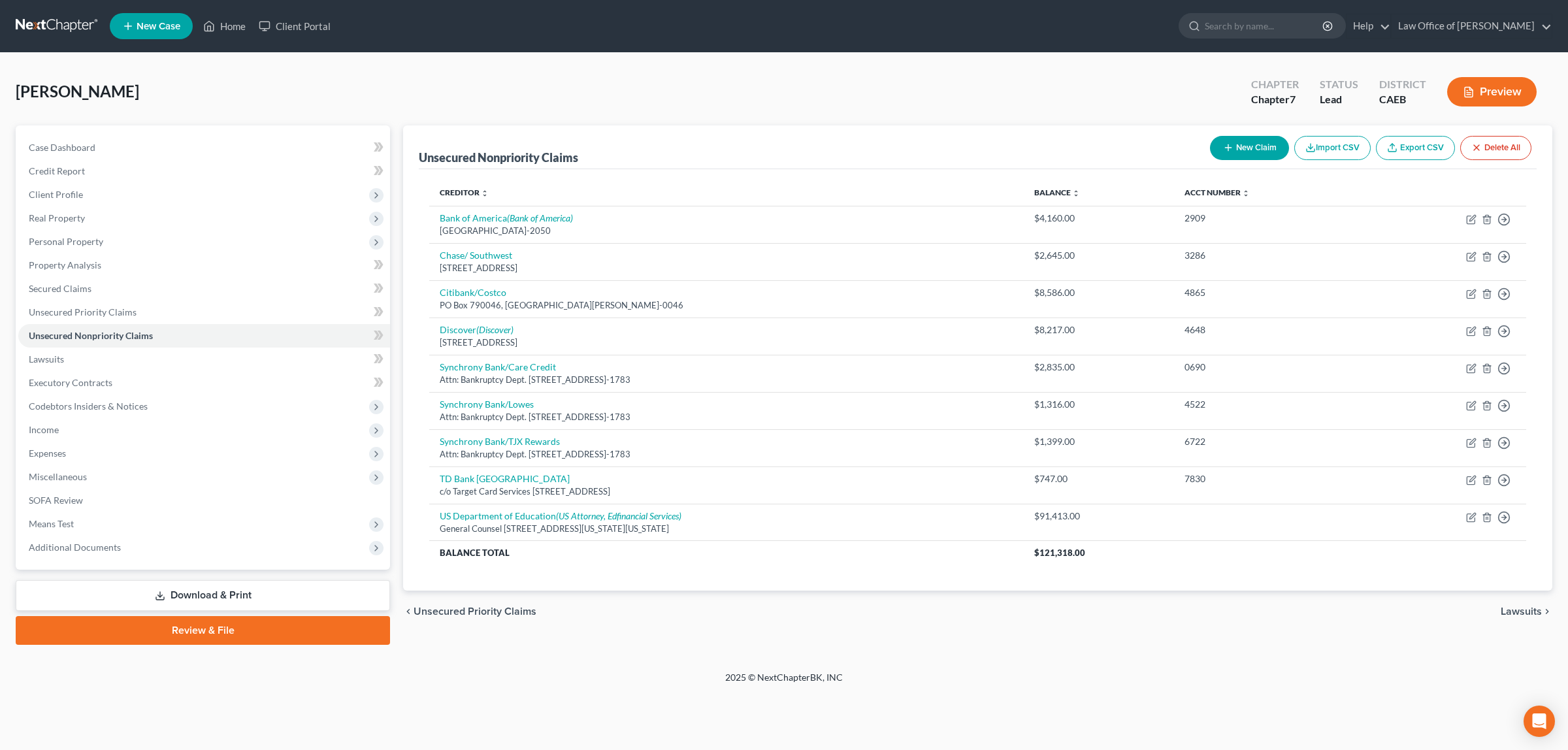
click at [1478, 92] on button "Preview" at bounding box center [1492, 91] width 90 height 30
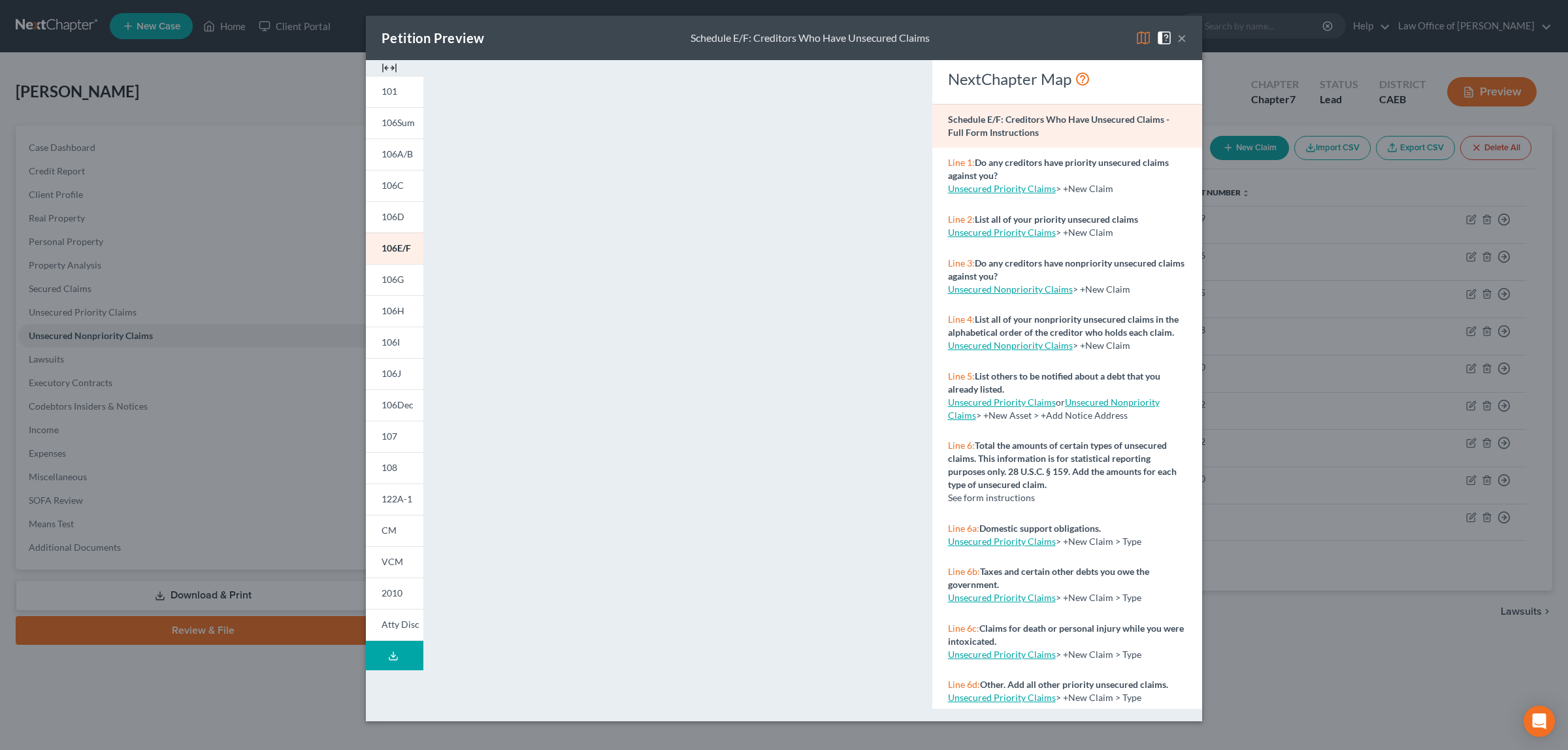
click at [1177, 37] on button "×" at bounding box center [1181, 38] width 9 height 16
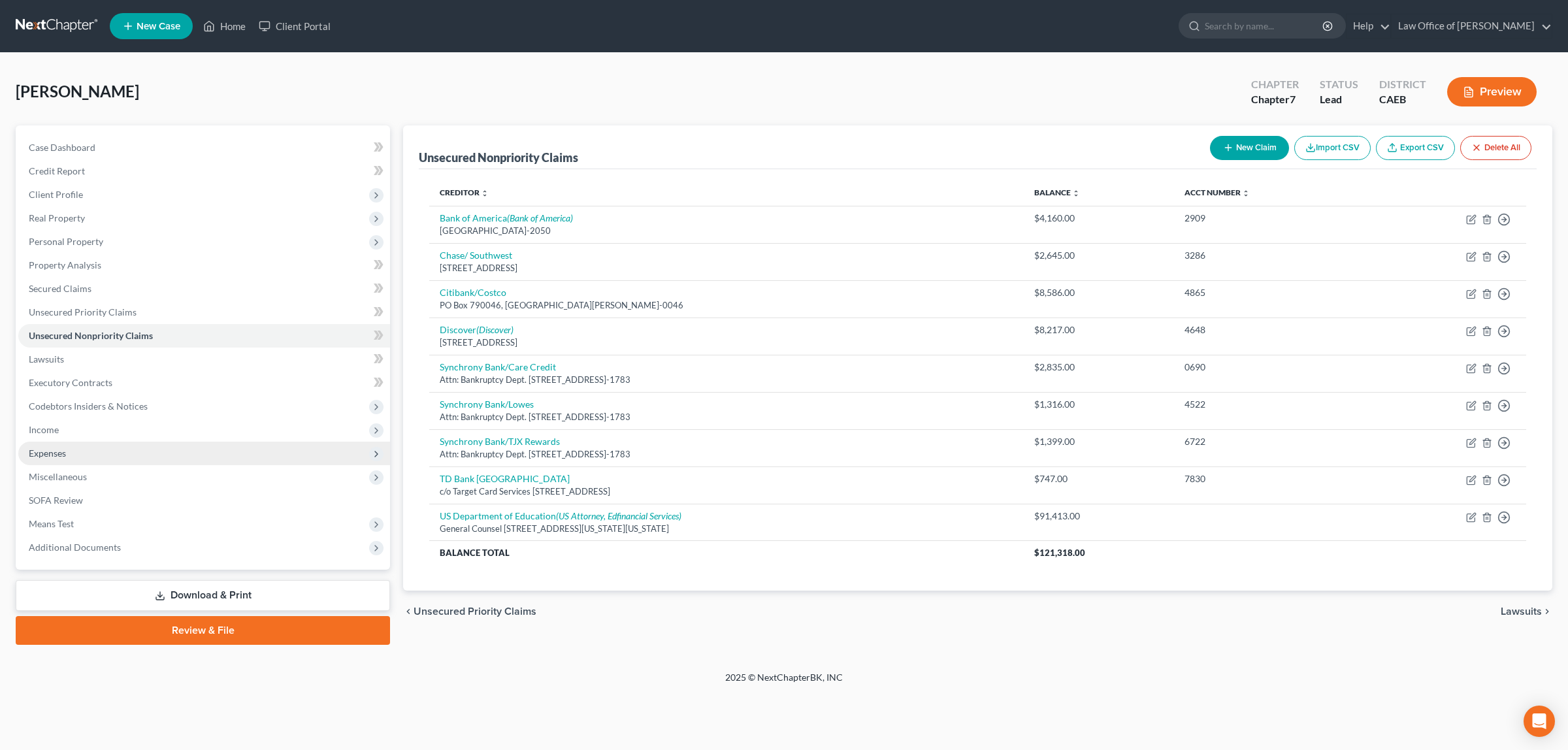
click at [70, 447] on span "Expenses" at bounding box center [204, 453] width 372 height 23
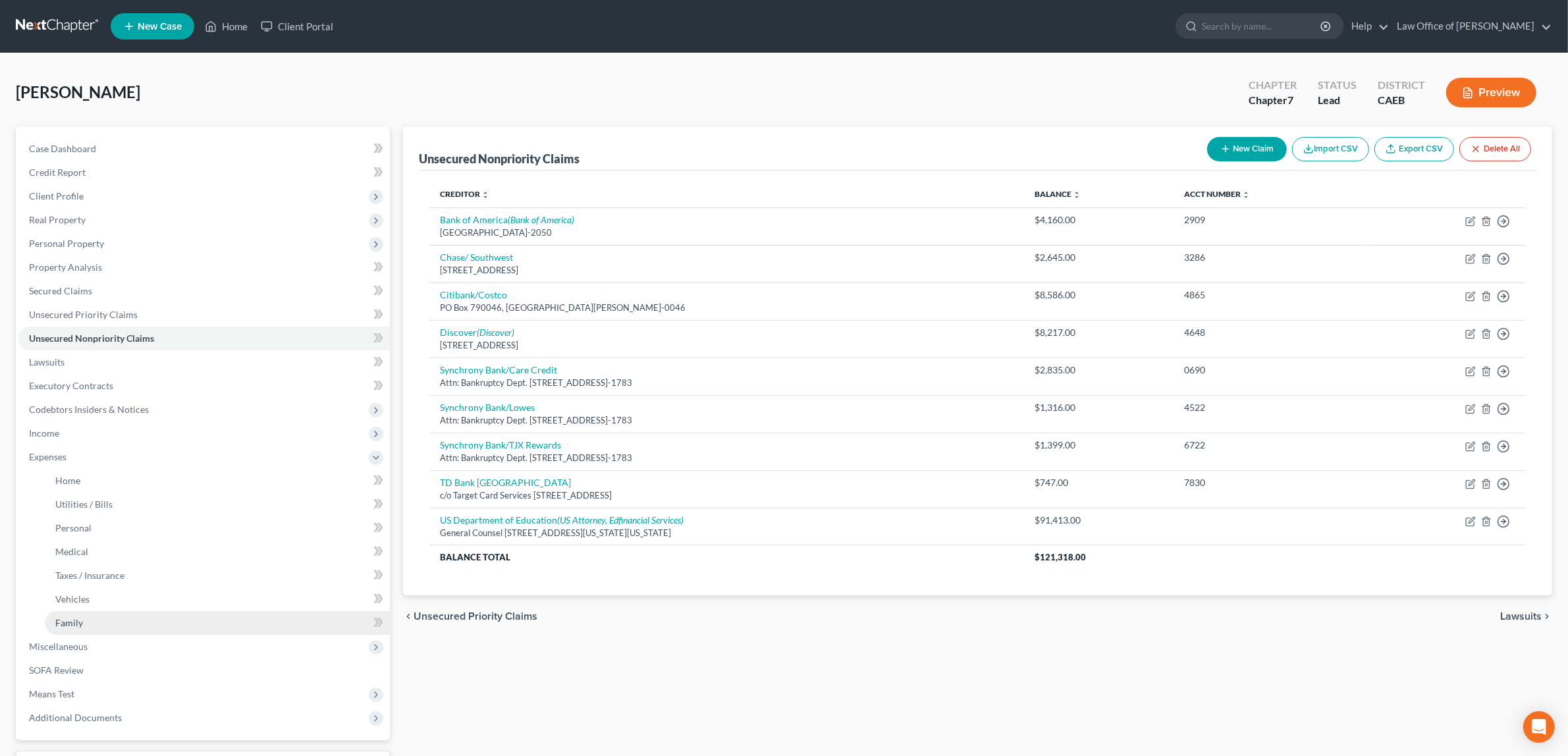
click at [97, 614] on link "Family" at bounding box center [218, 623] width 345 height 23
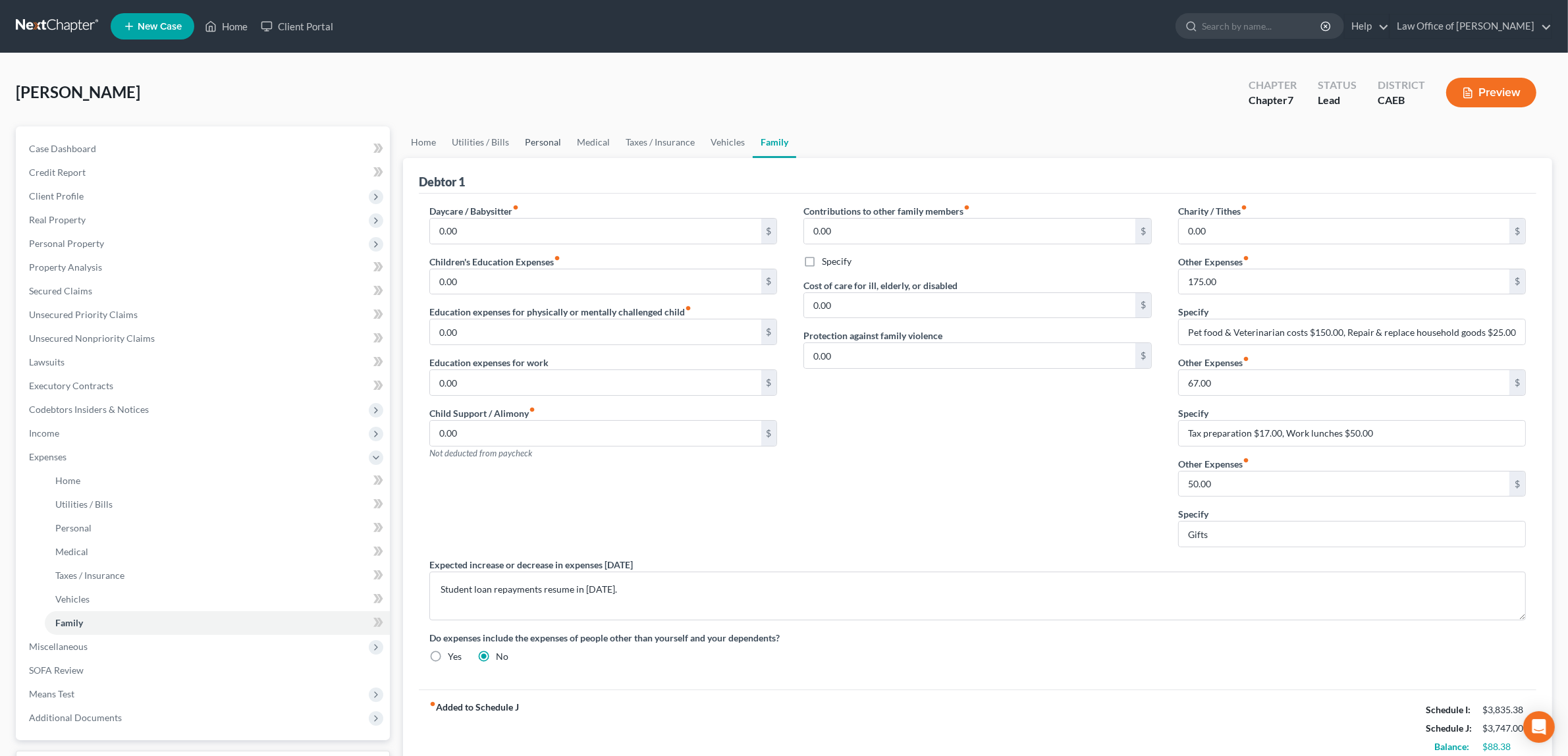
click at [545, 140] on link "Personal" at bounding box center [543, 142] width 52 height 31
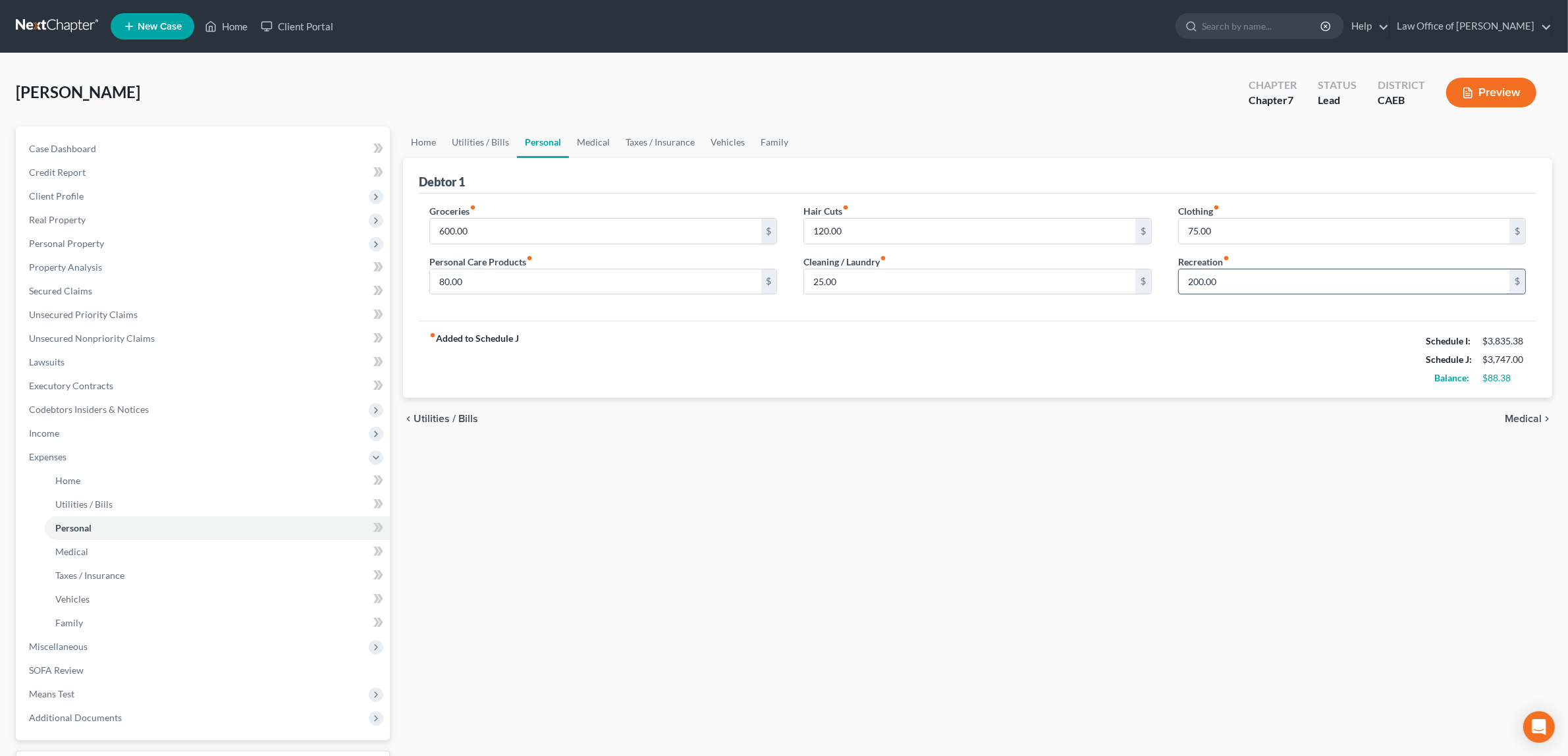
click at [1195, 282] on input "200.00" at bounding box center [1344, 282] width 331 height 25
type input "100.00"
click at [1526, 415] on span "Medical" at bounding box center [1523, 419] width 37 height 10
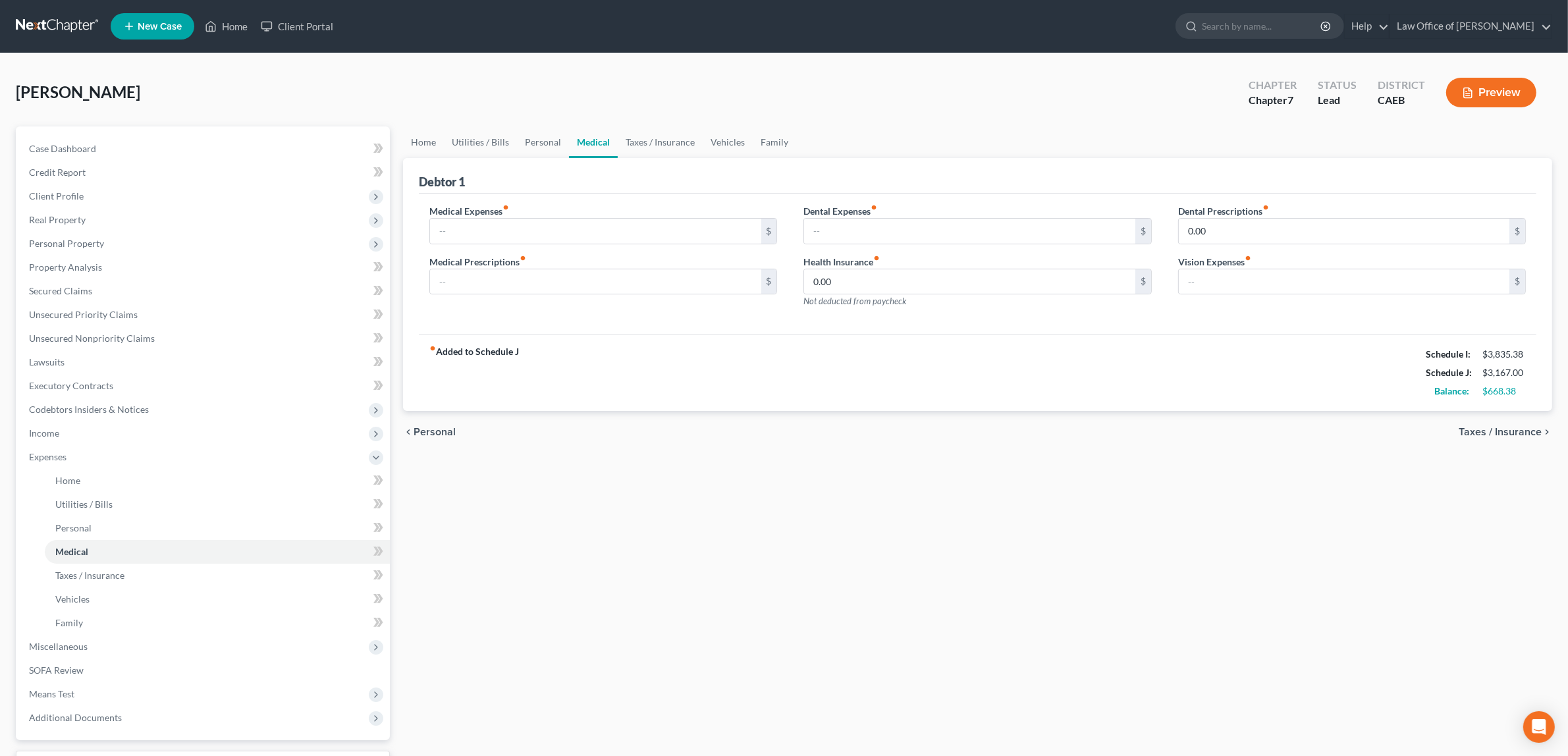
drag, startPoint x: 540, startPoint y: 351, endPoint x: 536, endPoint y: 340, distance: 11.7
drag, startPoint x: 536, startPoint y: 340, endPoint x: 561, endPoint y: 225, distance: 117.7
click at [561, 225] on input "text" at bounding box center [595, 231] width 331 height 25
type input "350.00"
click at [1479, 427] on span "Taxes / Insurance" at bounding box center [1499, 432] width 83 height 10
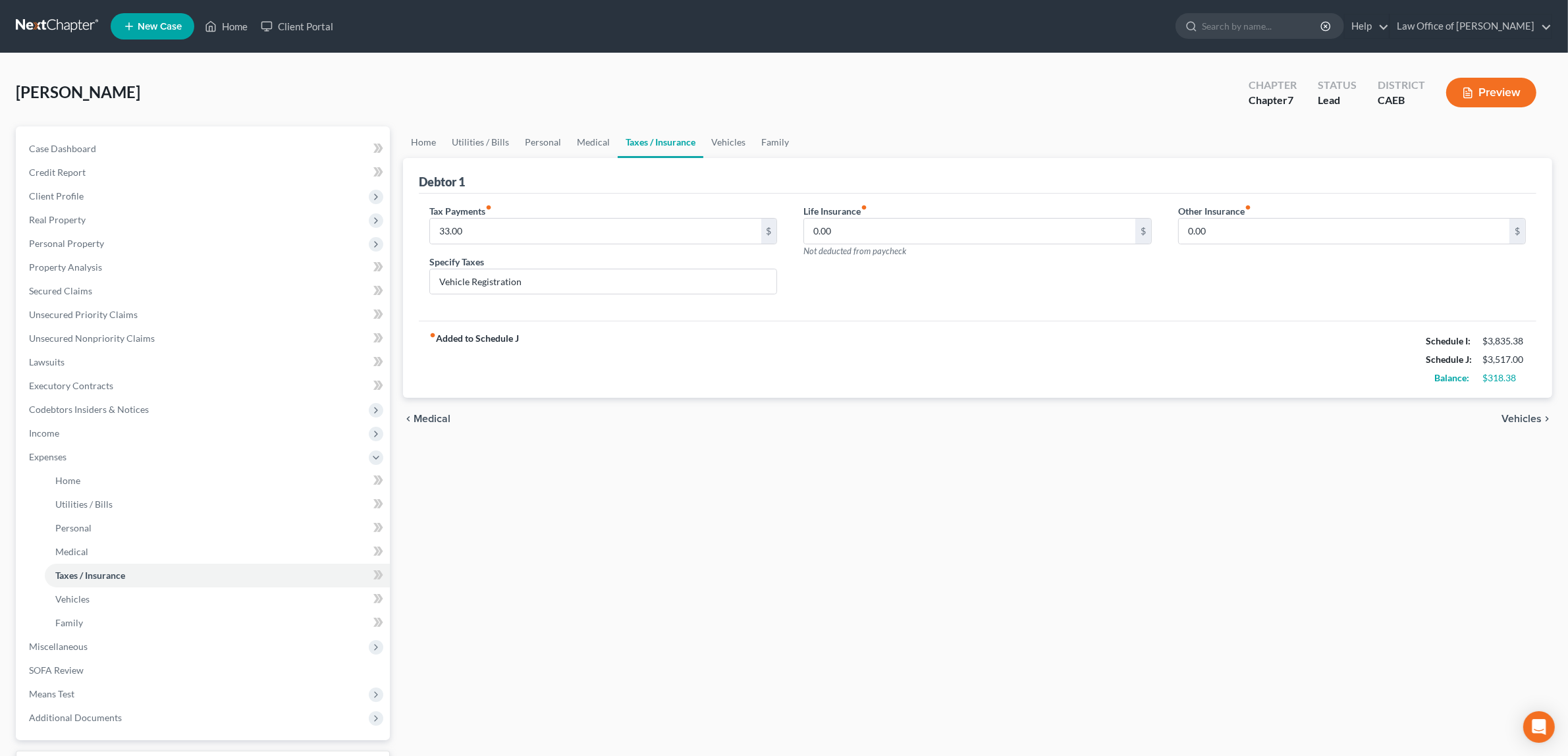
click at [1515, 414] on span "Vehicles" at bounding box center [1521, 419] width 40 height 10
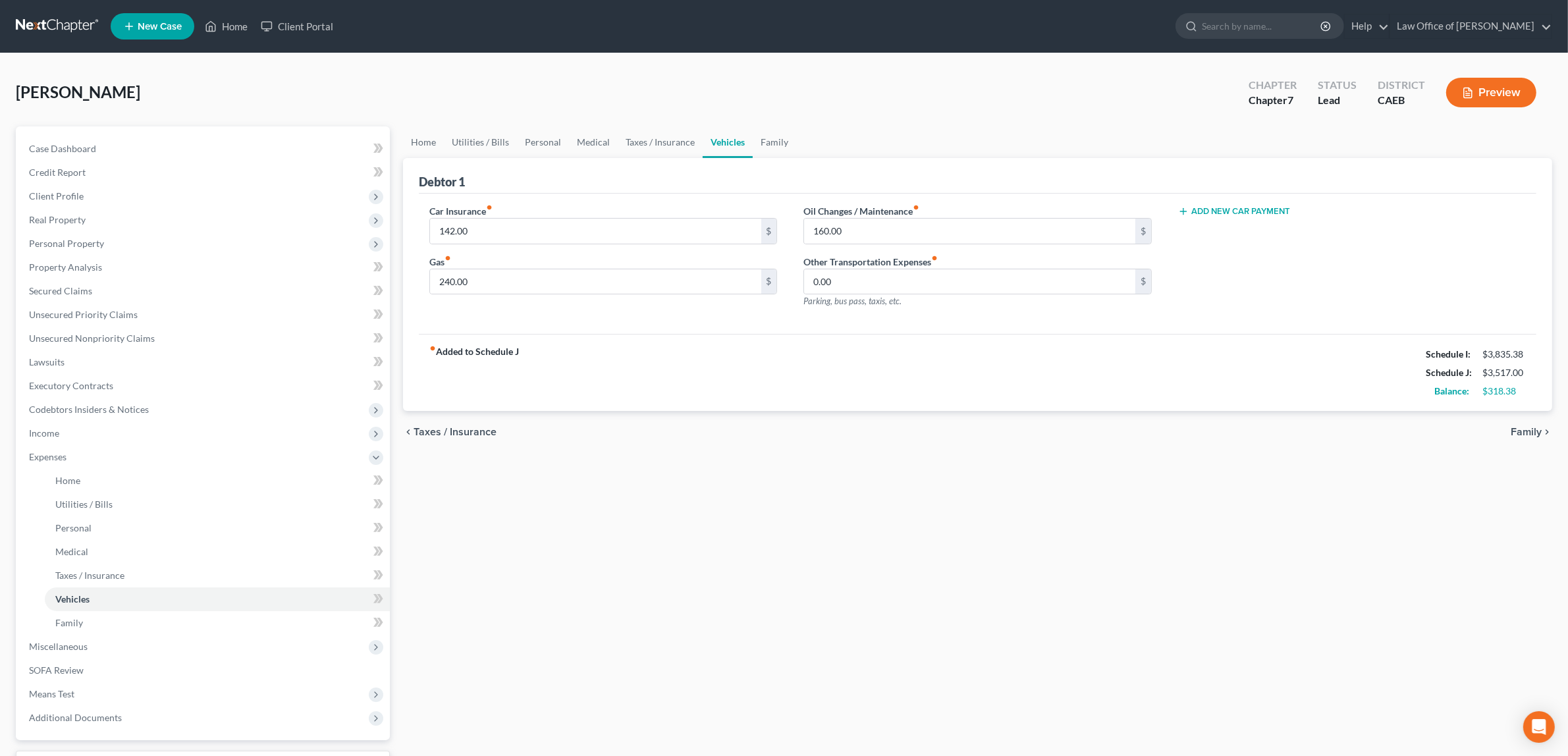
click at [1520, 428] on span "Family" at bounding box center [1526, 432] width 31 height 10
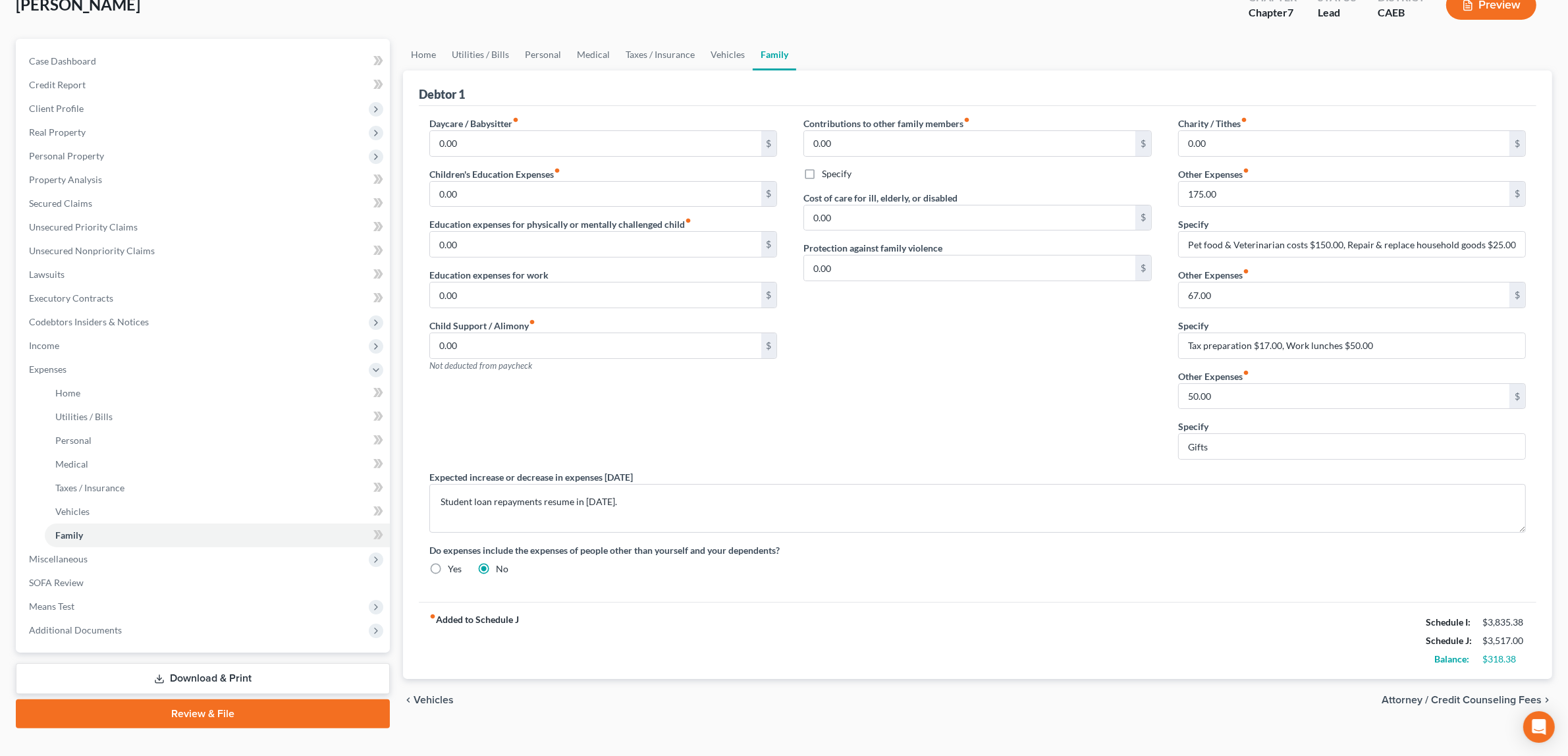
scroll to position [109, 0]
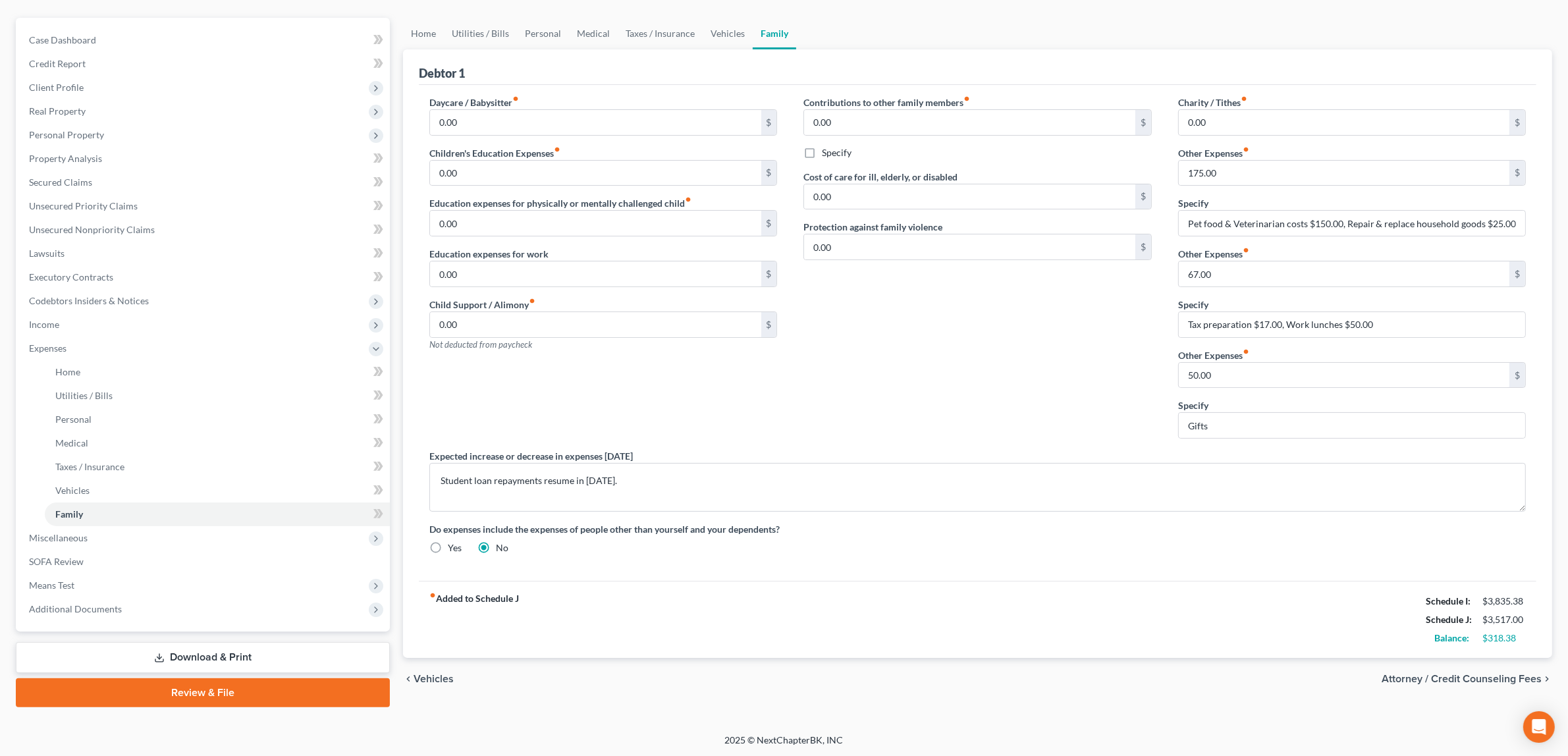
click at [1439, 677] on span "Attorney / Credit Counseling Fees" at bounding box center [1462, 679] width 160 height 10
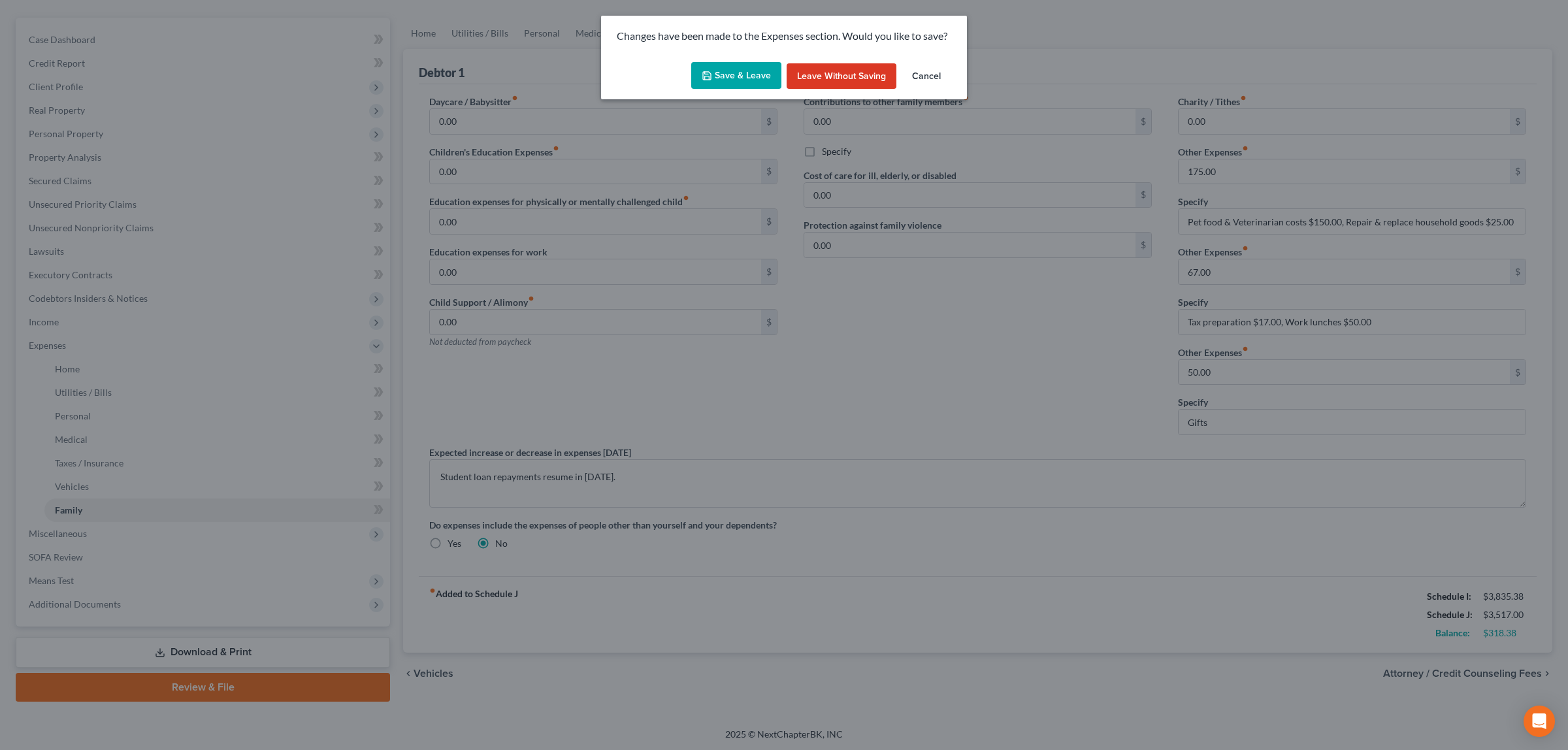
click at [734, 70] on button "Save & Leave" at bounding box center [736, 76] width 90 height 27
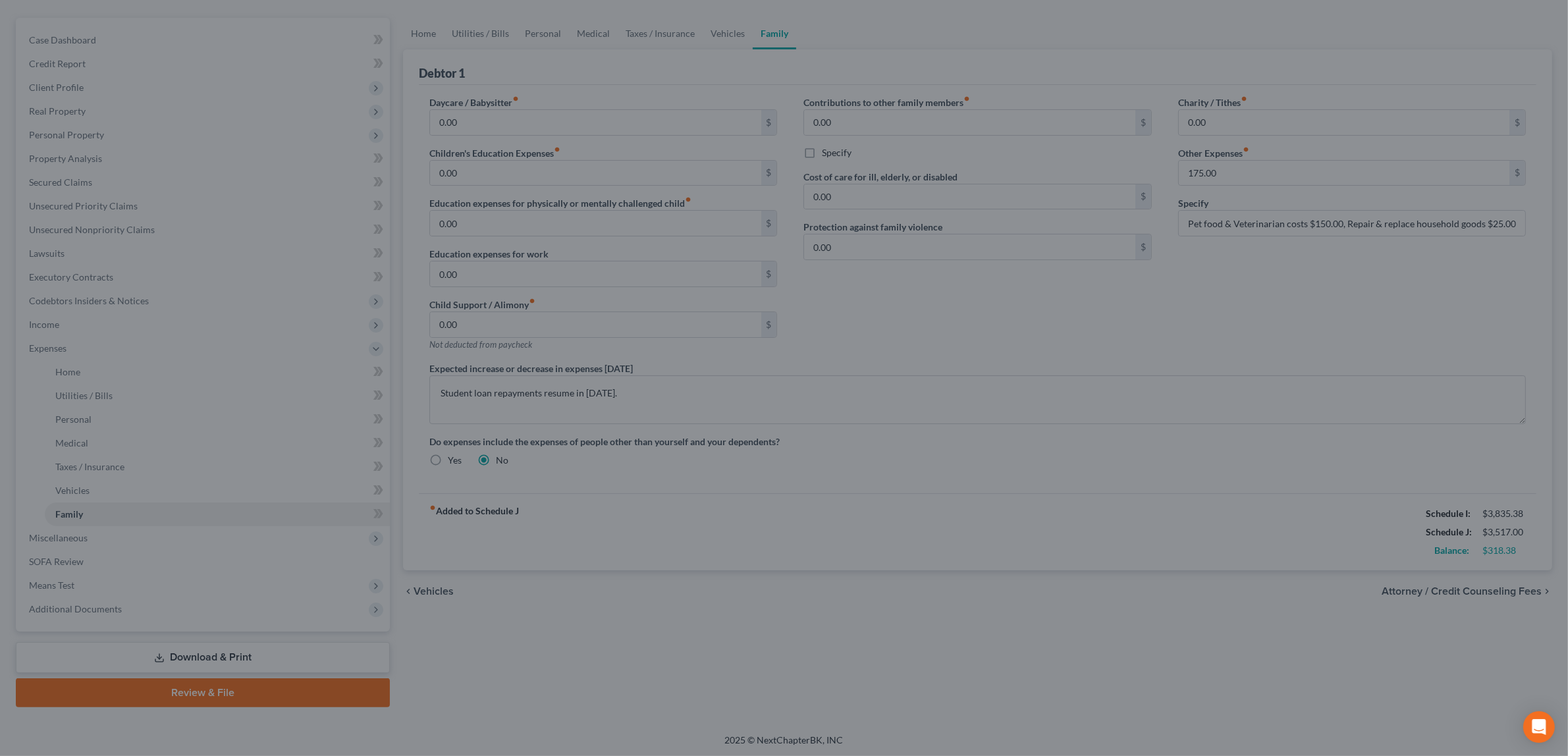
select select "2"
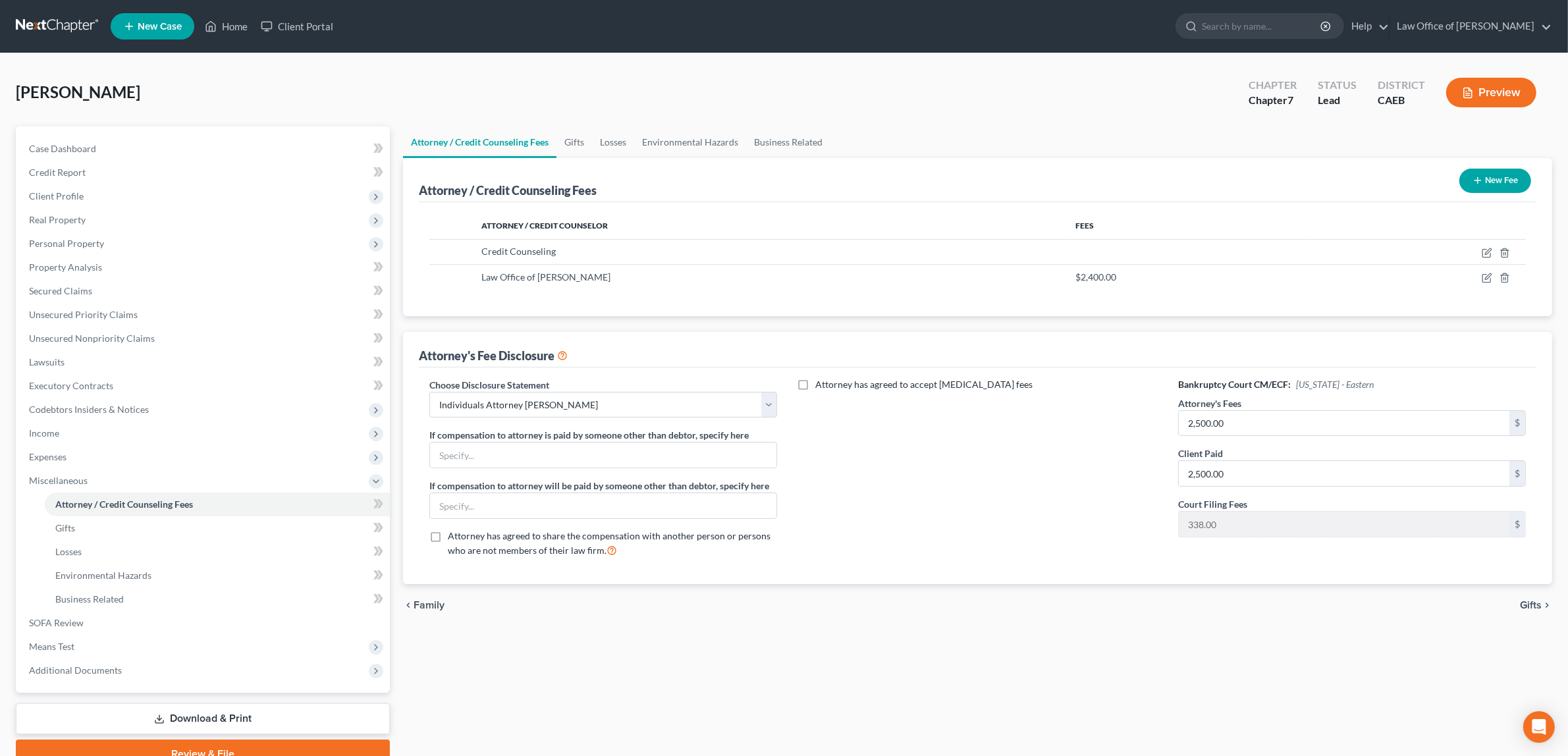
click at [1499, 84] on button "Preview" at bounding box center [1491, 92] width 90 height 30
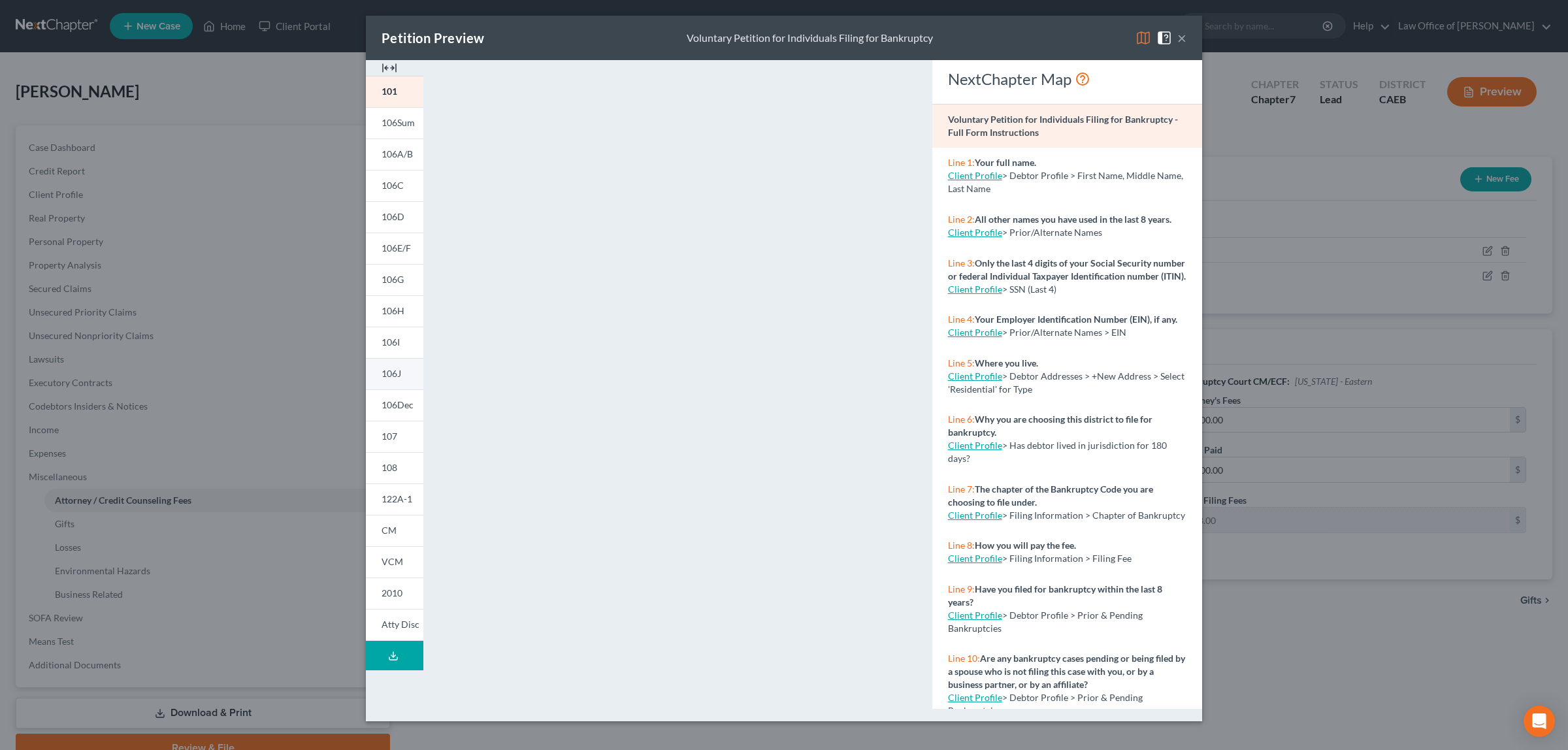
click at [402, 370] on link "106J" at bounding box center [395, 373] width 58 height 31
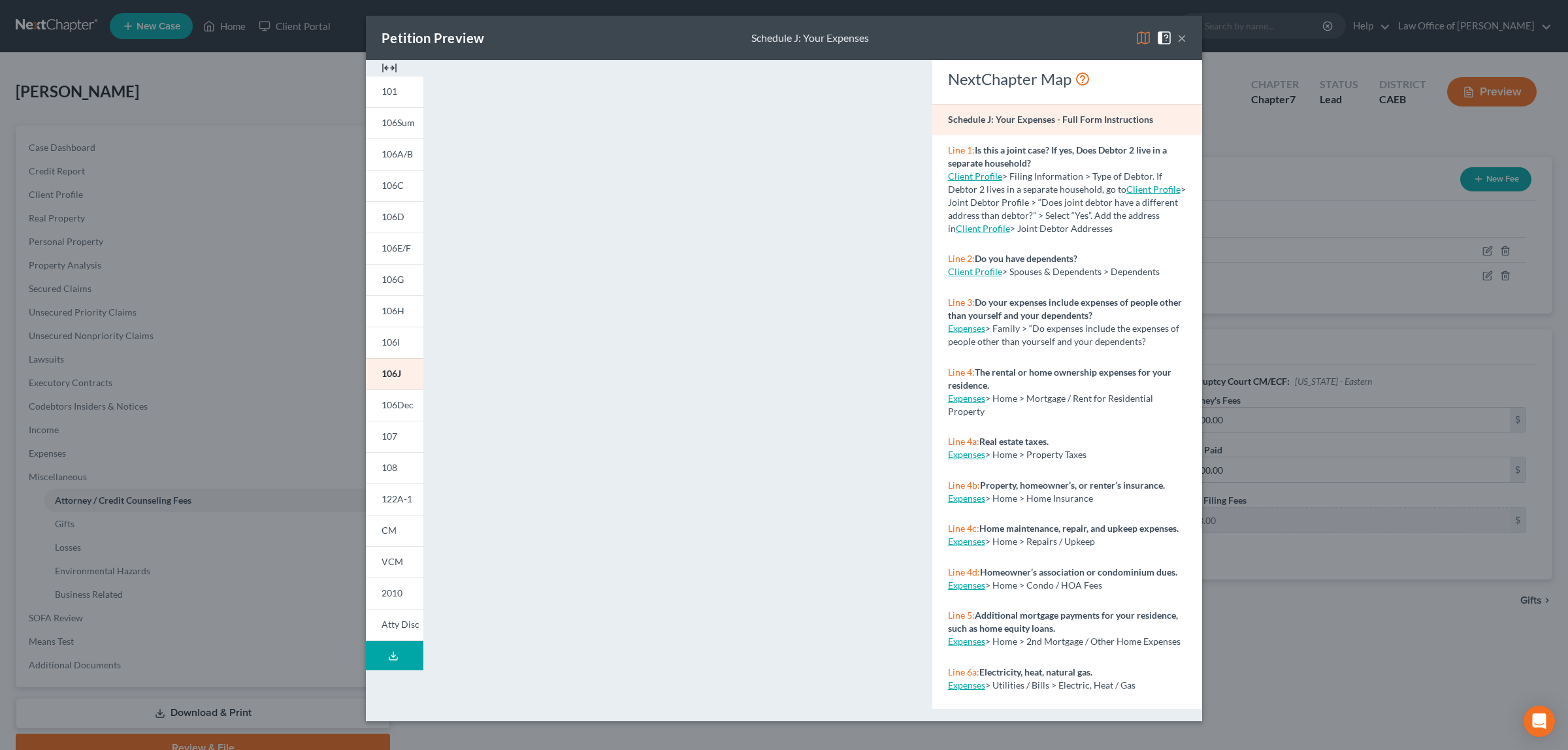
click at [1180, 36] on button "×" at bounding box center [1181, 38] width 9 height 16
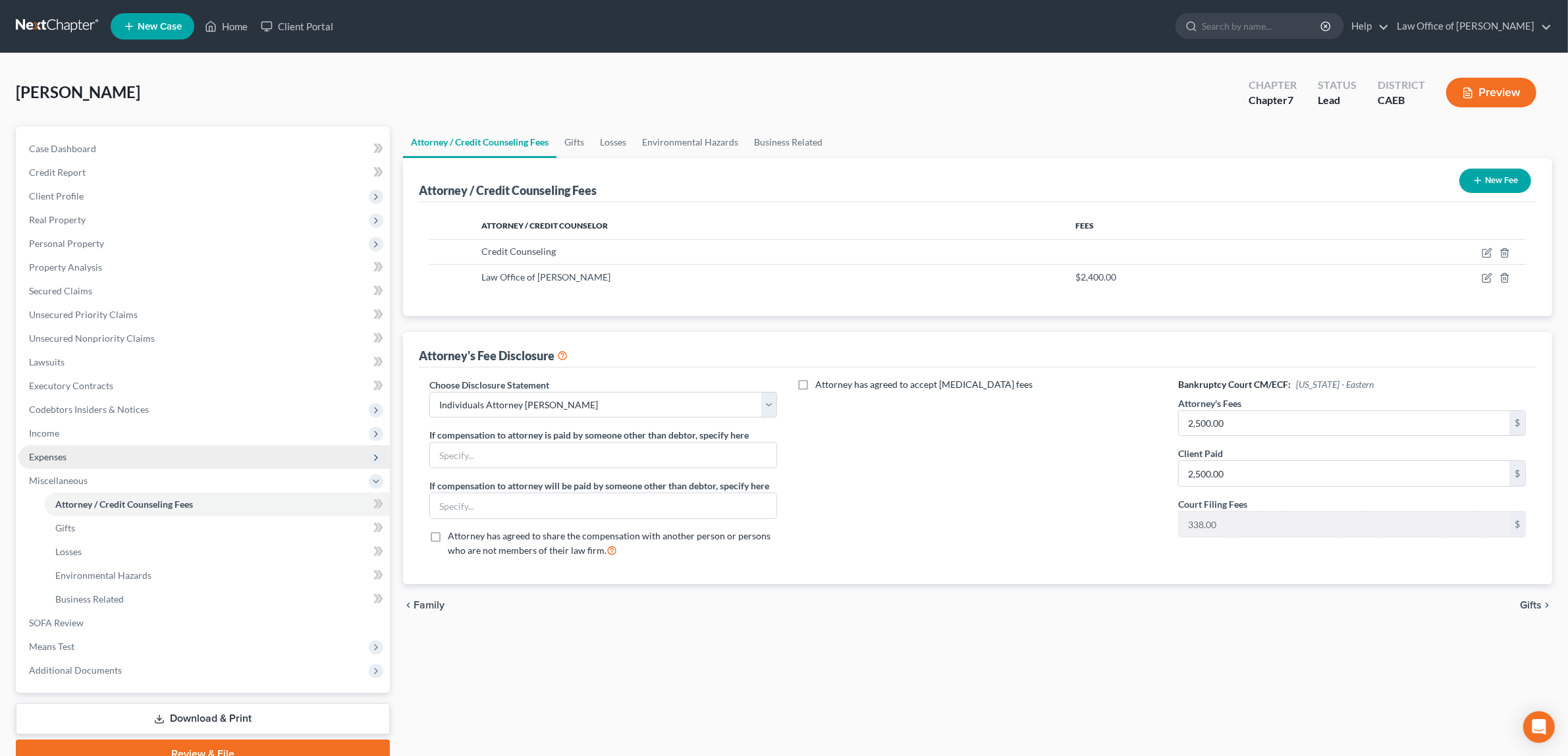
click at [127, 449] on span "Expenses" at bounding box center [204, 457] width 371 height 23
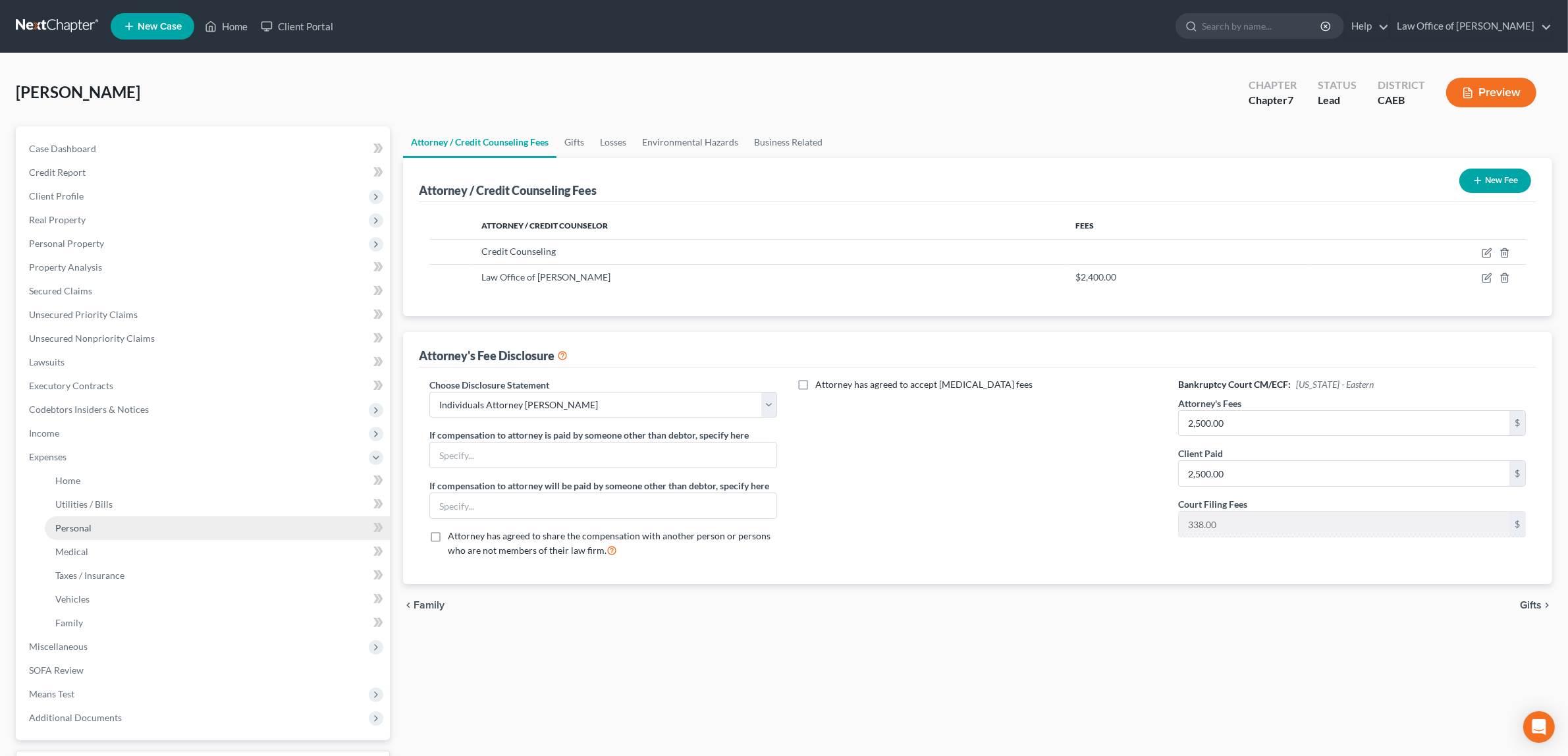
click at [82, 525] on span "Personal" at bounding box center [73, 528] width 36 height 11
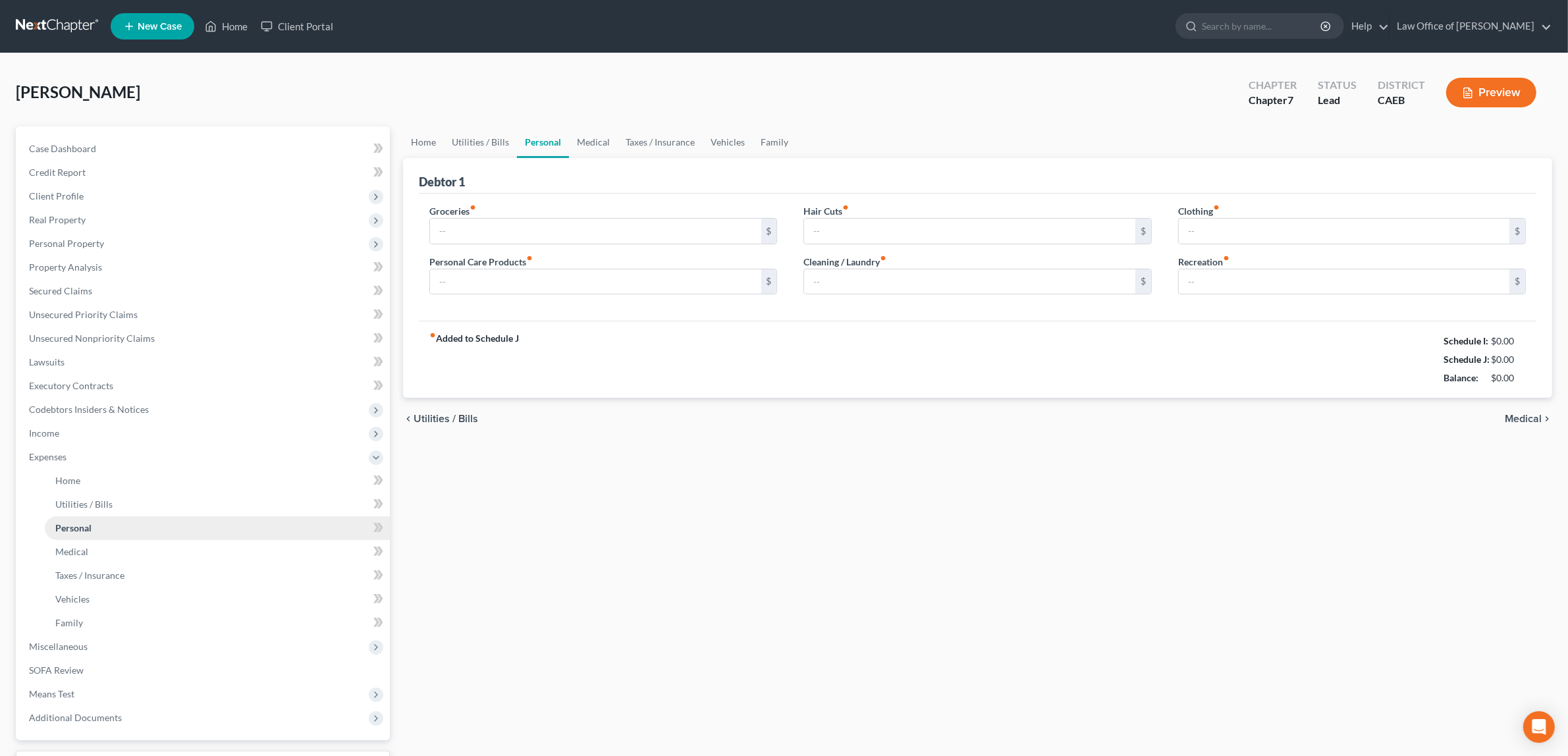
type input "600.00"
type input "80.00"
type input "120.00"
type input "25.00"
type input "75.00"
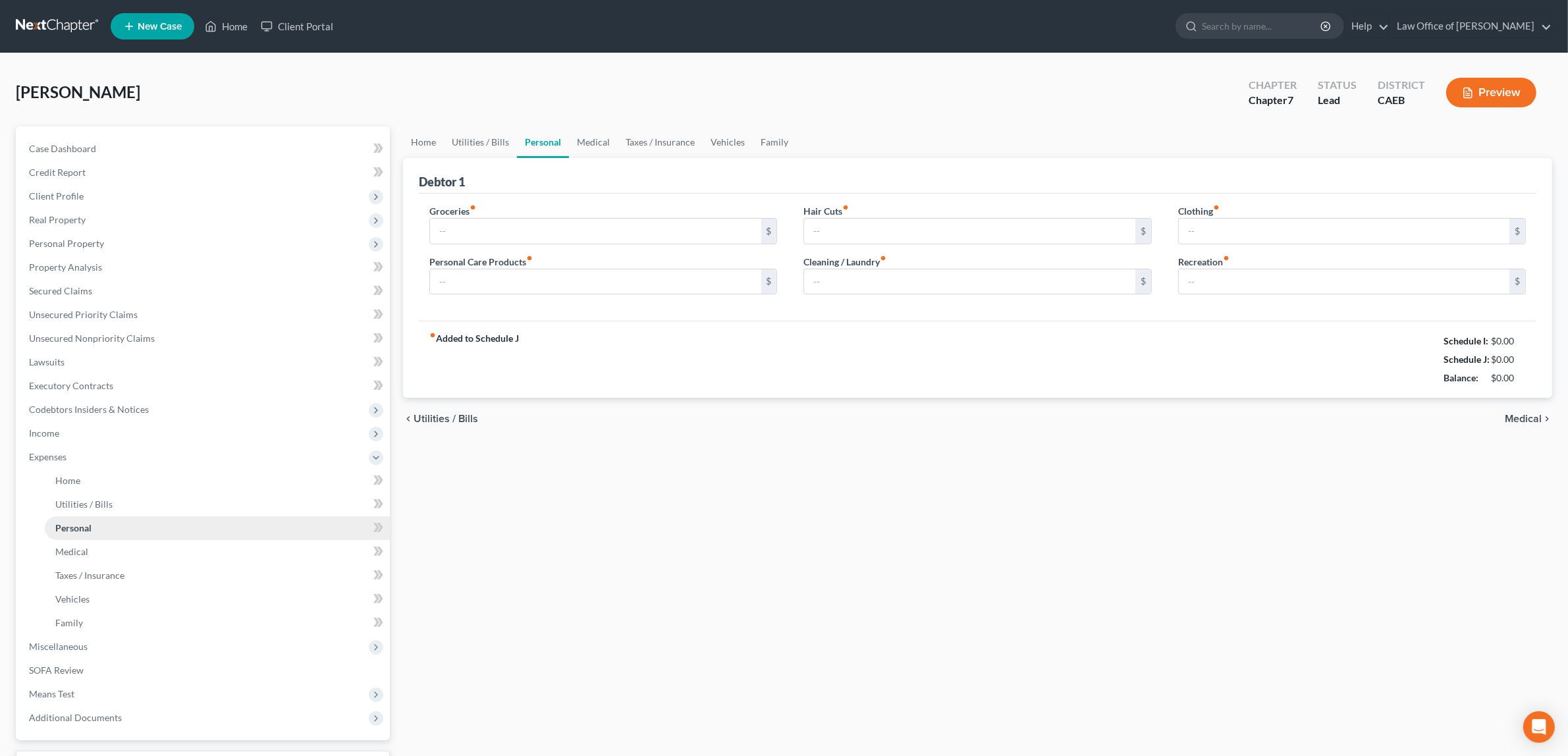
type input "100.00"
click at [1525, 411] on div "chevron_left Utilities / Bills Medical chevron_right" at bounding box center [978, 419] width 1149 height 42
click at [1521, 416] on span "Medical" at bounding box center [1523, 419] width 37 height 10
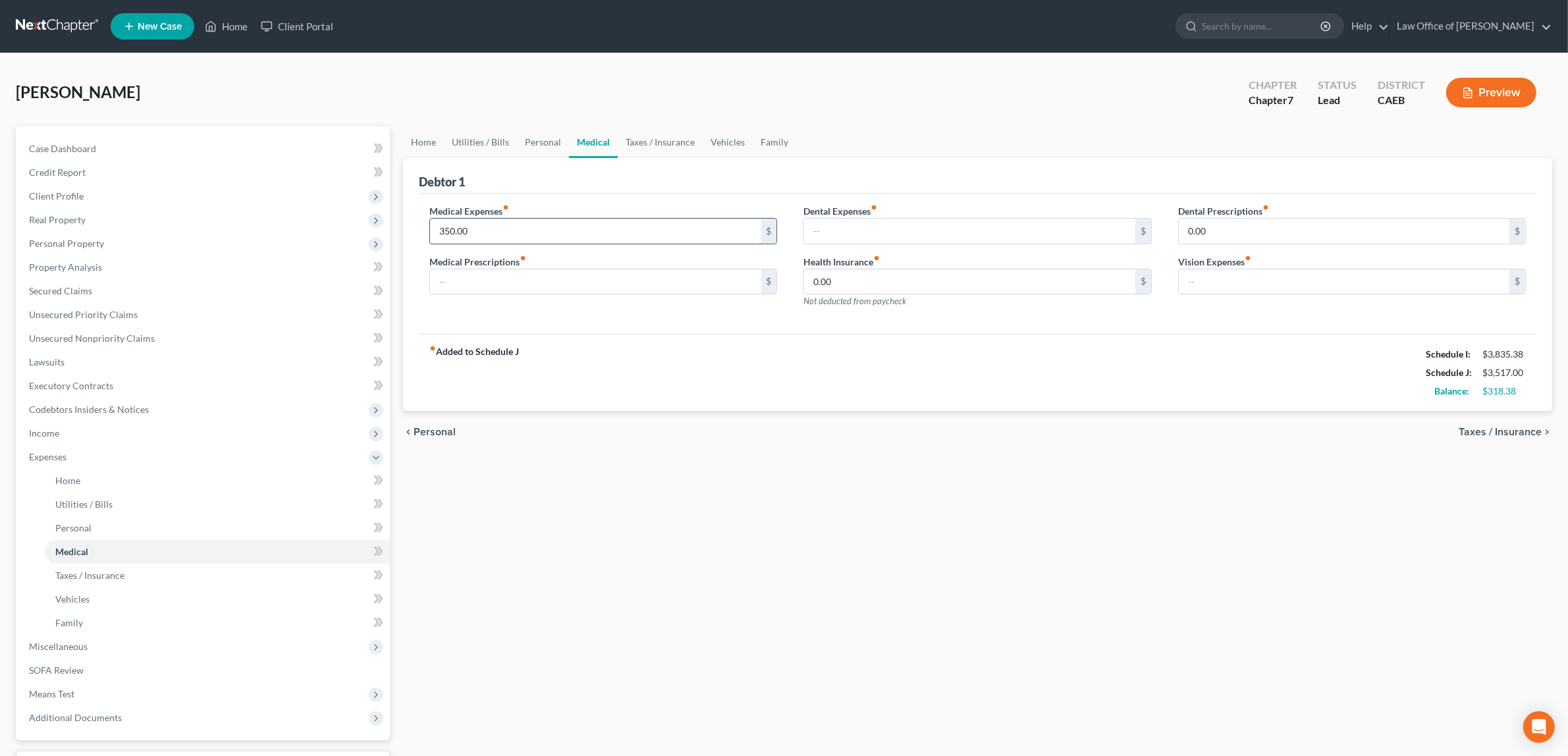
click at [472, 232] on input "350.00" at bounding box center [595, 231] width 331 height 25
type input "480.00"
click at [1485, 427] on span "Taxes / Insurance" at bounding box center [1499, 432] width 83 height 10
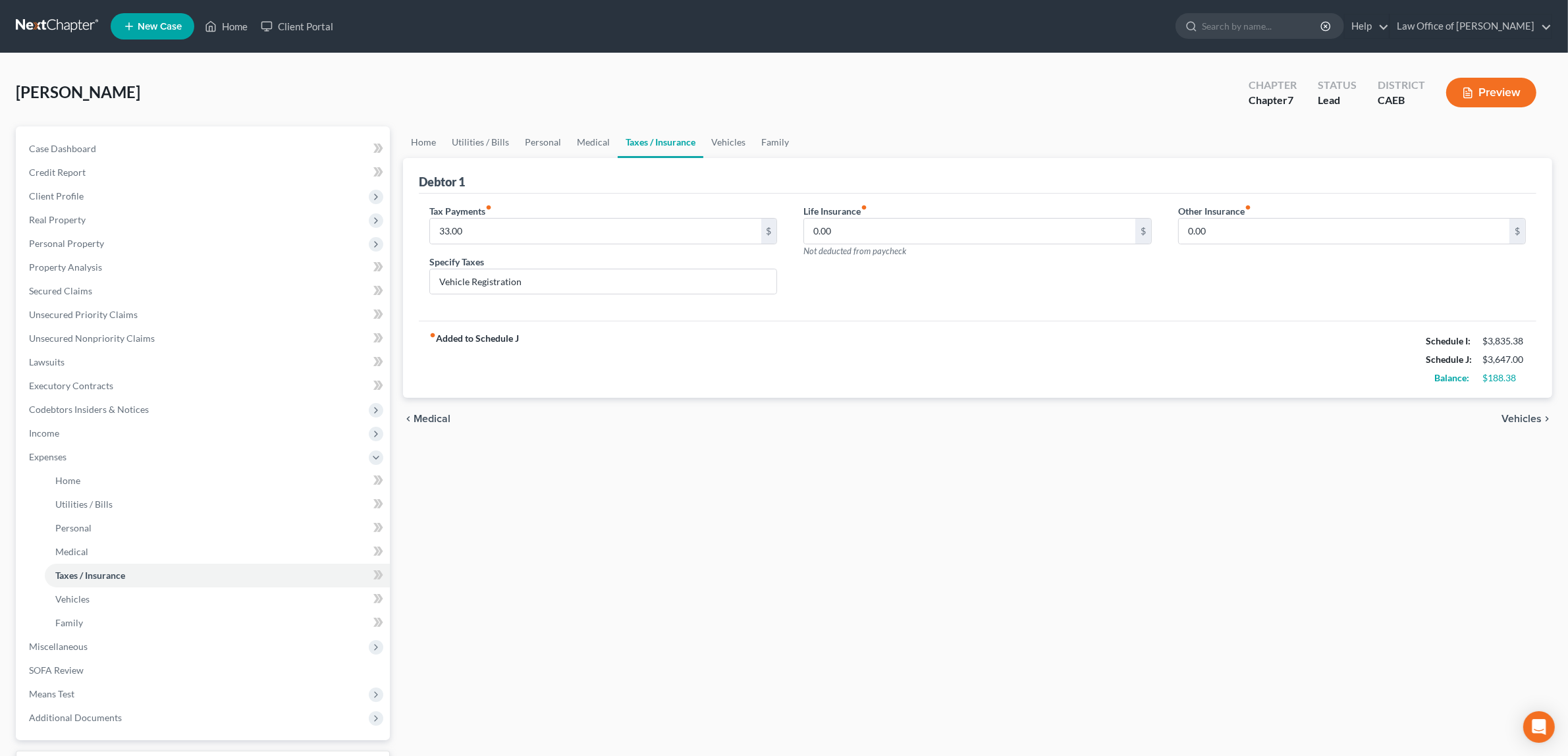
click at [1516, 414] on span "Vehicles" at bounding box center [1521, 419] width 40 height 10
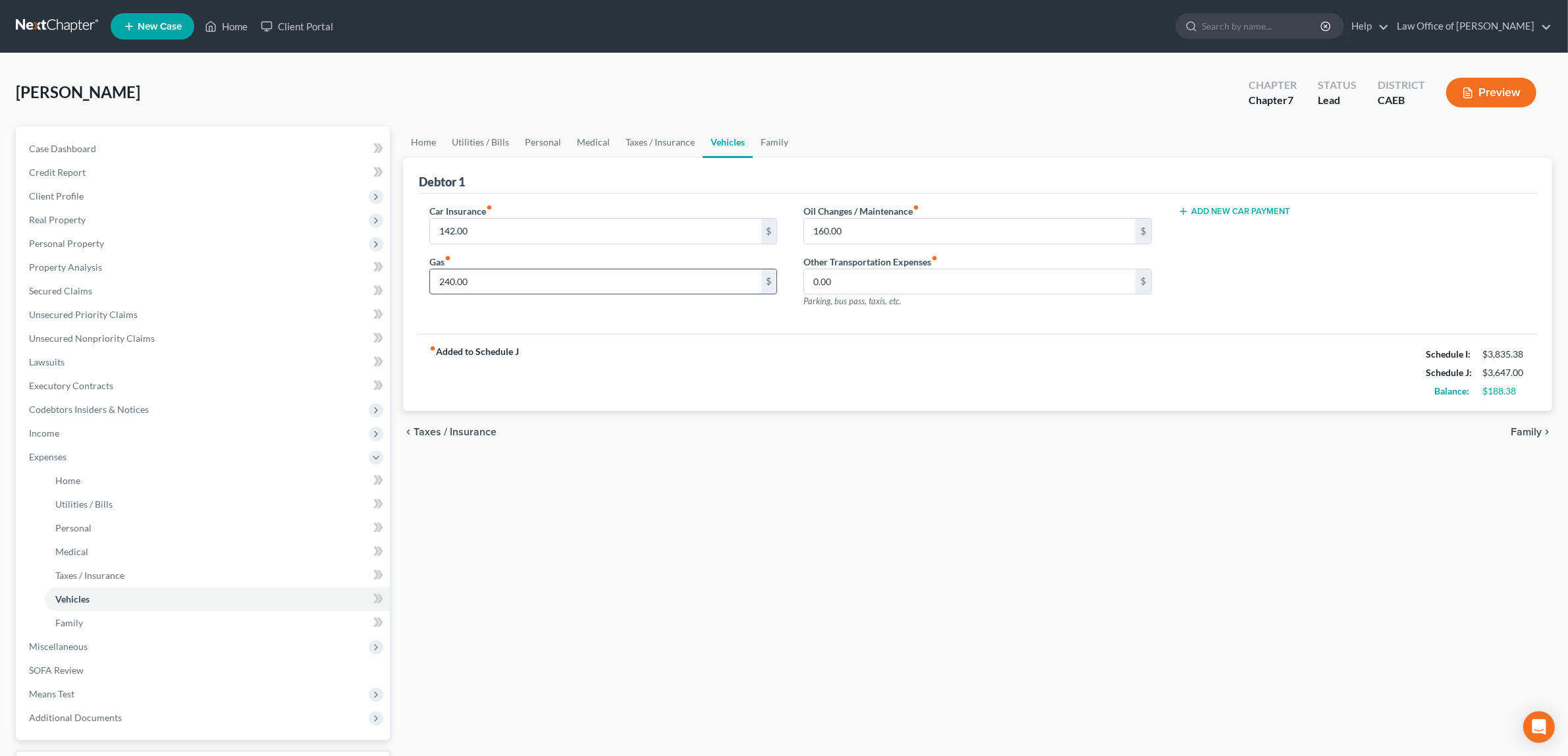
click at [492, 282] on input "240.00" at bounding box center [595, 282] width 331 height 25
type input "400.00"
click at [1529, 427] on span "Family" at bounding box center [1526, 432] width 31 height 10
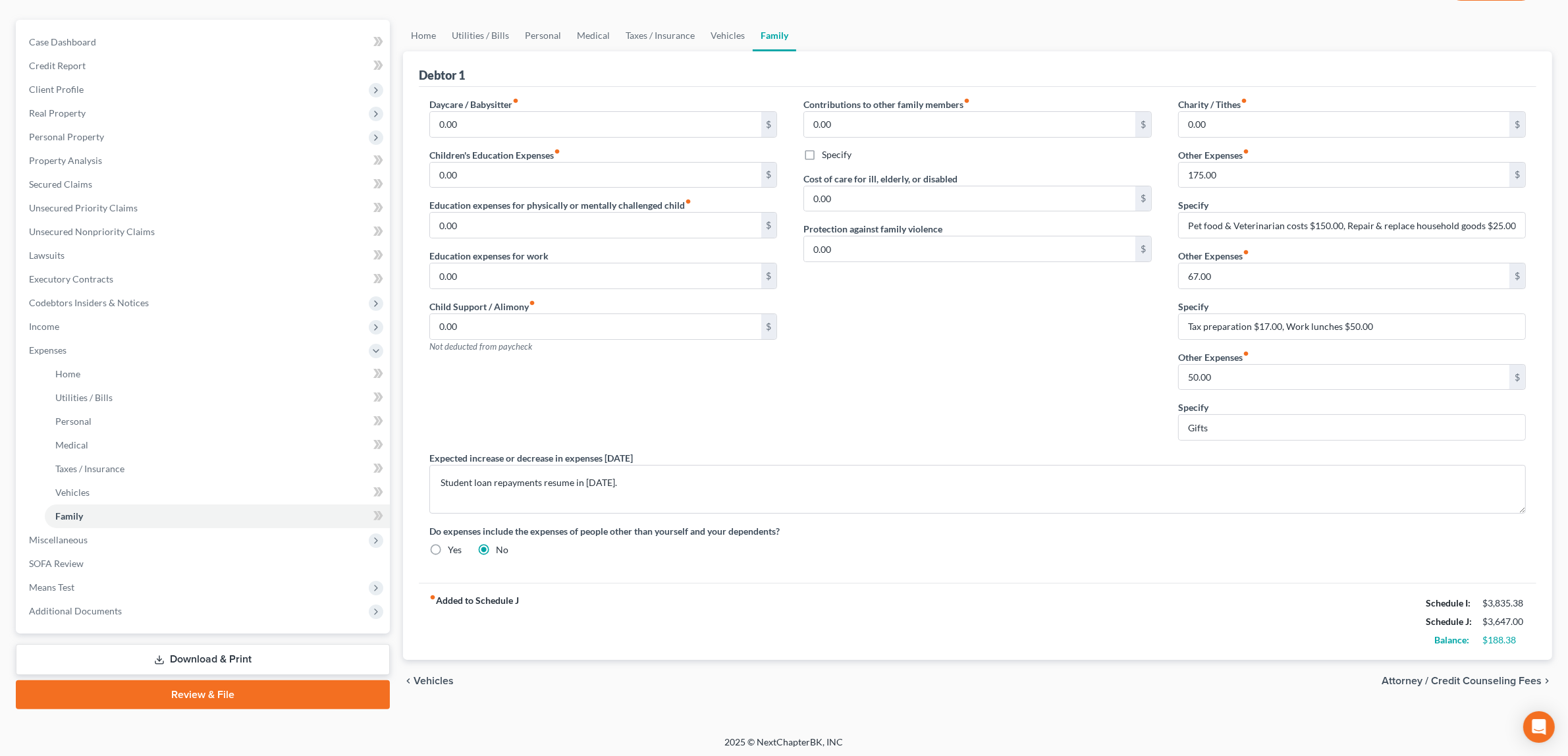
scroll to position [109, 0]
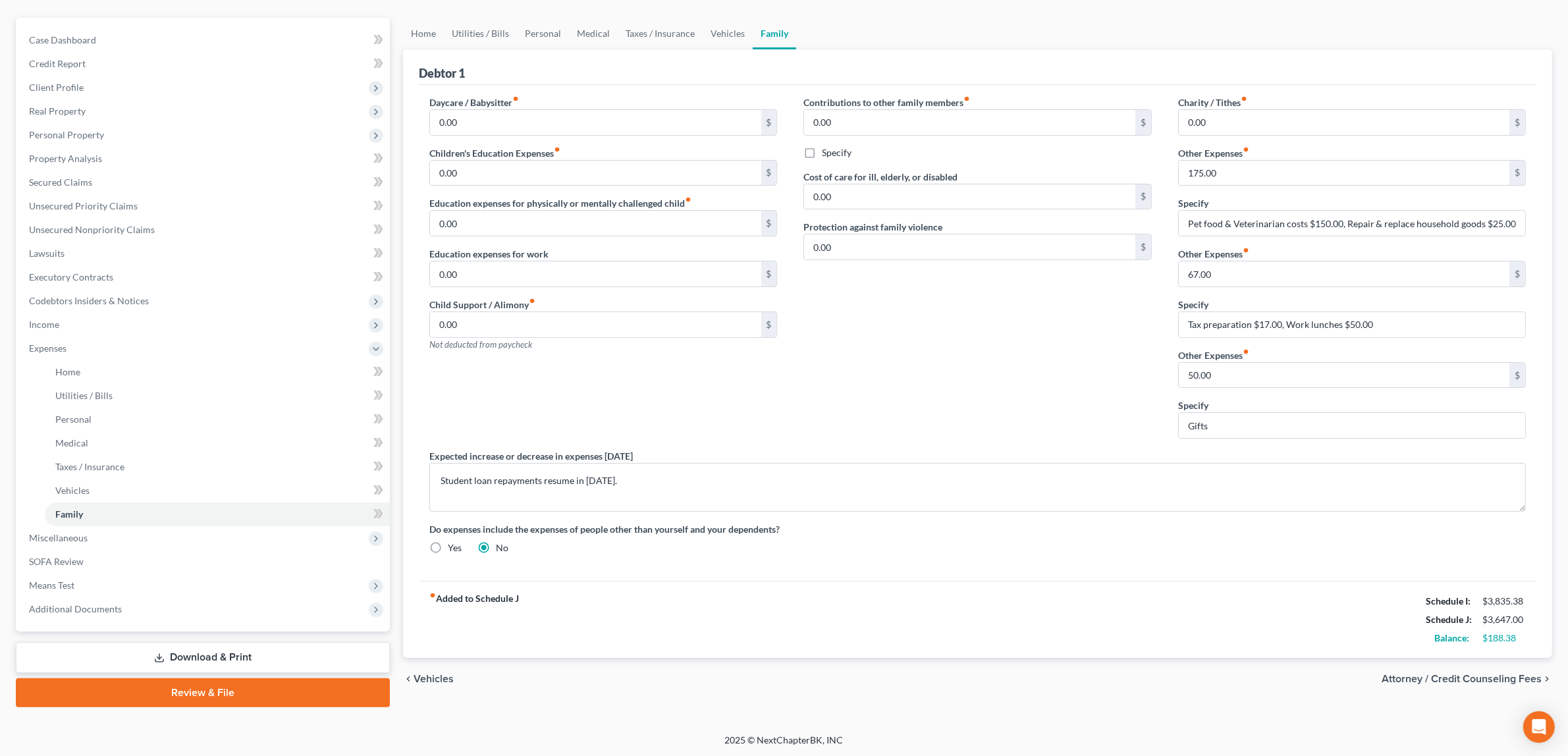
click at [1475, 677] on span "Attorney / Credit Counseling Fees" at bounding box center [1462, 679] width 160 height 10
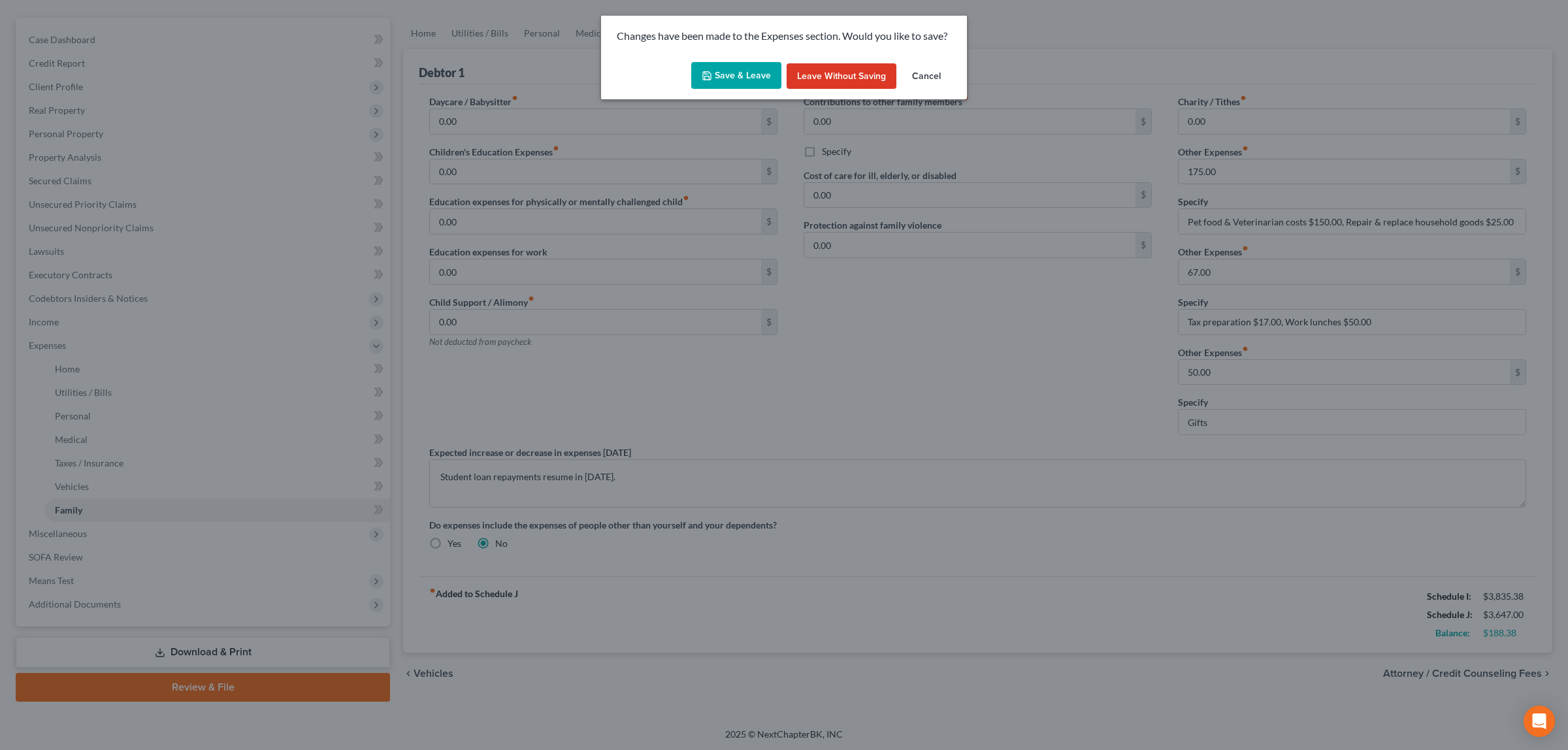
click at [755, 77] on button "Save & Leave" at bounding box center [736, 76] width 90 height 27
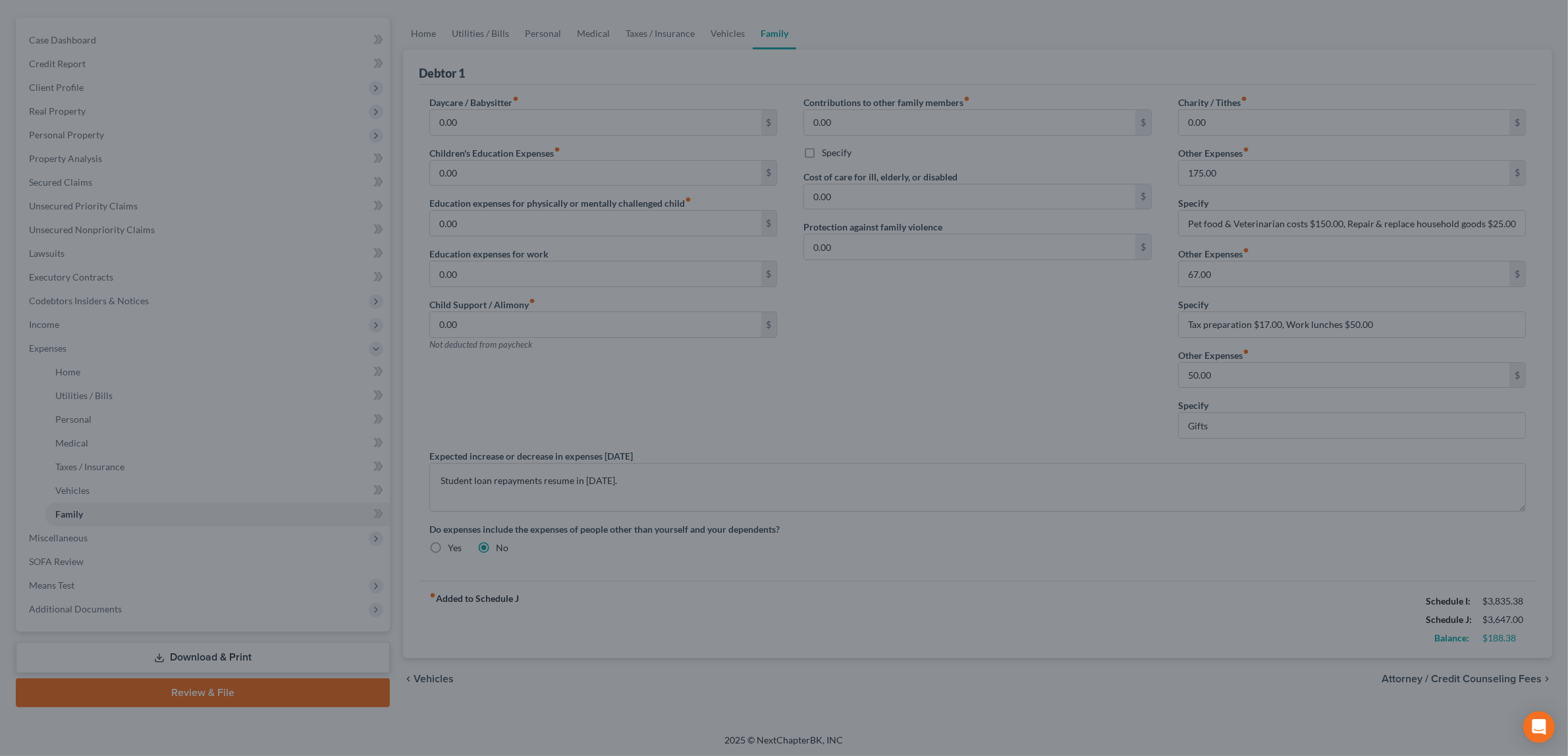
select select "2"
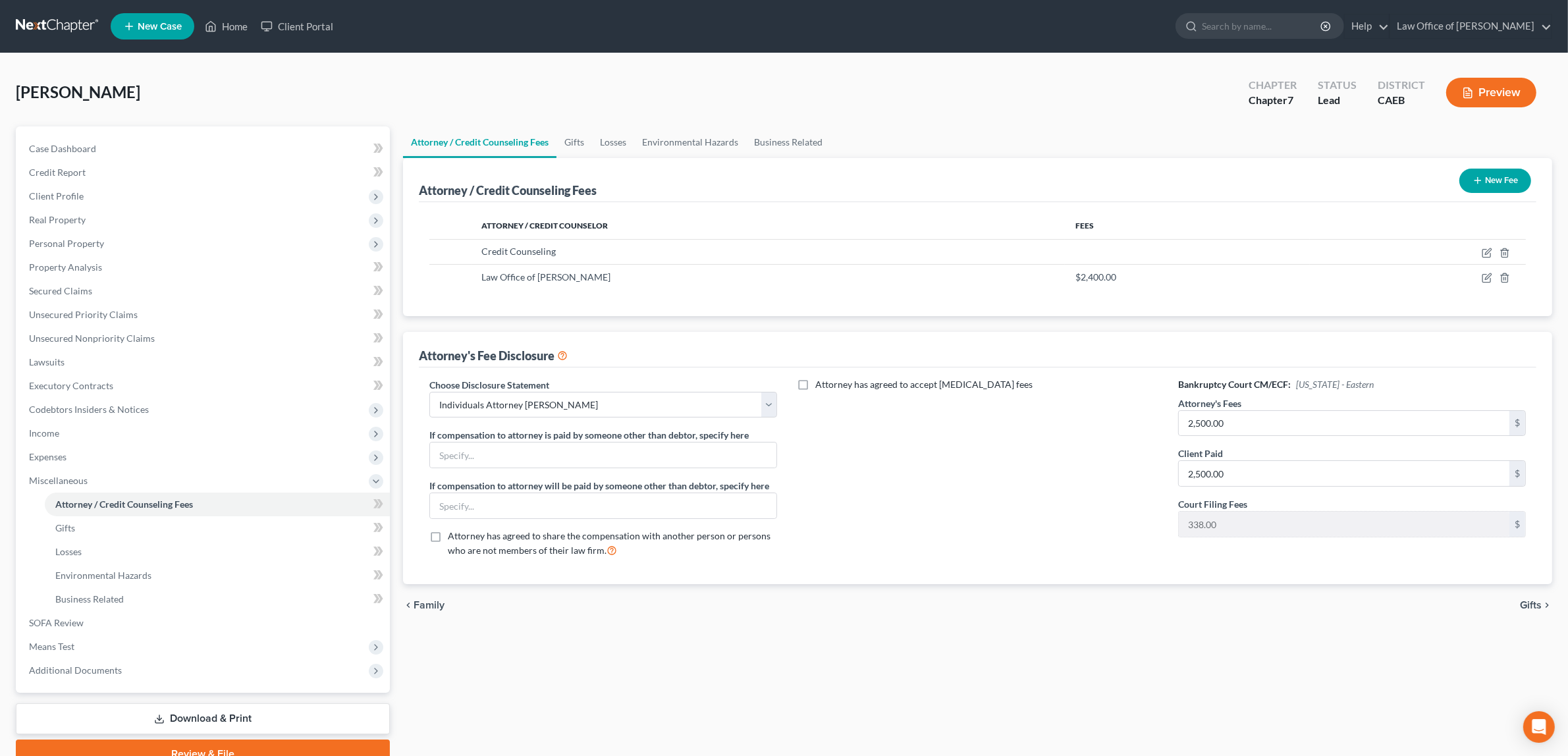
click at [1502, 83] on button "Preview" at bounding box center [1491, 92] width 90 height 30
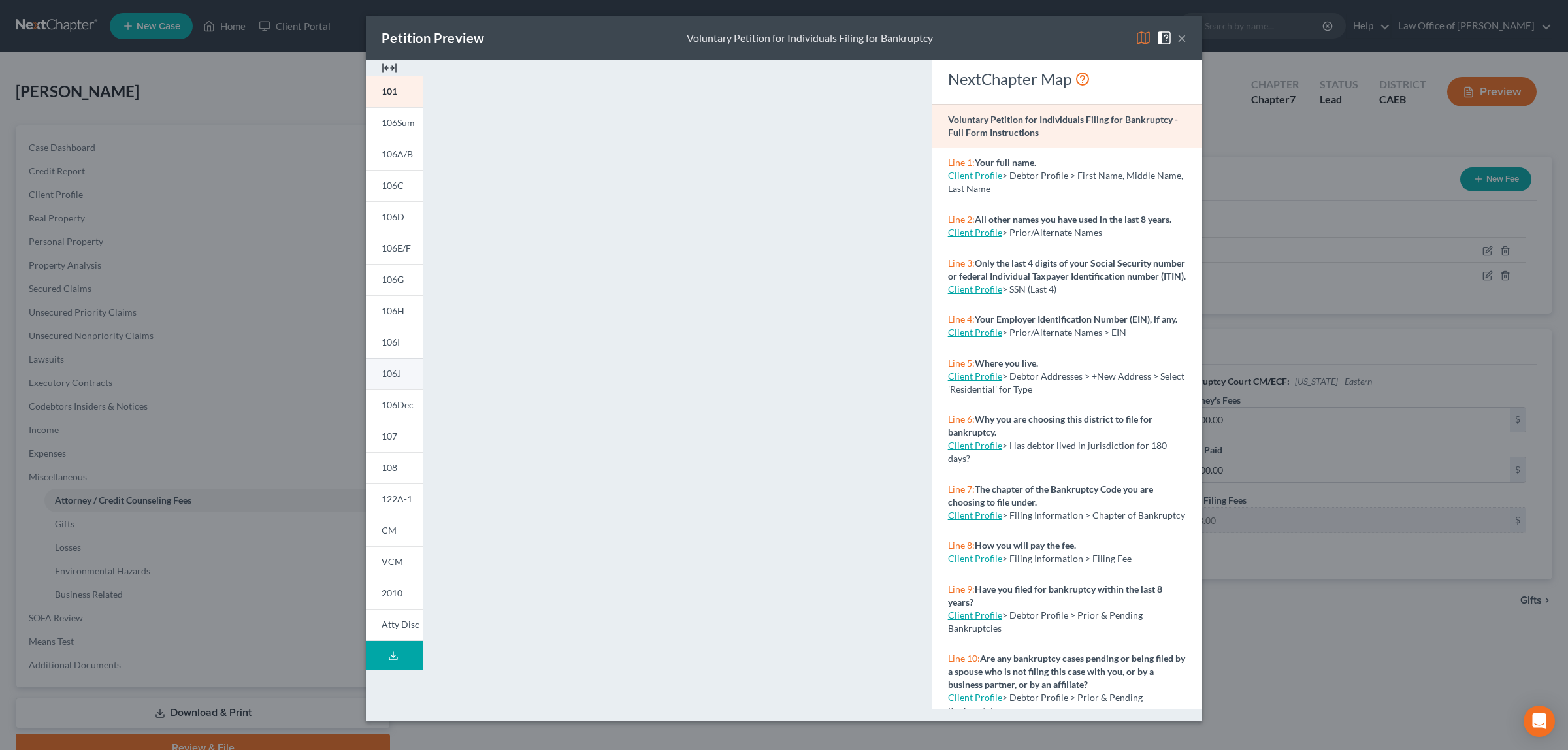
click at [395, 363] on link "106J" at bounding box center [395, 373] width 58 height 31
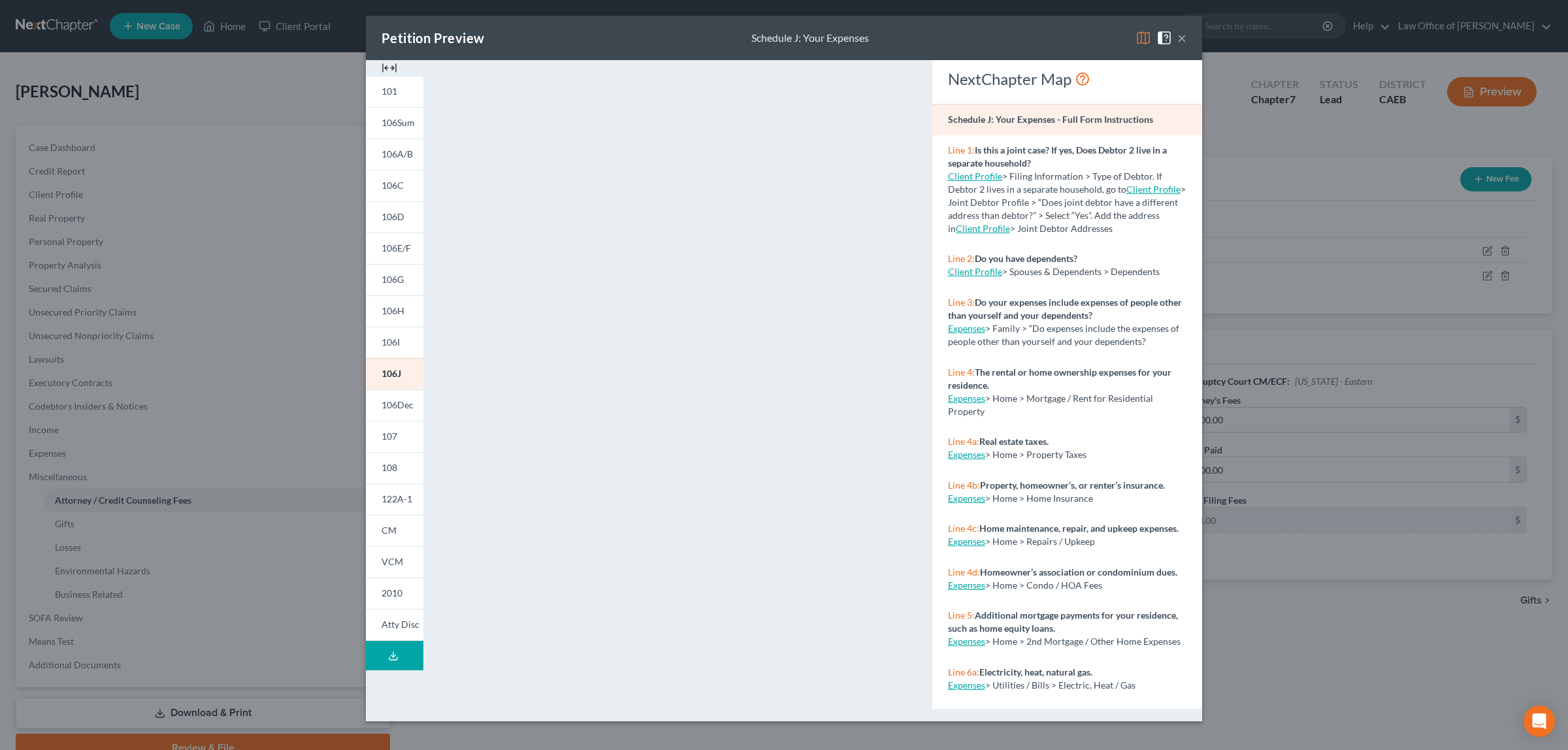
click at [1178, 34] on button "×" at bounding box center [1181, 38] width 9 height 16
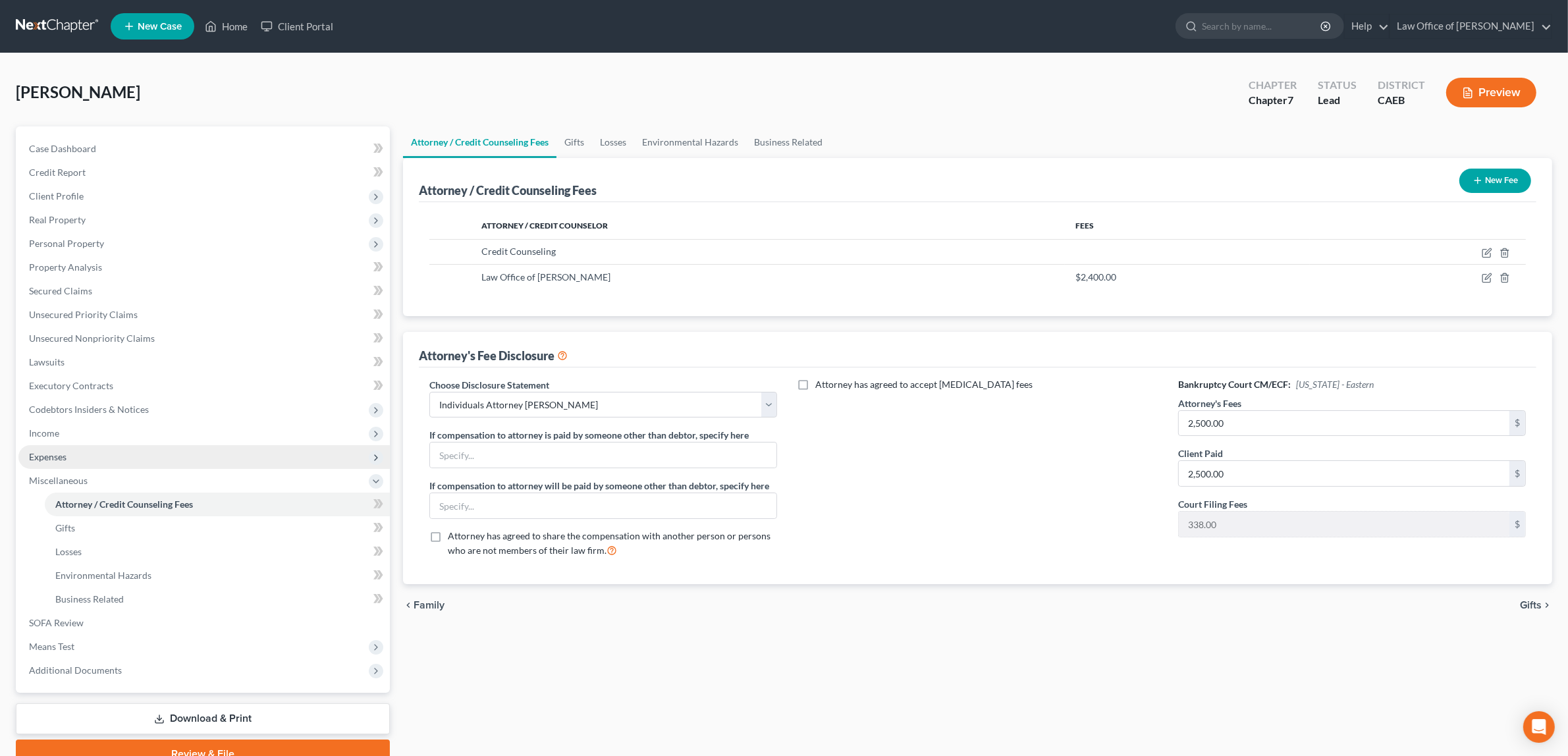
click at [79, 455] on span "Expenses" at bounding box center [204, 457] width 371 height 23
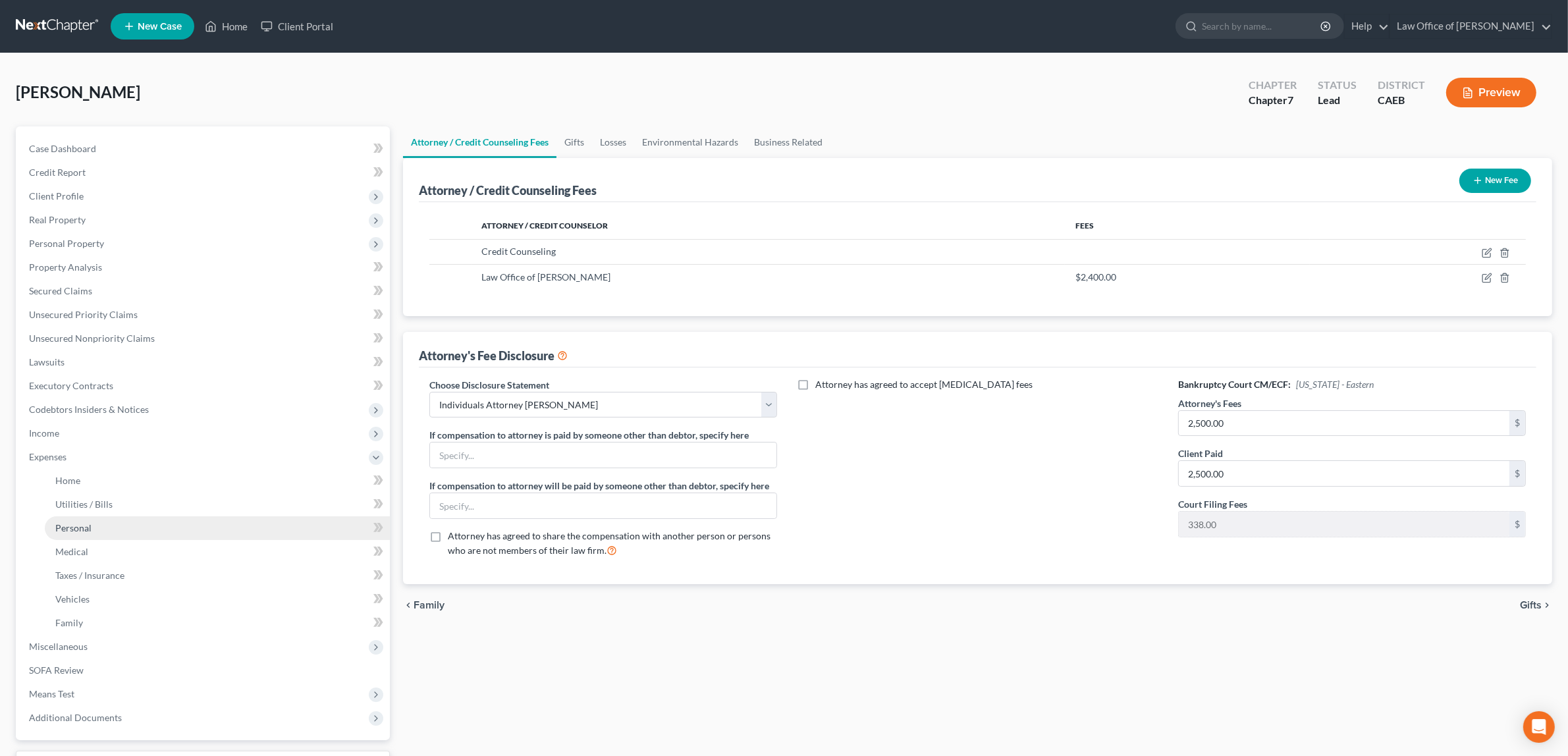
click at [92, 521] on link "Personal" at bounding box center [218, 528] width 345 height 23
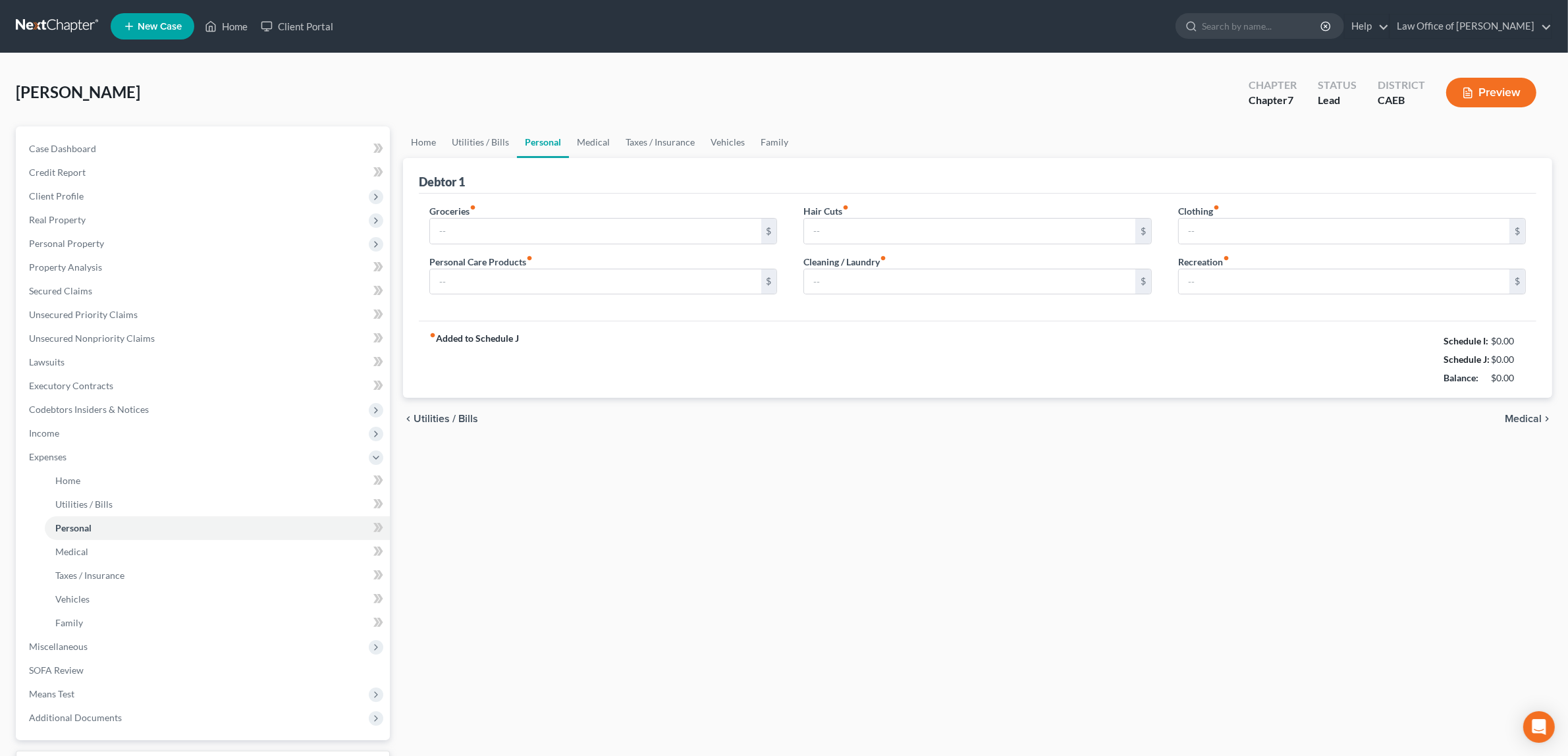
type input "600.00"
type input "80.00"
type input "120.00"
type input "25.00"
type input "75.00"
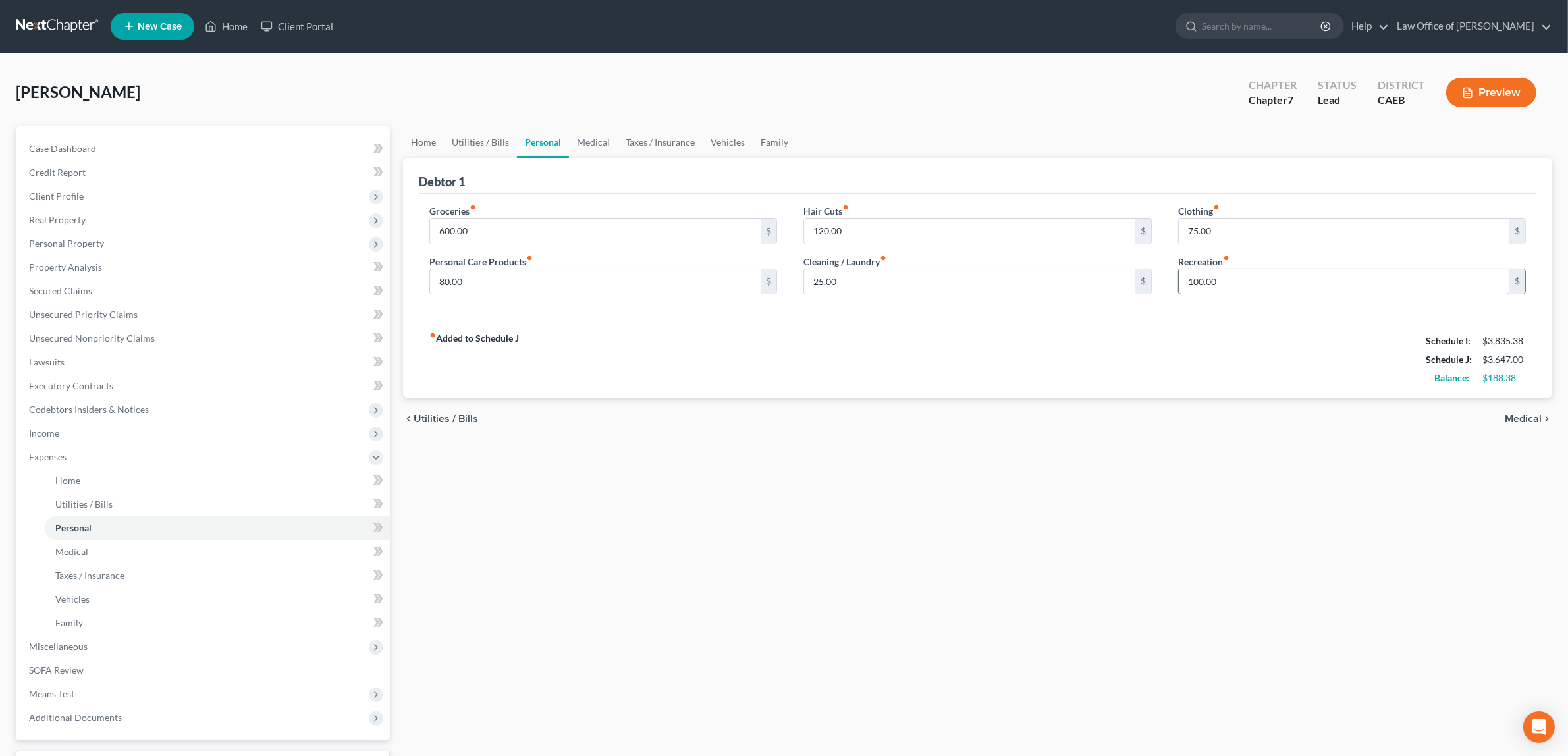
click at [1196, 282] on input "100.00" at bounding box center [1344, 282] width 331 height 25
type input "200.00"
click at [1528, 415] on span "Medical" at bounding box center [1523, 419] width 37 height 10
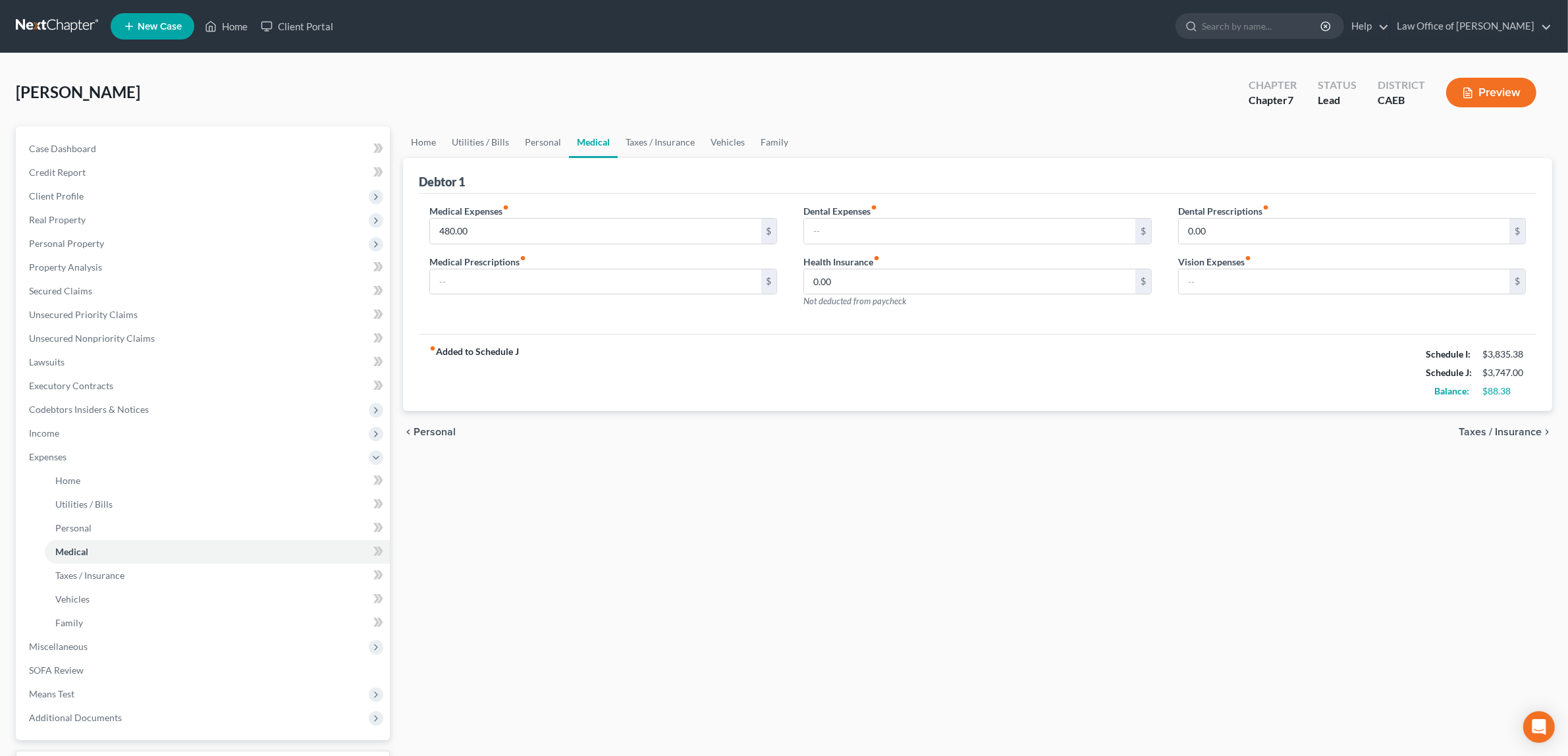
click at [1522, 427] on span "Taxes / Insurance" at bounding box center [1499, 432] width 83 height 10
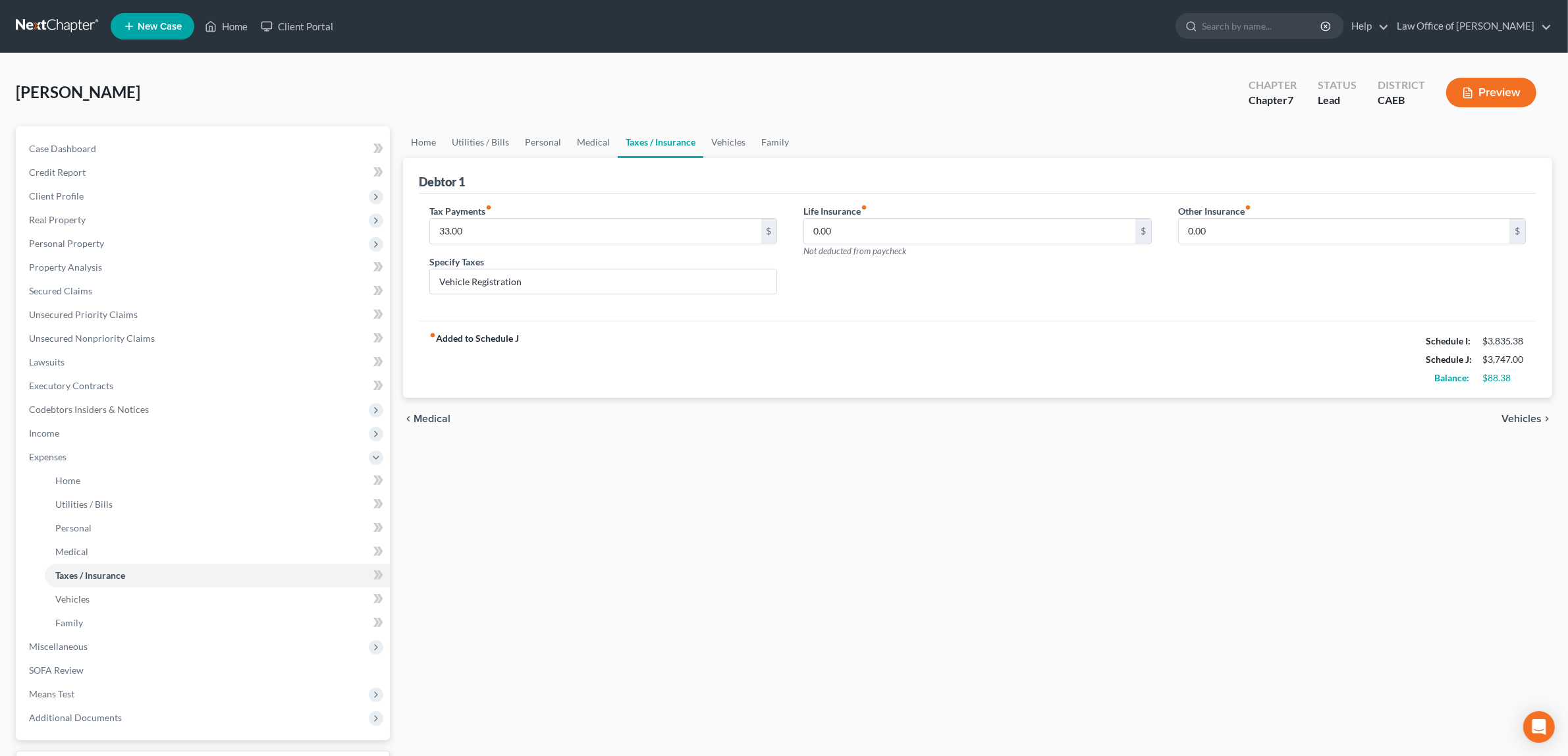
click at [1519, 417] on span "Vehicles" at bounding box center [1521, 419] width 40 height 10
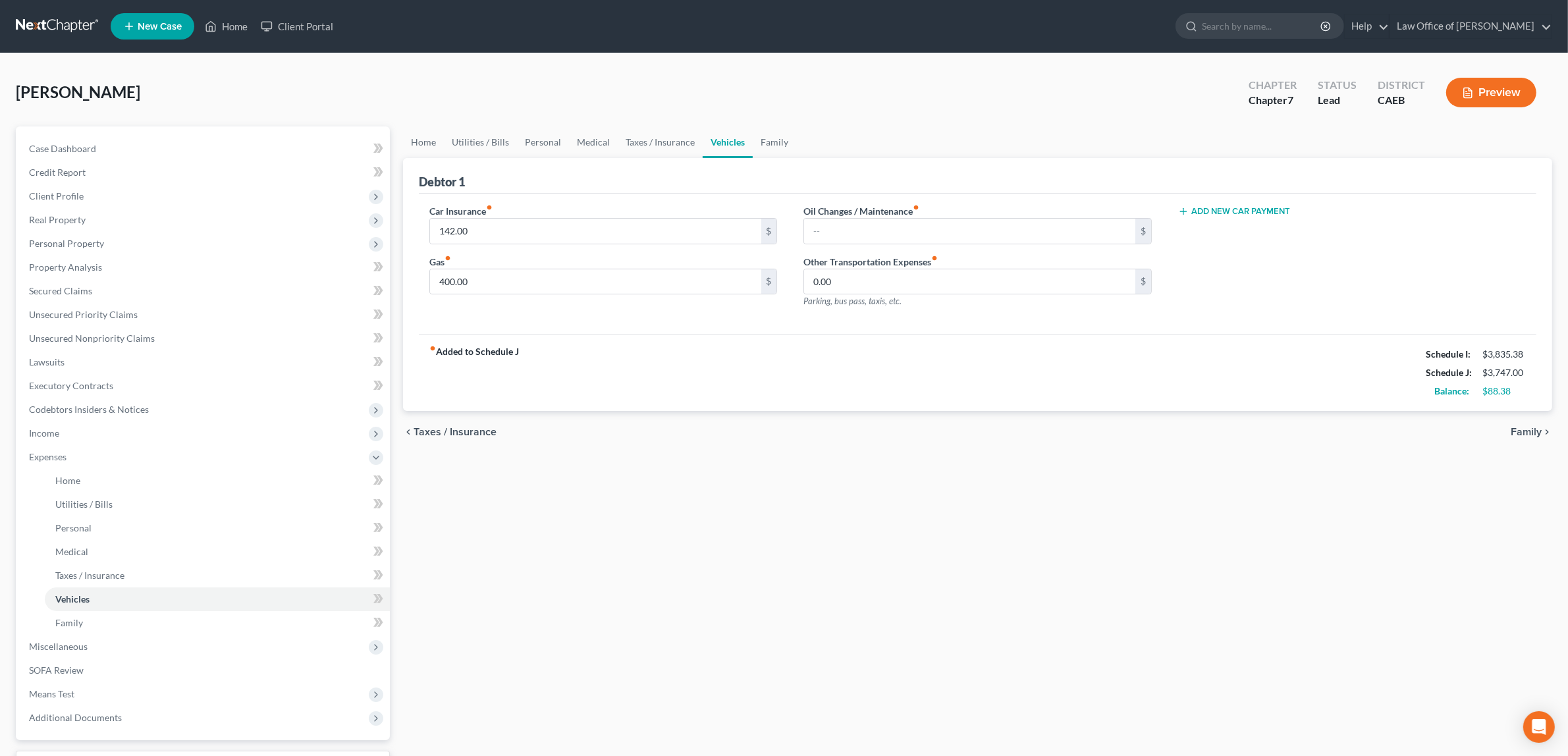
click at [1524, 427] on span "Family" at bounding box center [1526, 432] width 31 height 10
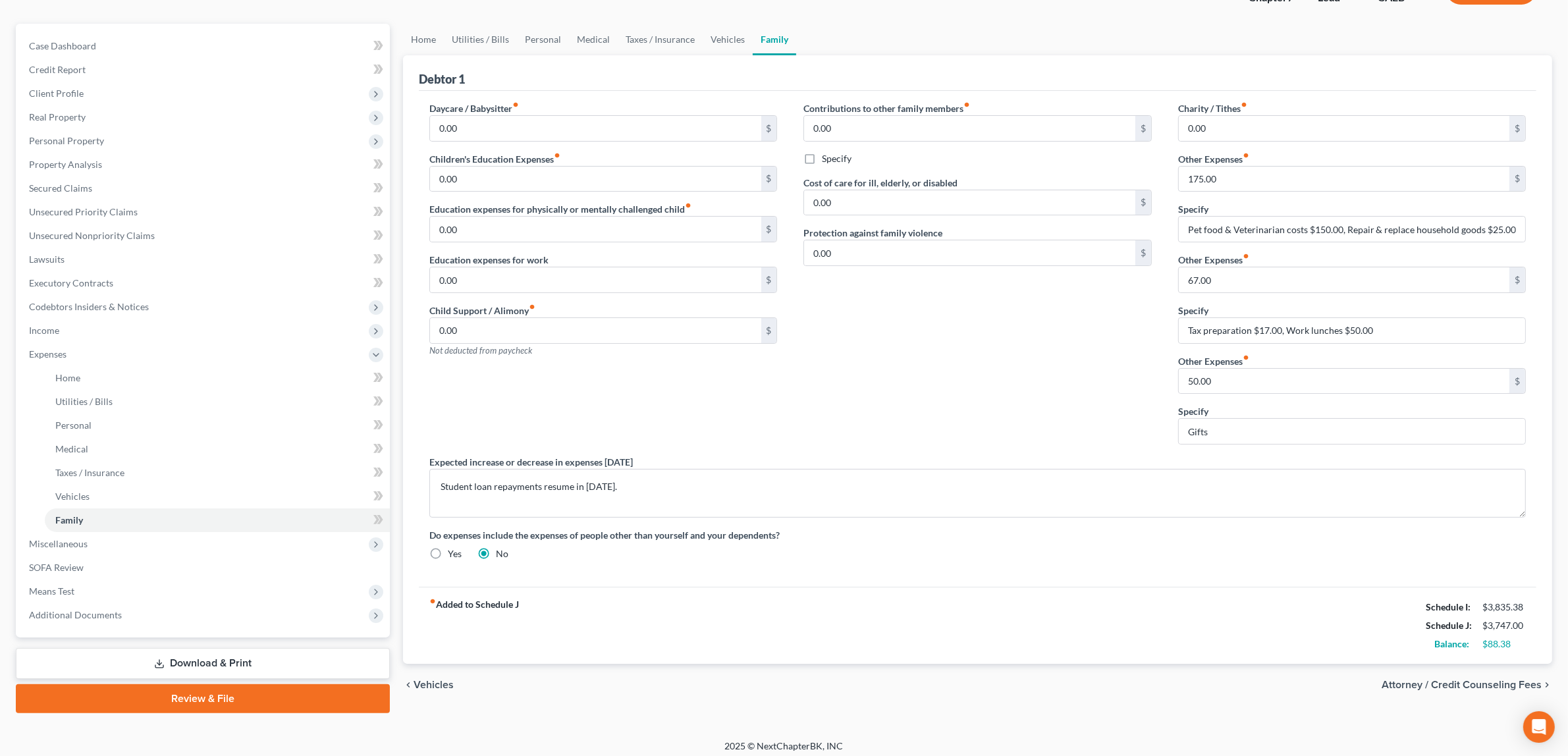
scroll to position [109, 0]
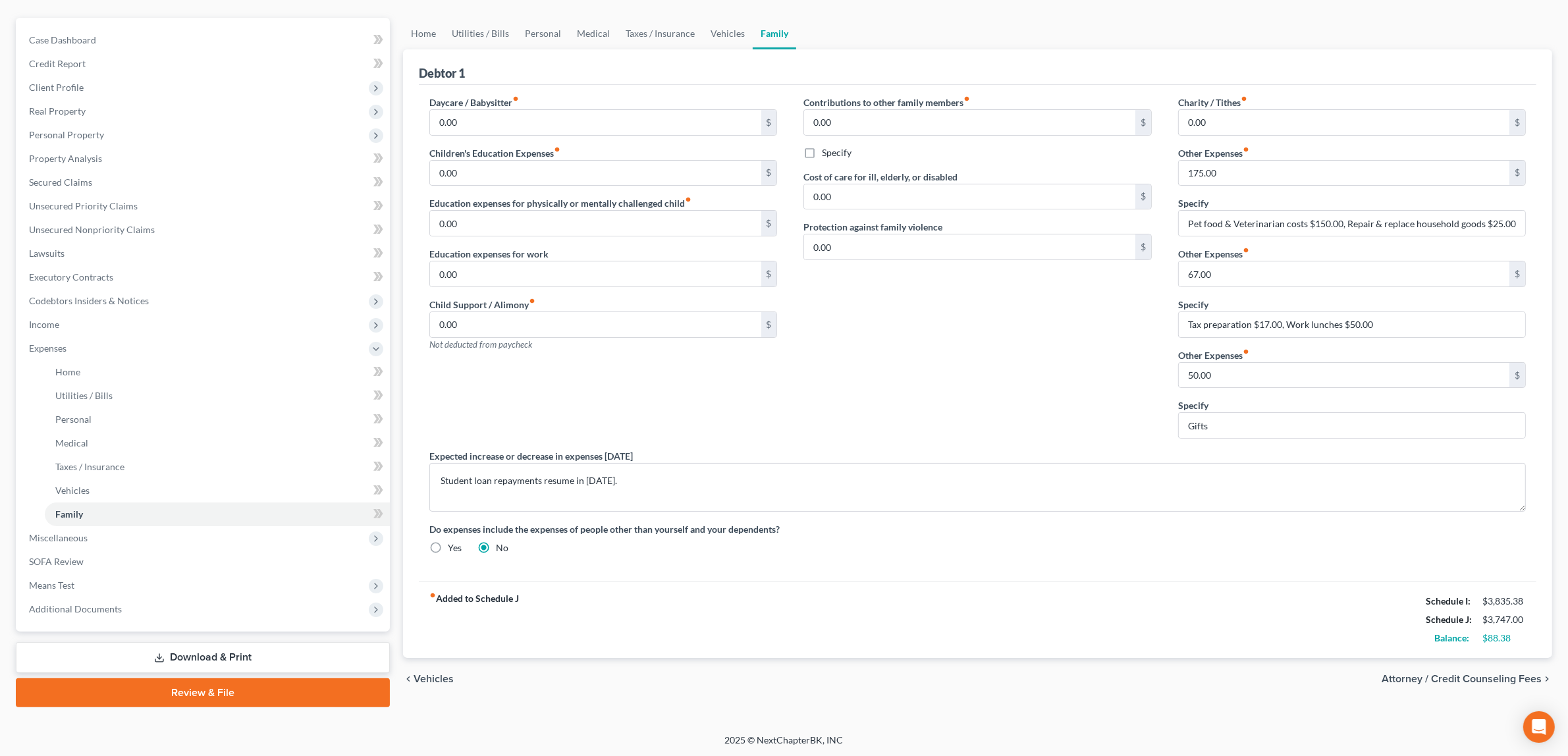
click at [1496, 674] on span "Attorney / Credit Counseling Fees" at bounding box center [1462, 679] width 160 height 10
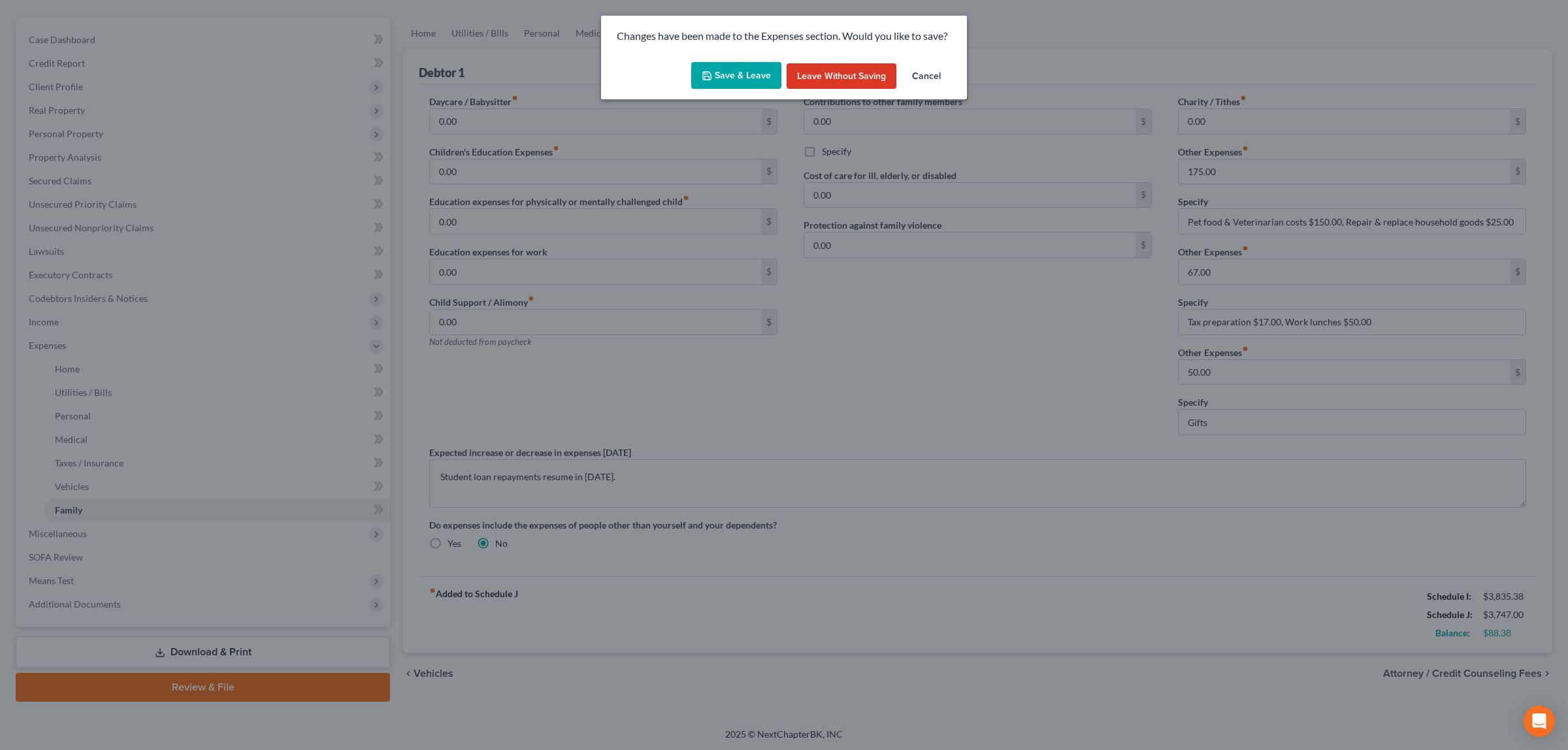
drag, startPoint x: 762, startPoint y: 69, endPoint x: 756, endPoint y: 77, distance: 10.0
click at [762, 70] on button "Save & Leave" at bounding box center [736, 76] width 90 height 27
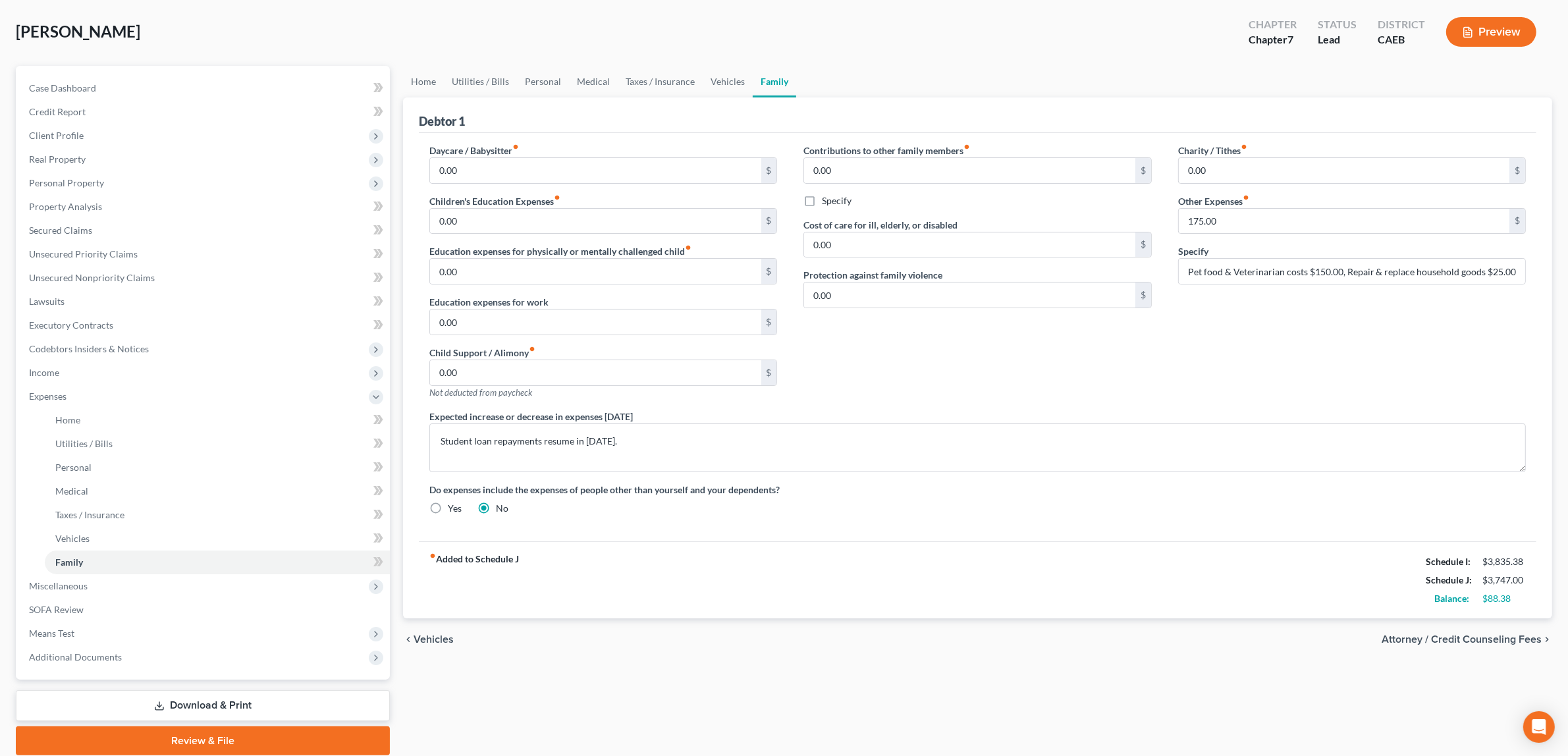
select select "2"
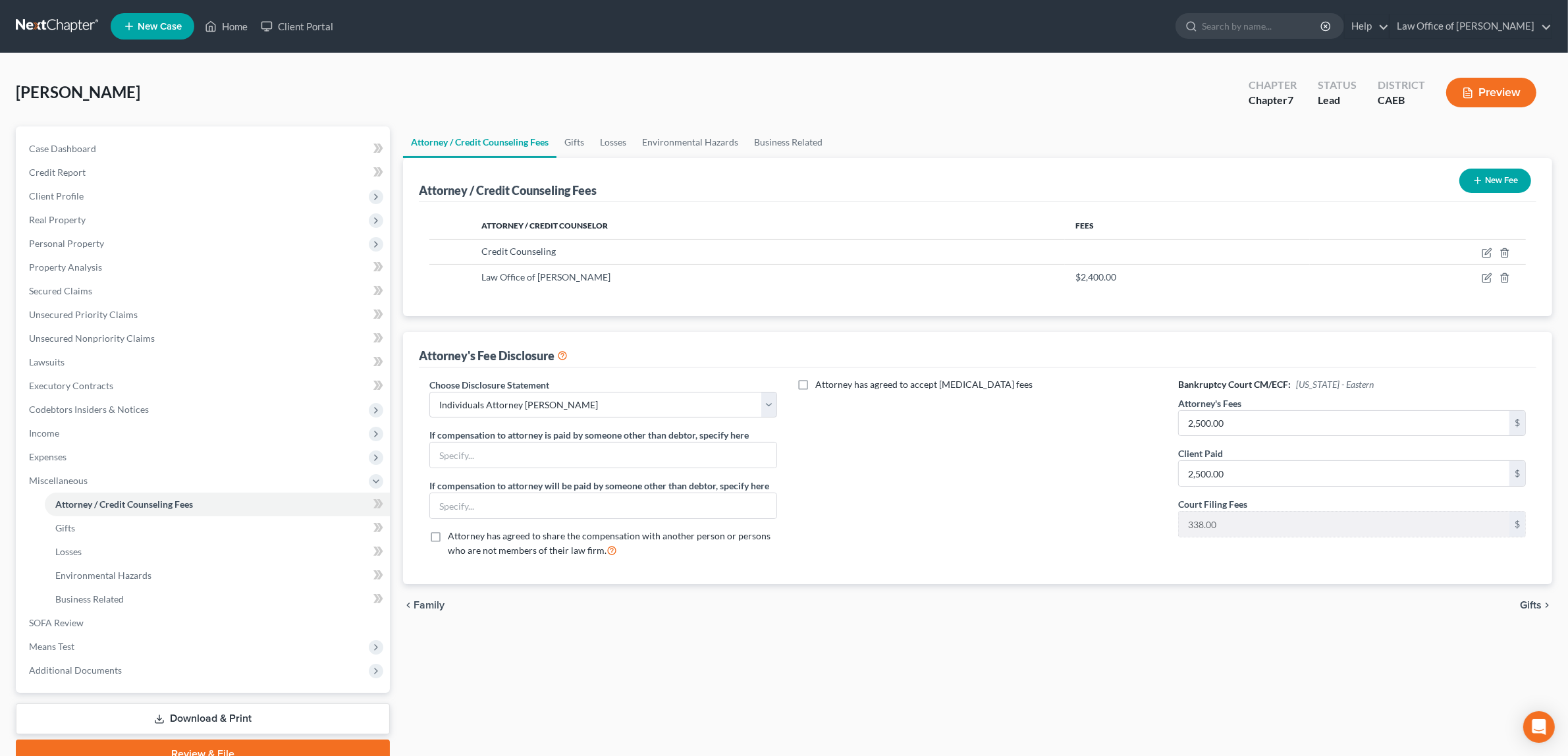
click at [1512, 88] on button "Preview" at bounding box center [1491, 92] width 90 height 30
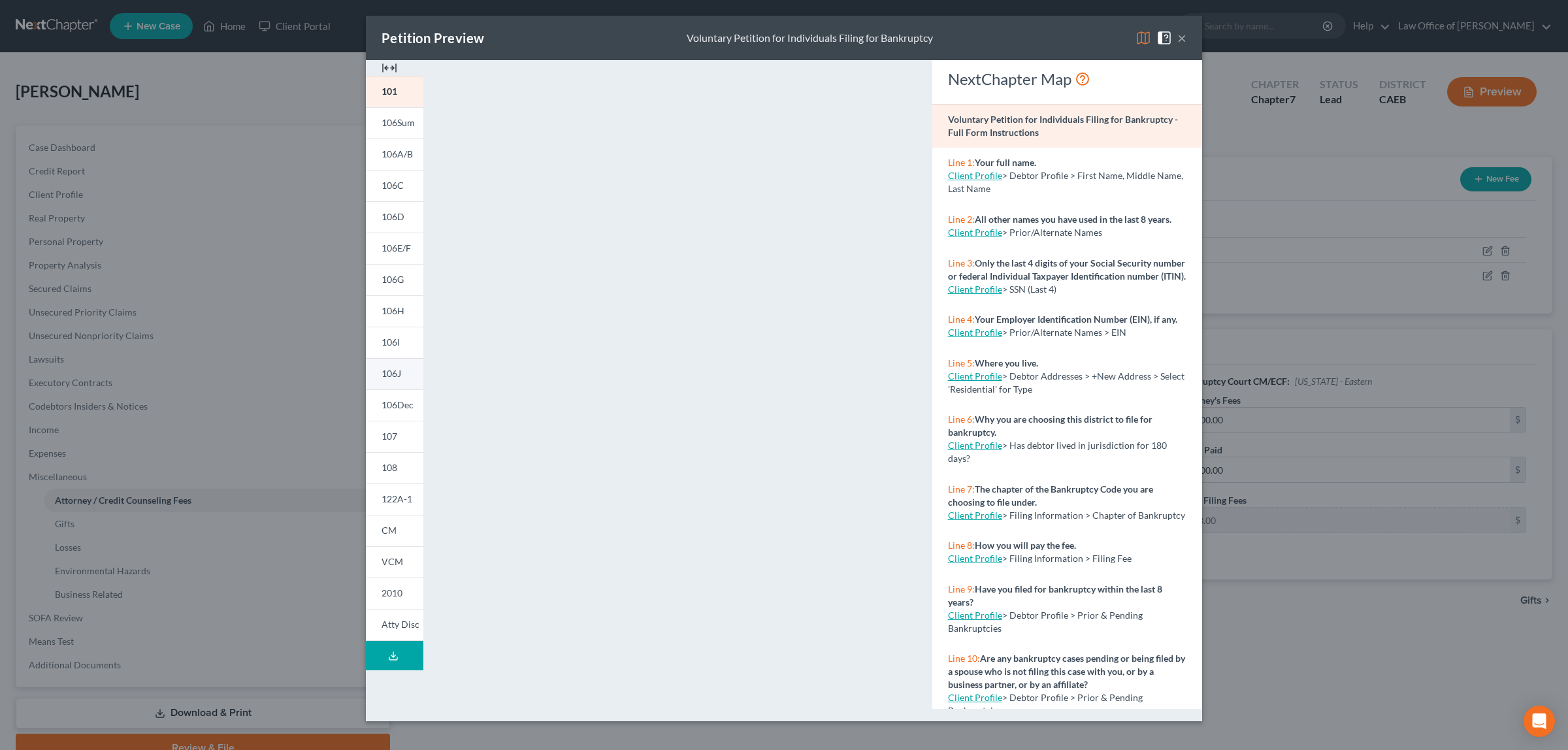
click at [392, 370] on span "106J" at bounding box center [391, 374] width 19 height 11
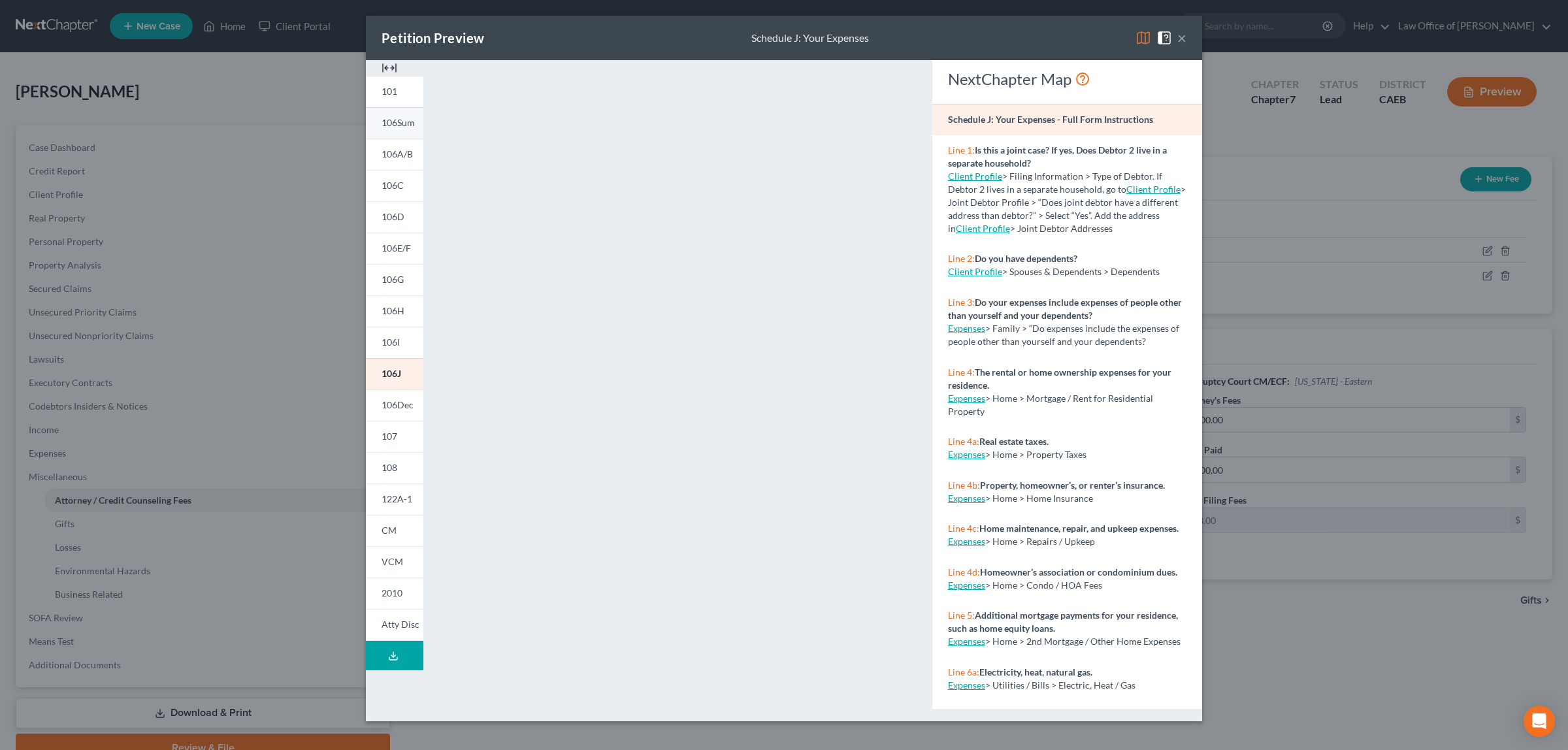
click at [373, 119] on link "106Sum" at bounding box center [395, 122] width 58 height 31
